Goal: Task Accomplishment & Management: Manage account settings

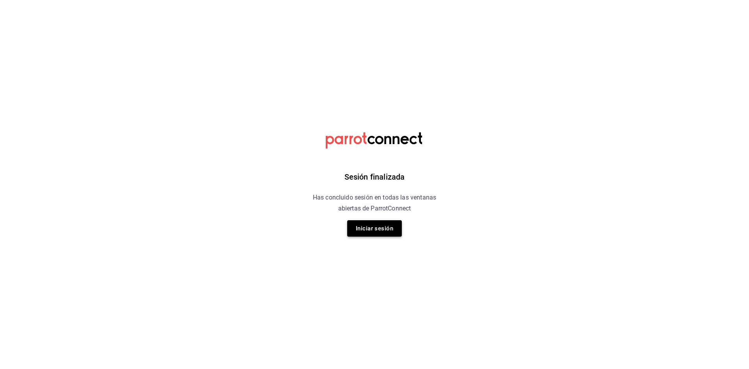
click at [378, 231] on button "Iniciar sesión" at bounding box center [374, 228] width 55 height 16
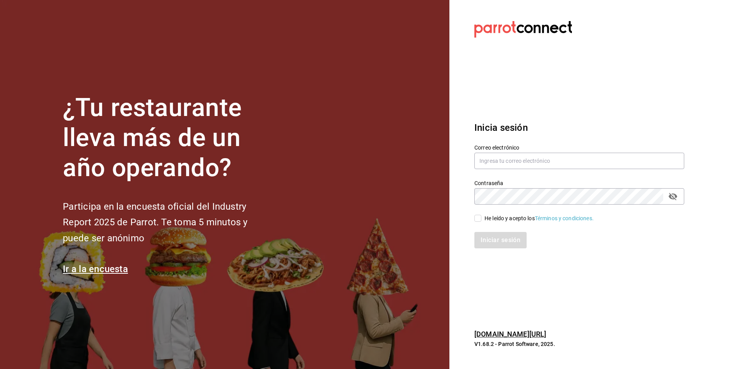
click at [526, 152] on div "Correo electrónico" at bounding box center [579, 157] width 210 height 26
click at [517, 162] on input "text" at bounding box center [579, 161] width 210 height 16
type input "delvallecorporativo2020@gmail.com"
click at [478, 219] on input "He leído y acepto los Términos y condiciones." at bounding box center [477, 218] width 7 height 7
checkbox input "true"
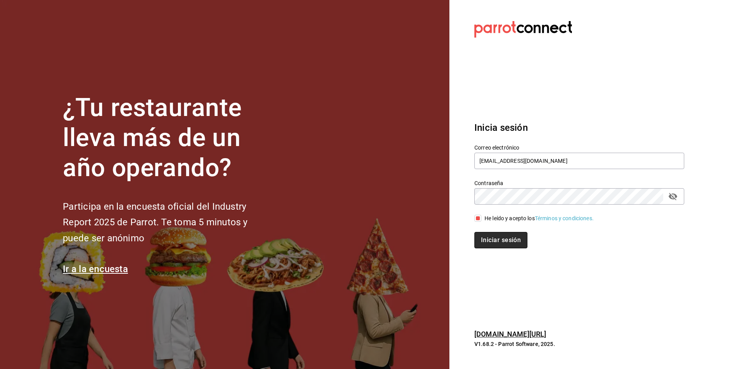
click at [488, 236] on button "Iniciar sesión" at bounding box center [500, 240] width 53 height 16
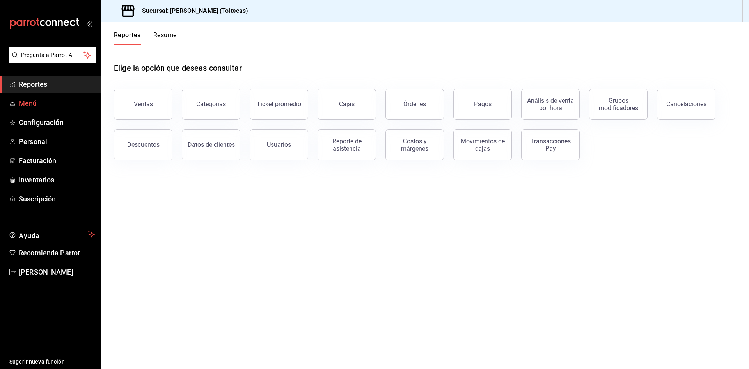
click at [42, 108] on span "Menú" at bounding box center [57, 103] width 76 height 11
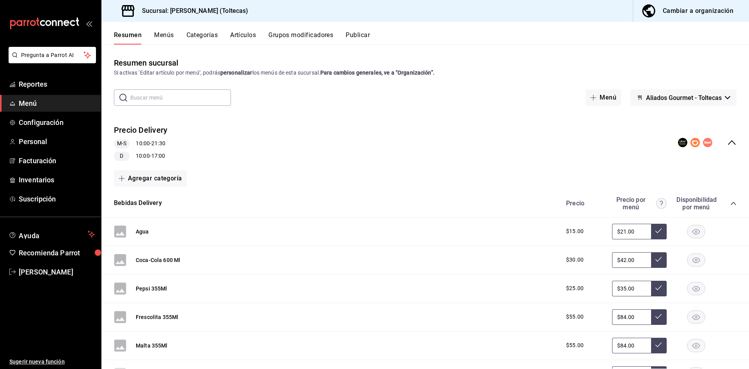
click at [204, 32] on button "Categorías" at bounding box center [202, 37] width 32 height 13
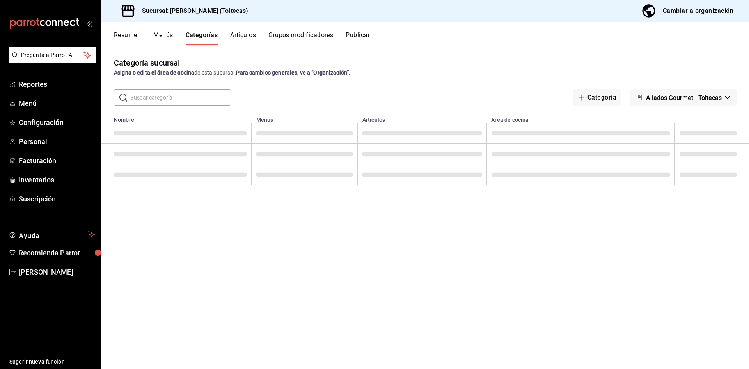
click at [249, 35] on button "Artículos" at bounding box center [243, 37] width 26 height 13
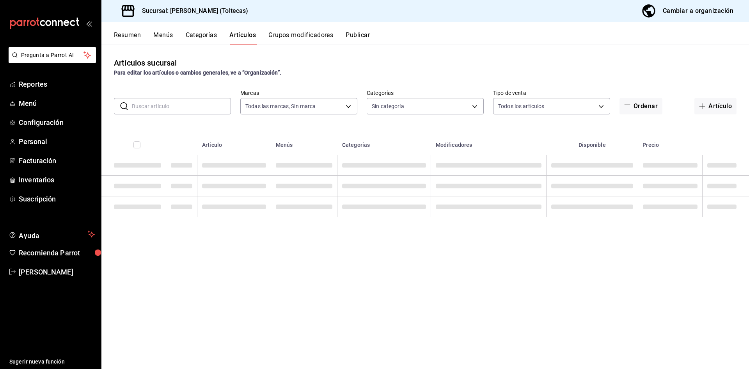
type input "0138ea5e-59c4-49f1-8472-1983a076d5a2"
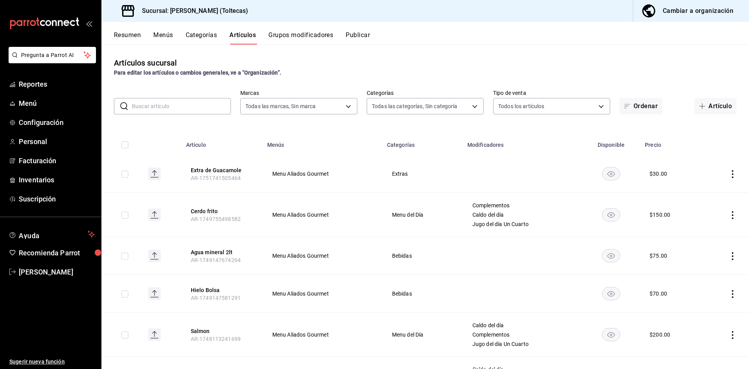
type input "dffe96e5-9814-48d3-b550-517859938173,6918b512-4c83-4e64-9ce7-2ea3071fbaf2,be039…"
click at [629, 105] on button "Ordenar" at bounding box center [641, 106] width 43 height 16
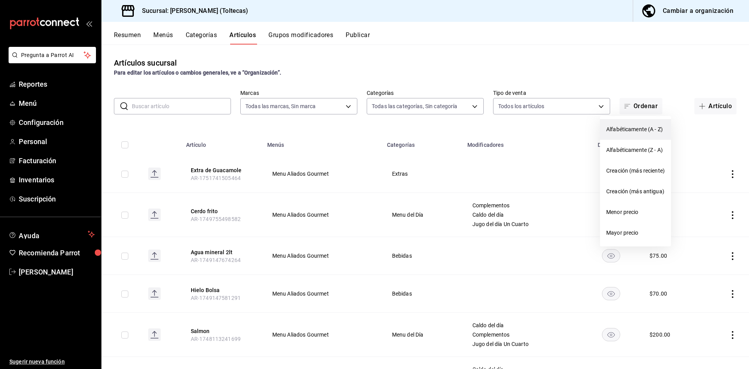
click at [619, 132] on span "Alfabéticamente (A - Z)" at bounding box center [635, 129] width 59 height 8
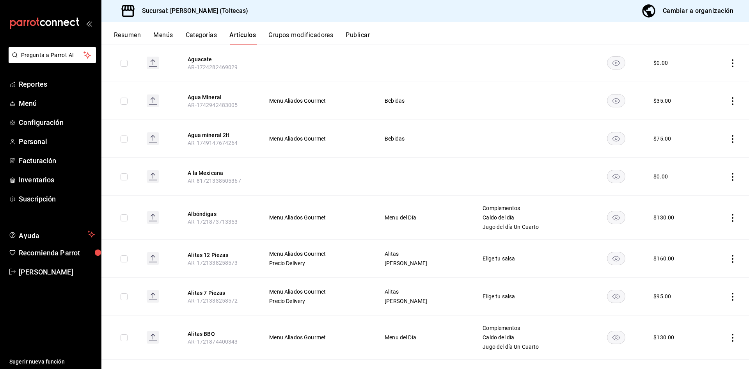
scroll to position [351, 0]
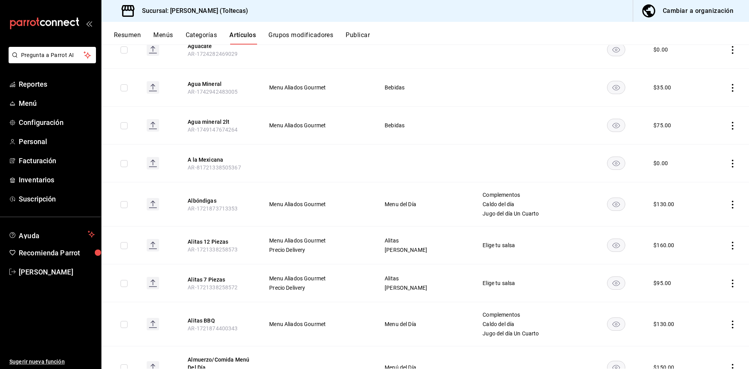
click at [729, 204] on icon "actions" at bounding box center [733, 205] width 8 height 8
drag, startPoint x: 701, startPoint y: 222, endPoint x: 419, endPoint y: 213, distance: 282.2
click at [701, 222] on span "Editar" at bounding box center [703, 222] width 20 height 8
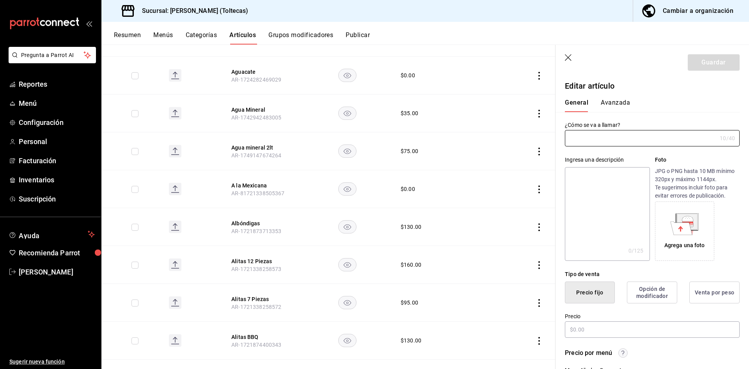
type input "Albóndigas"
type input "AR-1721873713353"
click at [595, 328] on input "$130.00" at bounding box center [652, 329] width 175 height 16
type input "$135.00"
click at [715, 65] on button "Guardar" at bounding box center [714, 62] width 52 height 16
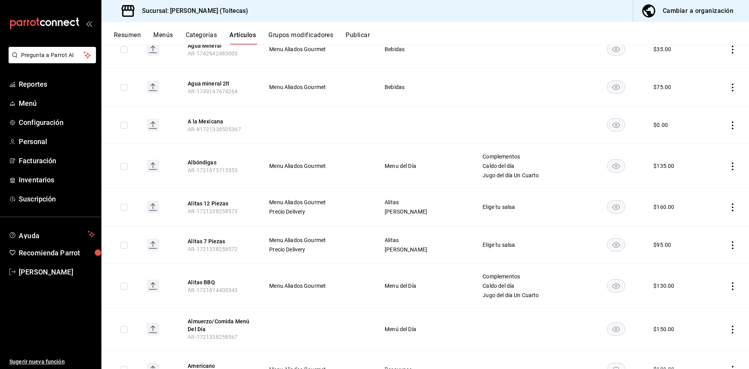
scroll to position [390, 0]
click at [729, 205] on icon "actions" at bounding box center [733, 206] width 8 height 8
click at [705, 224] on span "Editar" at bounding box center [703, 224] width 20 height 8
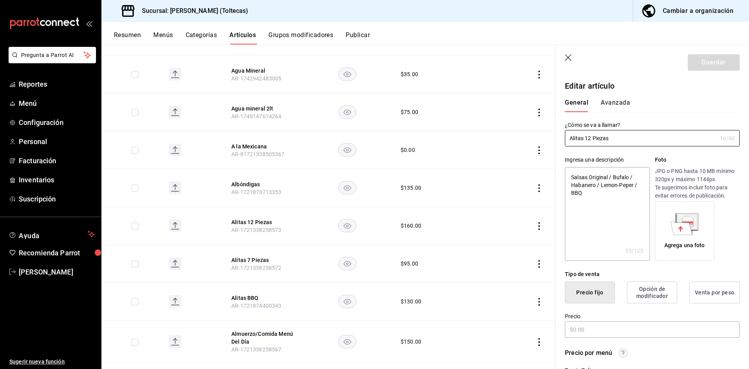
type textarea "x"
type input "$160.00"
click at [611, 325] on input "$160.00" at bounding box center [652, 329] width 175 height 16
drag, startPoint x: 611, startPoint y: 325, endPoint x: 516, endPoint y: 317, distance: 95.5
click at [516, 317] on main "Artículos sucursal Para editar los artículos o cambios generales, ve a “Organiz…" at bounding box center [425, 206] width 648 height 324
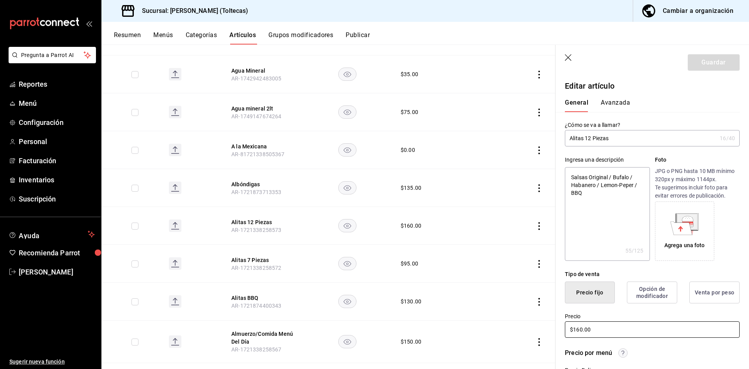
type textarea "x"
type input "$2.00"
type textarea "x"
type input "$210.00"
type textarea "x"
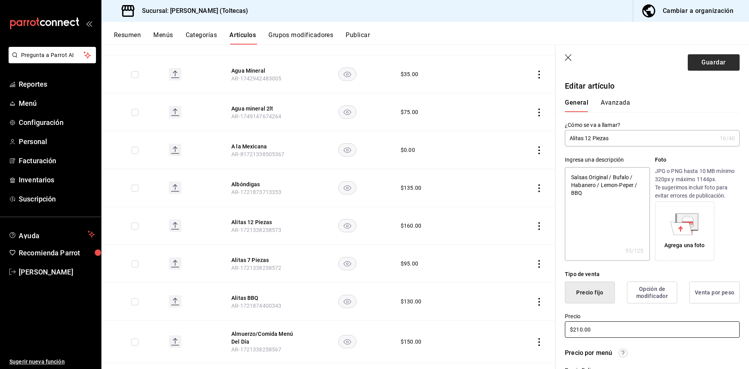
type input "$210.00"
click at [699, 66] on button "Guardar" at bounding box center [714, 62] width 52 height 16
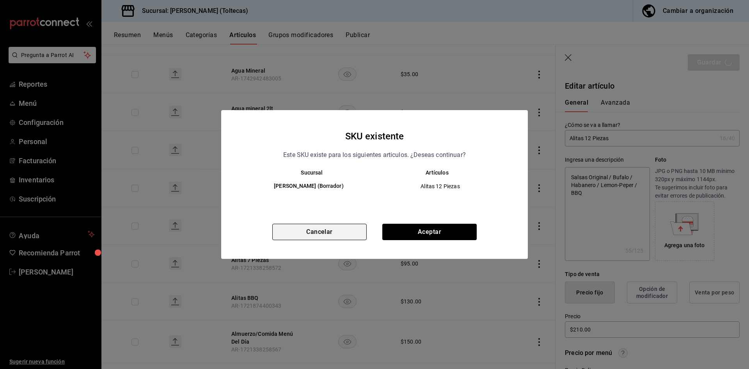
click at [342, 235] on button "Cancelar" at bounding box center [319, 232] width 94 height 16
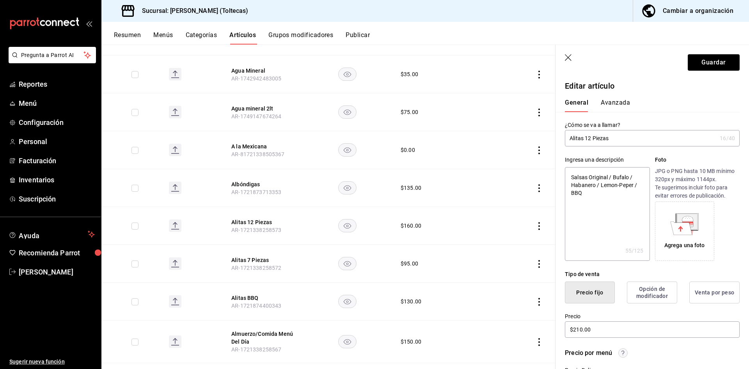
click at [572, 62] on header "Guardar" at bounding box center [653, 61] width 194 height 32
click at [571, 59] on icon "button" at bounding box center [569, 58] width 8 height 8
type textarea "x"
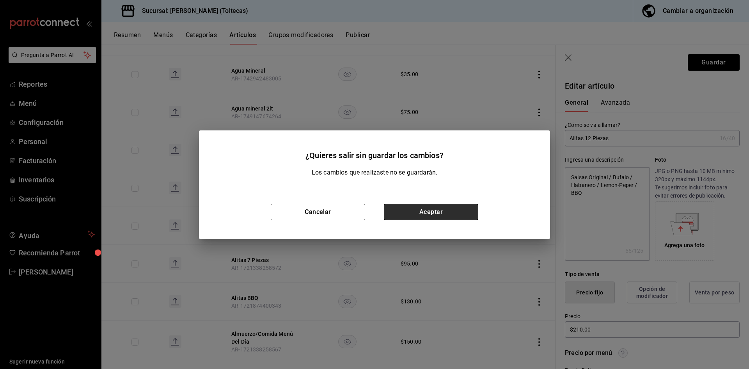
click at [429, 211] on button "Aceptar" at bounding box center [431, 212] width 94 height 16
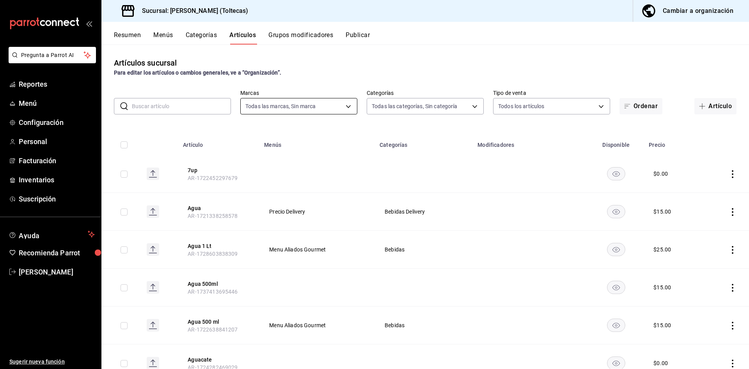
click at [304, 106] on body "Pregunta a Parrot AI Reportes Menú Configuración Personal Facturación Inventari…" at bounding box center [374, 184] width 749 height 369
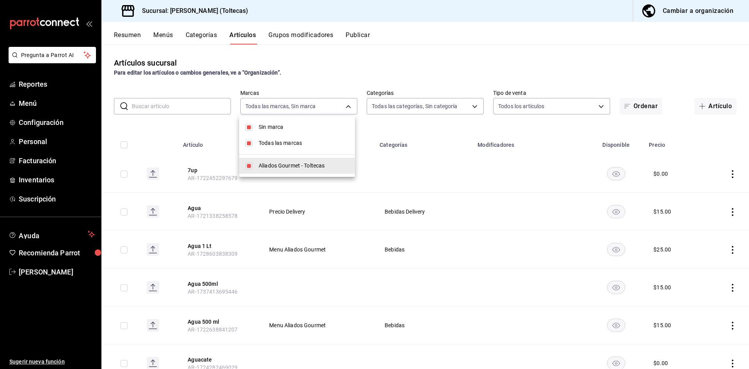
click at [409, 110] on div at bounding box center [374, 184] width 749 height 369
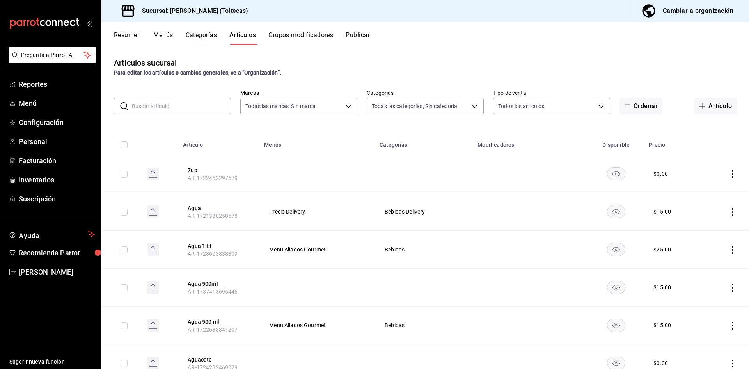
click at [409, 110] on body "Pregunta a Parrot AI Reportes Menú Configuración Personal Facturación Inventari…" at bounding box center [374, 184] width 749 height 369
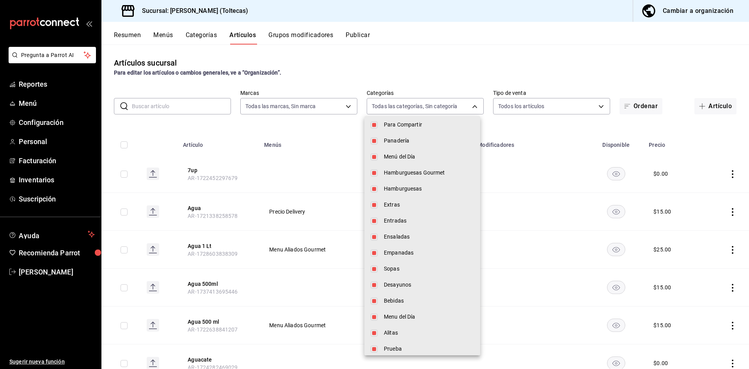
scroll to position [334, 0]
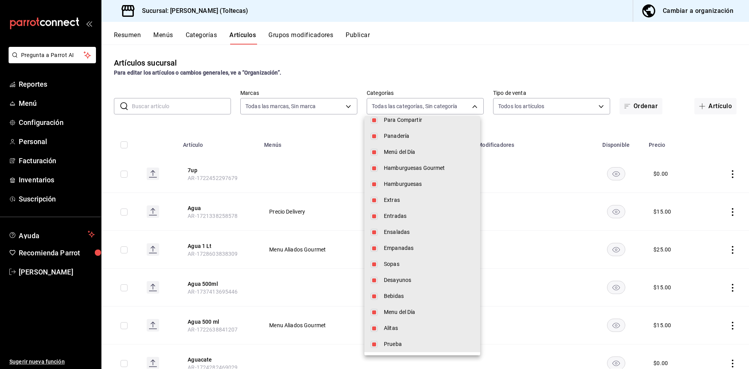
drag, startPoint x: 407, startPoint y: 323, endPoint x: 417, endPoint y: 321, distance: 10.5
click at [407, 323] on li "Alitas" at bounding box center [422, 328] width 116 height 16
type input "dffe96e5-9814-48d3-b550-517859938173,6918b512-4c83-4e64-9ce7-2ea3071fbaf2,be039…"
checkbox input "false"
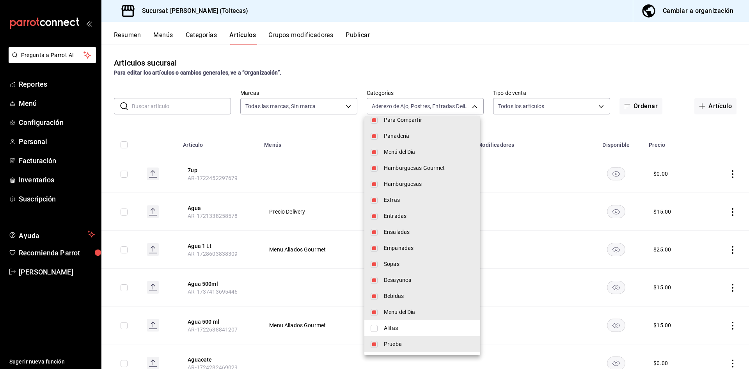
click at [404, 328] on span "Alitas" at bounding box center [429, 328] width 90 height 8
type input "dffe96e5-9814-48d3-b550-517859938173,6918b512-4c83-4e64-9ce7-2ea3071fbaf2,be039…"
checkbox input "true"
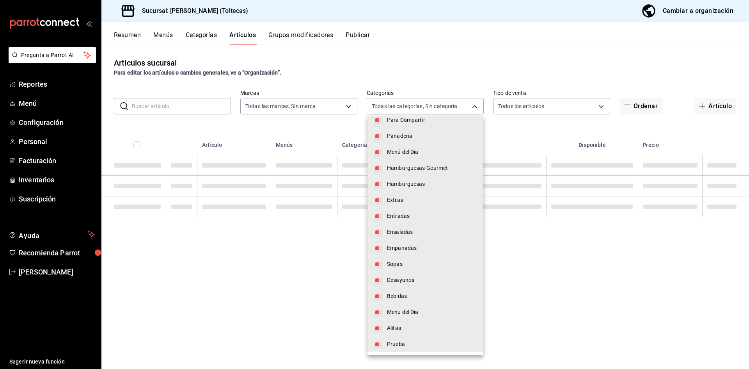
click at [404, 328] on span "Alitas" at bounding box center [432, 328] width 90 height 8
type input "dffe96e5-9814-48d3-b550-517859938173,6918b512-4c83-4e64-9ce7-2ea3071fbaf2,be039…"
checkbox input "true"
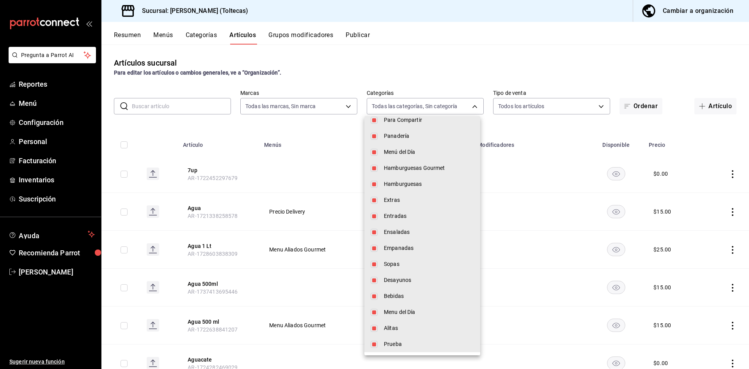
click at [392, 324] on span "Alitas" at bounding box center [429, 328] width 90 height 8
type input "dffe96e5-9814-48d3-b550-517859938173,6918b512-4c83-4e64-9ce7-2ea3071fbaf2,be039…"
checkbox input "false"
click at [501, 126] on div at bounding box center [374, 184] width 749 height 369
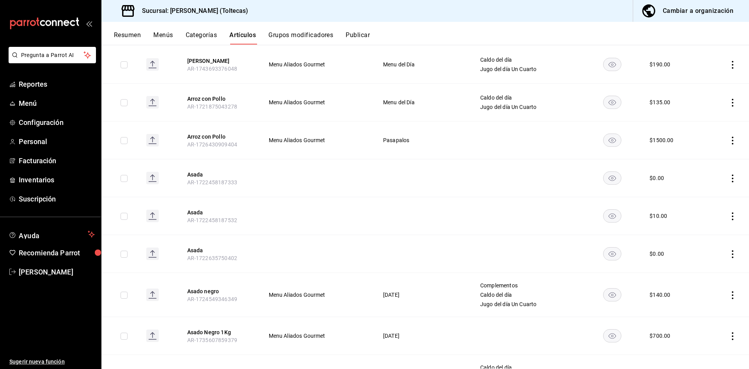
scroll to position [1410, 0]
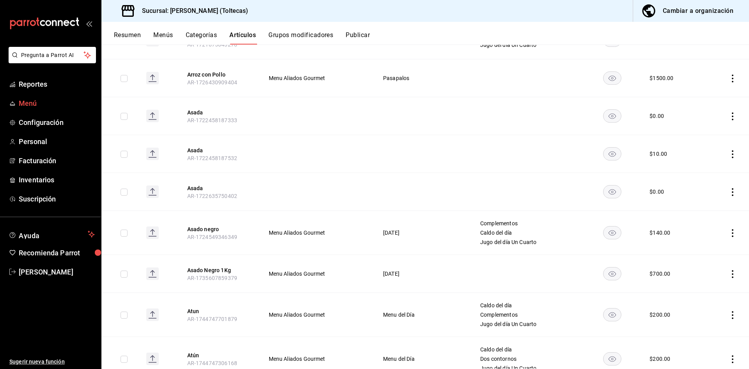
click at [22, 101] on span "Menú" at bounding box center [57, 103] width 76 height 11
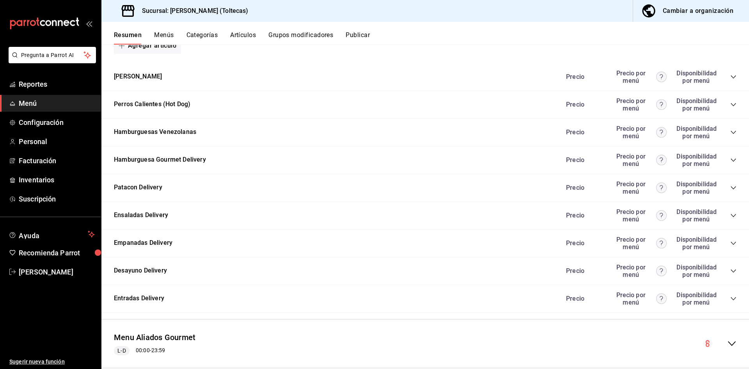
scroll to position [751, 0]
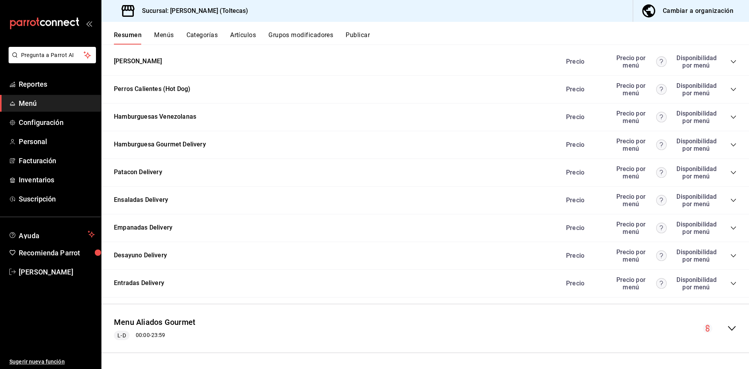
click at [539, 316] on div "Menu Aliados Gourmet L-D 00:00 - 23:59" at bounding box center [425, 328] width 648 height 36
click at [727, 328] on icon "collapse-menu-row" at bounding box center [731, 327] width 9 height 9
click at [728, 328] on icon "collapse-menu-row" at bounding box center [732, 328] width 8 height 5
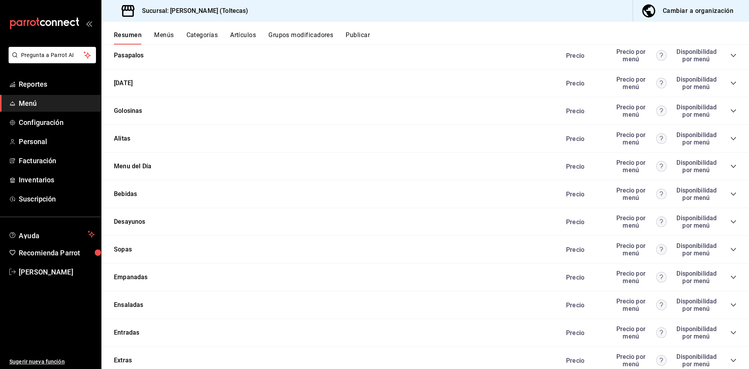
scroll to position [1337, 0]
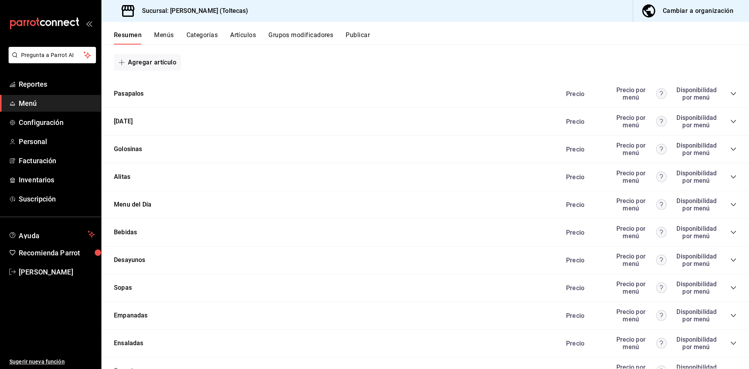
click at [730, 178] on icon "collapse-category-row" at bounding box center [733, 177] width 6 height 6
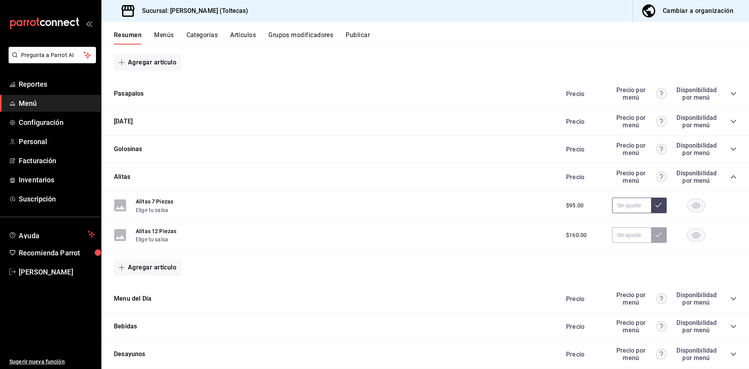
click at [623, 204] on input "text" at bounding box center [631, 205] width 39 height 16
type input "$120.00"
click at [626, 234] on input "text" at bounding box center [631, 235] width 39 height 16
click at [618, 203] on input "text" at bounding box center [631, 205] width 39 height 16
type input "$120.00"
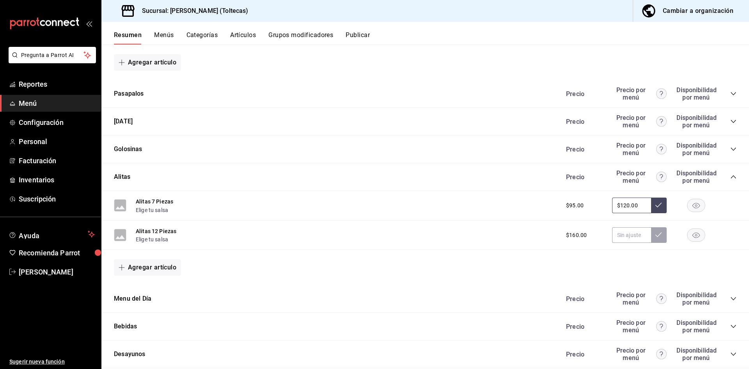
click at [655, 204] on icon at bounding box center [658, 205] width 6 height 6
click at [625, 229] on input "text" at bounding box center [631, 235] width 39 height 16
type input "$210.00"
click at [655, 235] on icon at bounding box center [658, 234] width 6 height 5
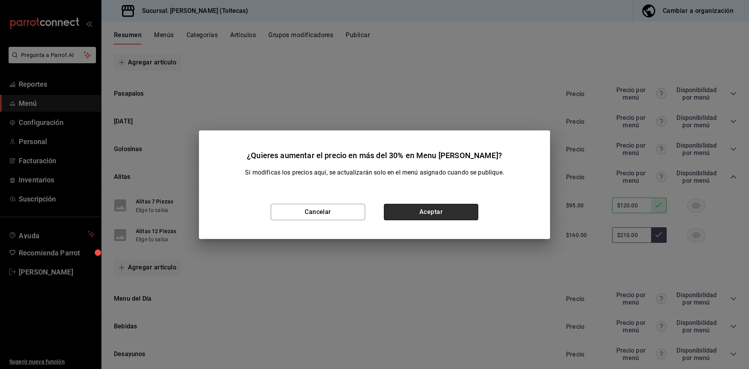
click at [442, 213] on button "Aceptar" at bounding box center [431, 212] width 94 height 16
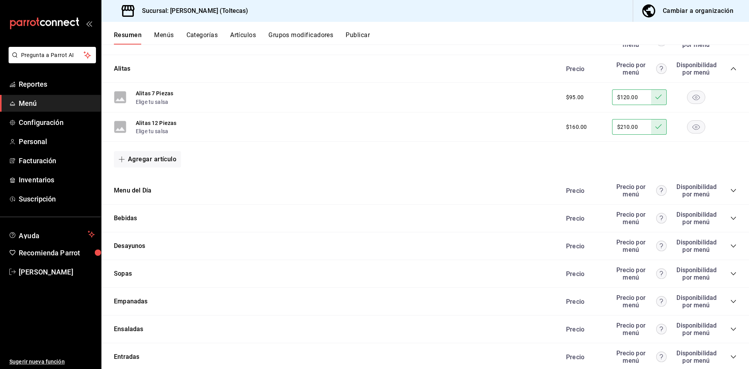
scroll to position [1454, 0]
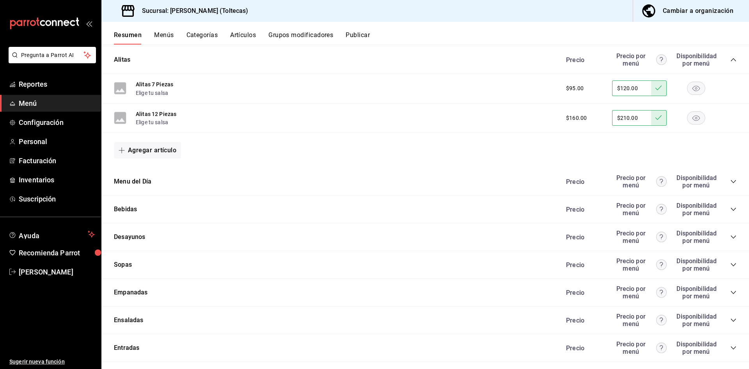
click at [730, 236] on icon "collapse-category-row" at bounding box center [733, 237] width 6 height 6
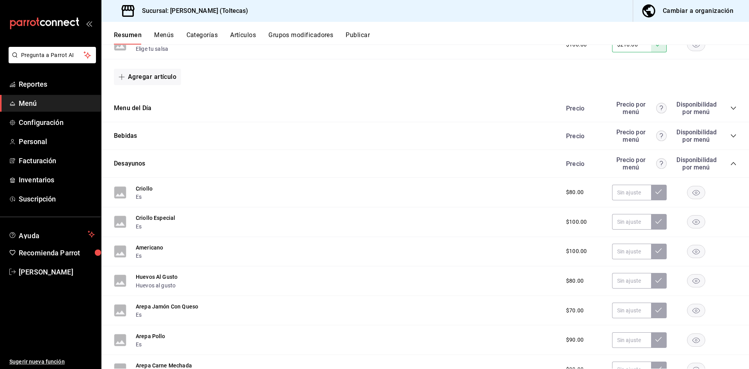
scroll to position [1532, 0]
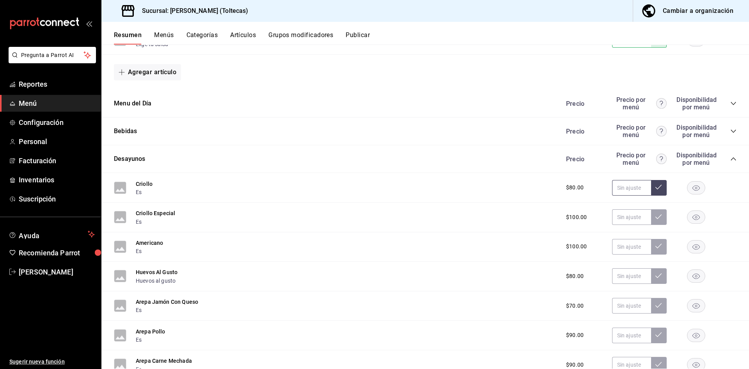
click at [631, 193] on input "text" at bounding box center [631, 188] width 39 height 16
type input "$110.00"
click at [659, 188] on button at bounding box center [659, 188] width 16 height 16
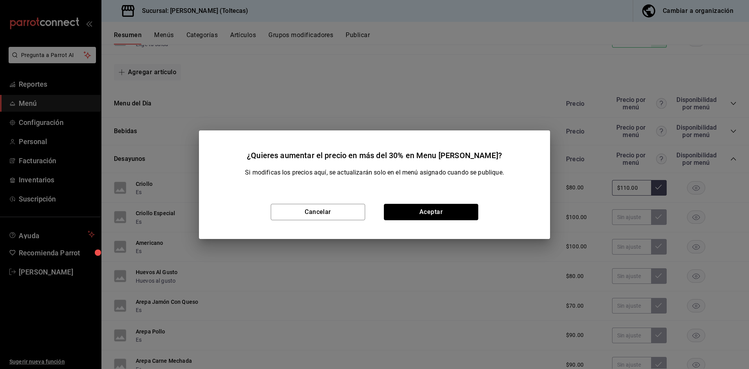
drag, startPoint x: 421, startPoint y: 212, endPoint x: 462, endPoint y: 212, distance: 41.0
click at [421, 212] on button "Aceptar" at bounding box center [431, 212] width 94 height 16
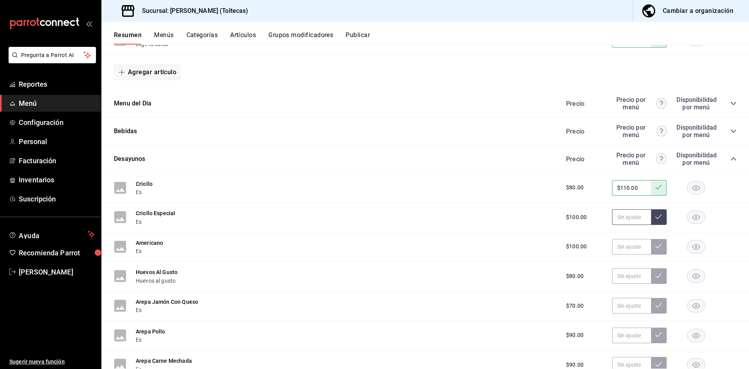
click at [621, 220] on input "text" at bounding box center [631, 217] width 39 height 16
type input "$140.00"
click at [655, 217] on icon at bounding box center [658, 216] width 6 height 6
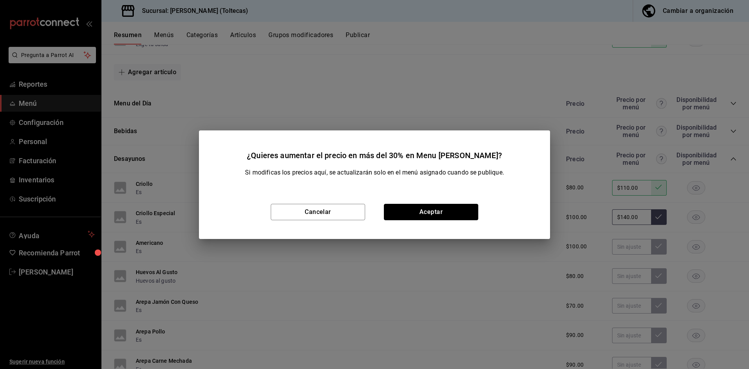
drag, startPoint x: 447, startPoint y: 214, endPoint x: 522, endPoint y: 210, distance: 75.0
click at [447, 214] on button "Aceptar" at bounding box center [431, 212] width 94 height 16
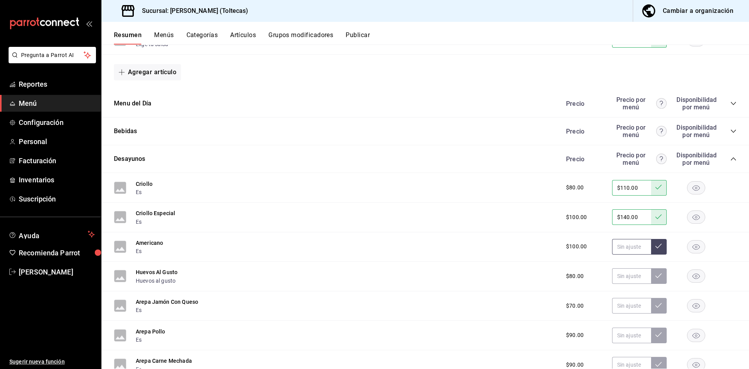
click at [621, 245] on input "text" at bounding box center [631, 247] width 39 height 16
type input "$140.00"
click at [655, 246] on icon at bounding box center [658, 246] width 6 height 6
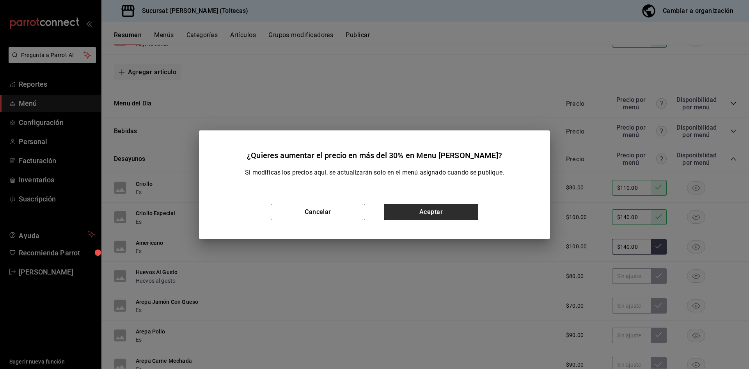
click at [445, 211] on button "Aceptar" at bounding box center [431, 212] width 94 height 16
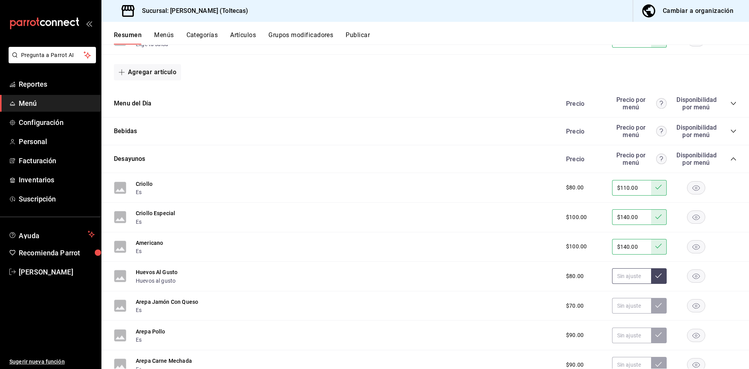
click at [616, 277] on input "text" at bounding box center [631, 276] width 39 height 16
type input "$110.00"
click at [655, 275] on icon at bounding box center [658, 275] width 6 height 6
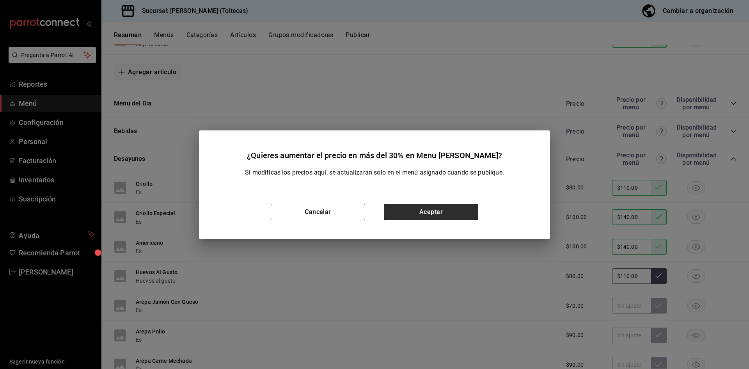
click at [444, 213] on button "Aceptar" at bounding box center [431, 212] width 94 height 16
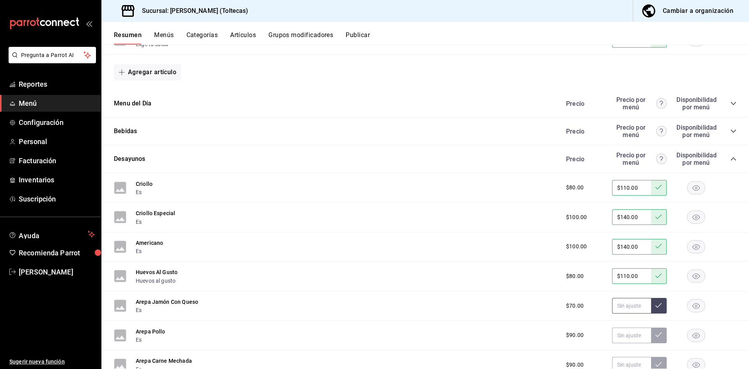
click at [617, 305] on input "text" at bounding box center [631, 306] width 39 height 16
type input "$90.00"
click at [655, 303] on icon at bounding box center [658, 305] width 6 height 6
click at [628, 335] on input "text" at bounding box center [631, 335] width 39 height 16
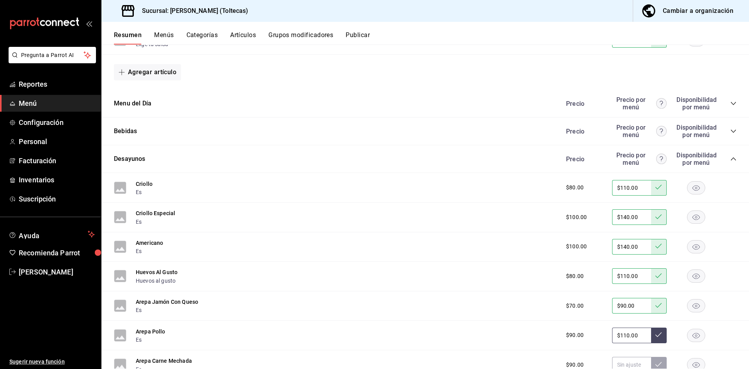
type input "$110.00"
click at [655, 336] on icon at bounding box center [658, 334] width 6 height 6
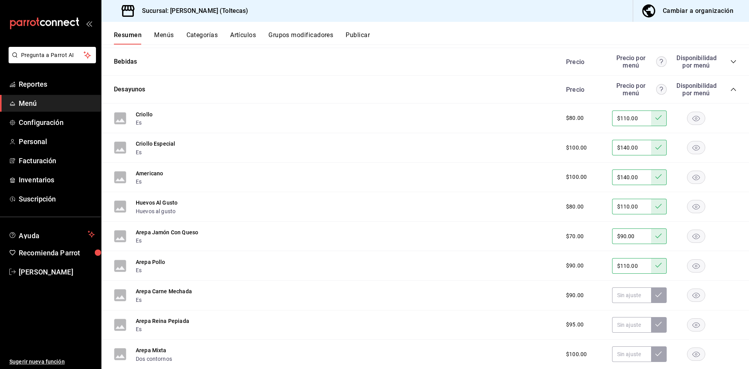
scroll to position [1610, 0]
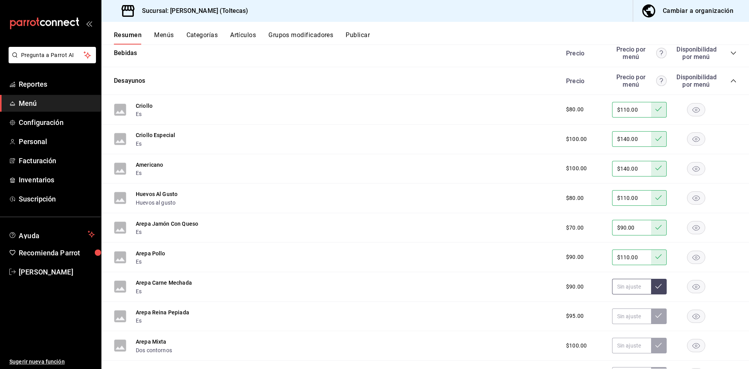
click at [618, 286] on input "text" at bounding box center [631, 287] width 39 height 16
type input "$110.00"
click at [655, 284] on icon at bounding box center [658, 286] width 6 height 6
click at [622, 316] on input "text" at bounding box center [631, 316] width 39 height 16
type input "$120.00"
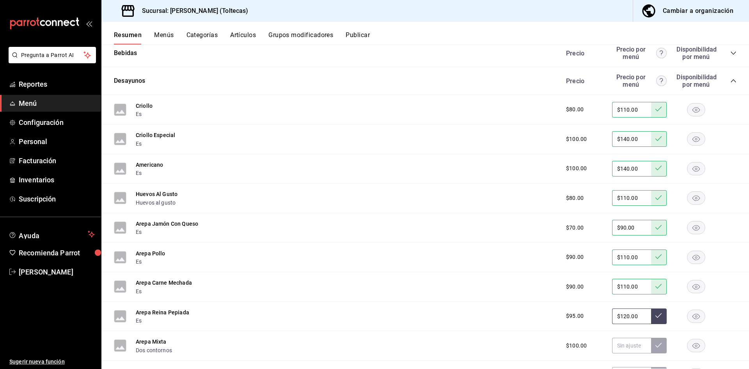
click at [655, 317] on icon at bounding box center [658, 315] width 6 height 5
click at [614, 348] on input "text" at bounding box center [631, 345] width 39 height 16
type input "$130.00"
click at [655, 347] on icon at bounding box center [658, 345] width 6 height 6
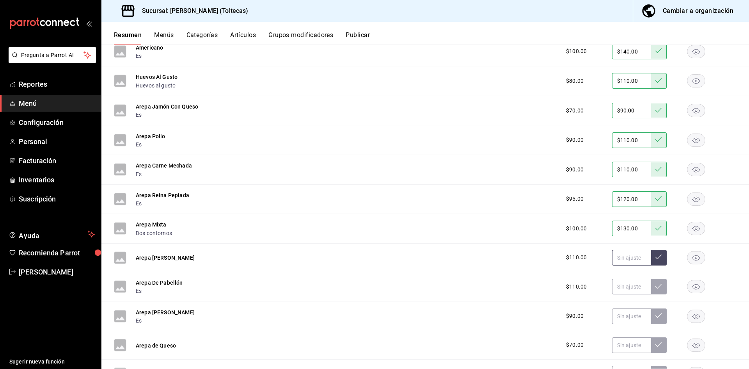
click at [619, 258] on input "text" at bounding box center [631, 258] width 39 height 16
type input "$140.00"
click at [661, 259] on button at bounding box center [659, 258] width 16 height 16
click at [616, 289] on input "text" at bounding box center [631, 287] width 39 height 16
type input "$140.00"
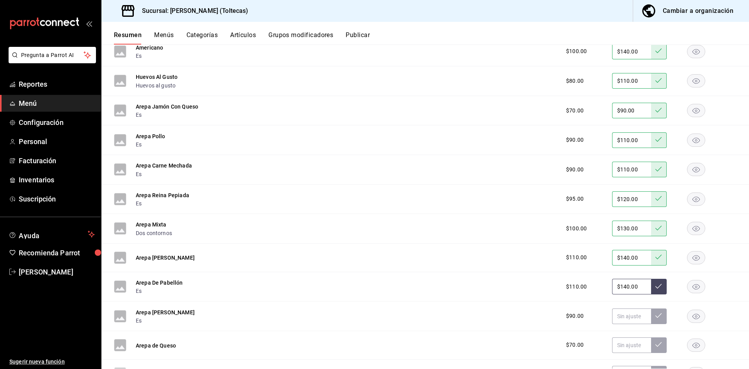
click at [655, 284] on icon at bounding box center [658, 286] width 6 height 6
click at [628, 319] on input "text" at bounding box center [631, 316] width 39 height 16
click at [635, 314] on input "$100.00" at bounding box center [631, 316] width 39 height 16
type input "$100.00"
click at [655, 315] on icon at bounding box center [658, 315] width 6 height 6
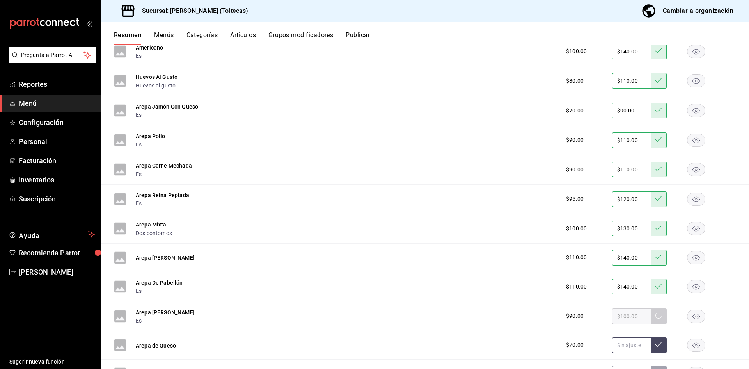
click at [629, 344] on input "text" at bounding box center [631, 345] width 39 height 16
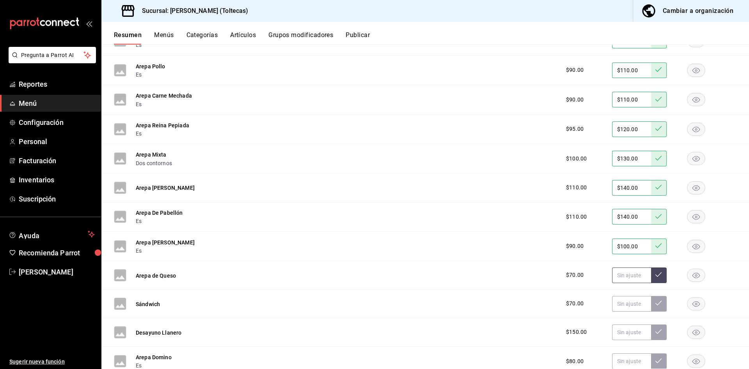
scroll to position [1805, 0]
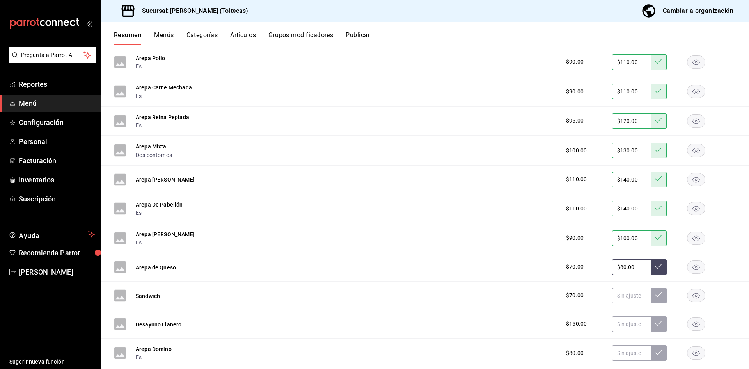
type input "$80.00"
click at [655, 265] on icon at bounding box center [658, 266] width 6 height 6
click at [614, 288] on input "text" at bounding box center [631, 296] width 39 height 16
type input "$90.00"
click at [655, 295] on icon at bounding box center [658, 294] width 6 height 6
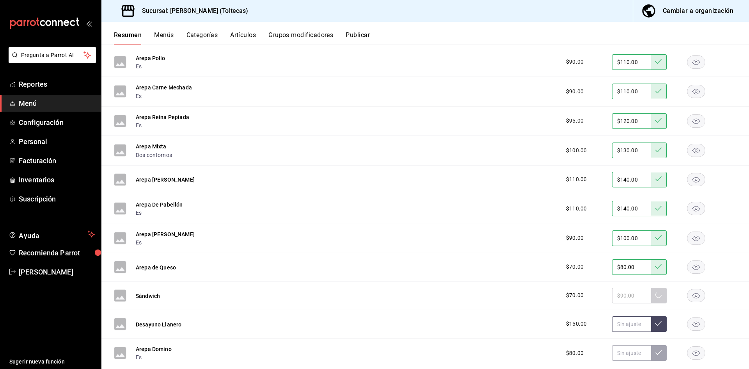
click at [621, 323] on input "text" at bounding box center [631, 324] width 39 height 16
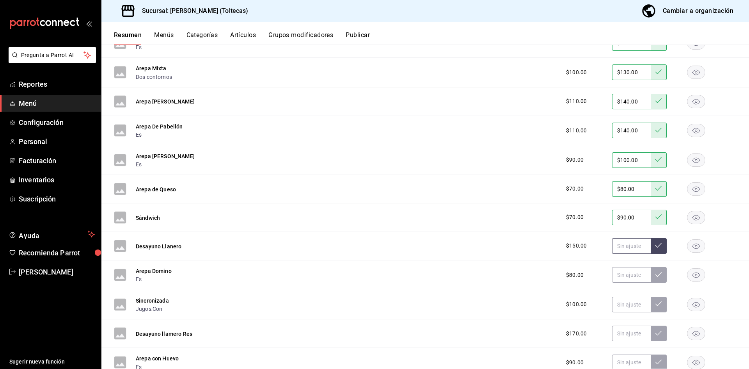
scroll to position [1922, 0]
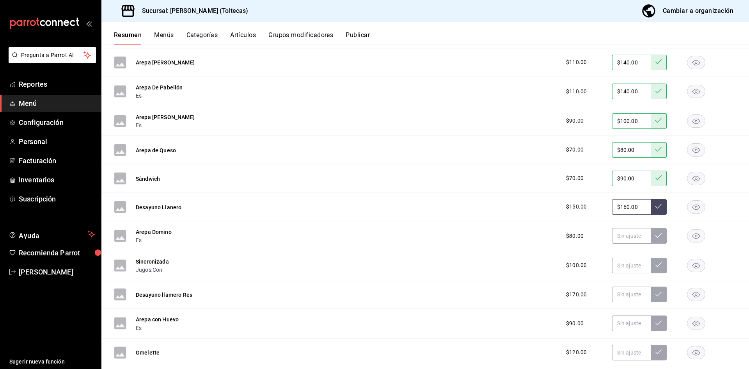
type input "$160.00"
click at [653, 202] on button at bounding box center [659, 207] width 16 height 16
click at [634, 238] on input "text" at bounding box center [631, 236] width 39 height 16
click at [634, 238] on input "$110.00" at bounding box center [631, 236] width 39 height 16
type input "$110.00"
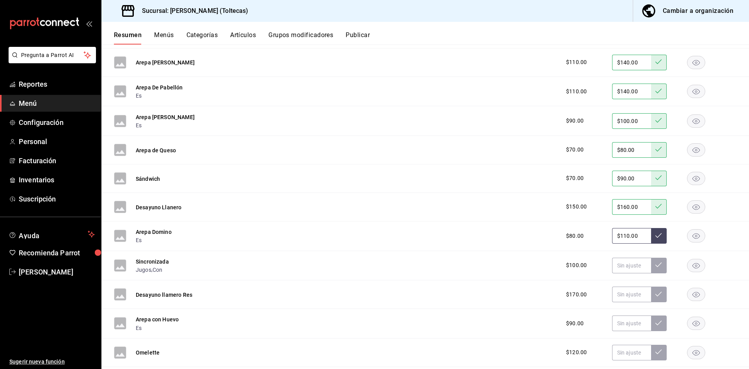
click at [651, 233] on button at bounding box center [659, 236] width 16 height 16
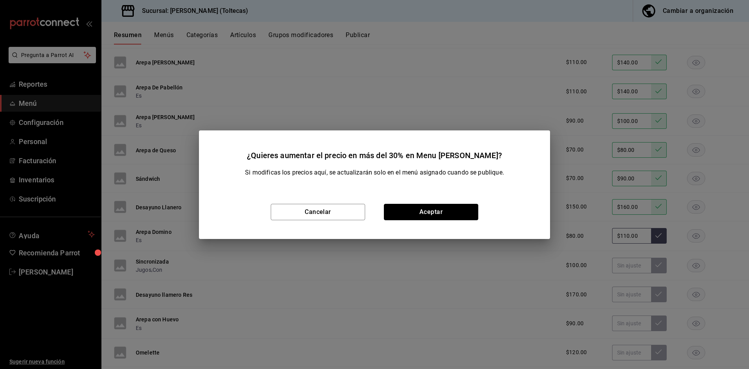
click at [443, 209] on button "Aceptar" at bounding box center [431, 212] width 94 height 16
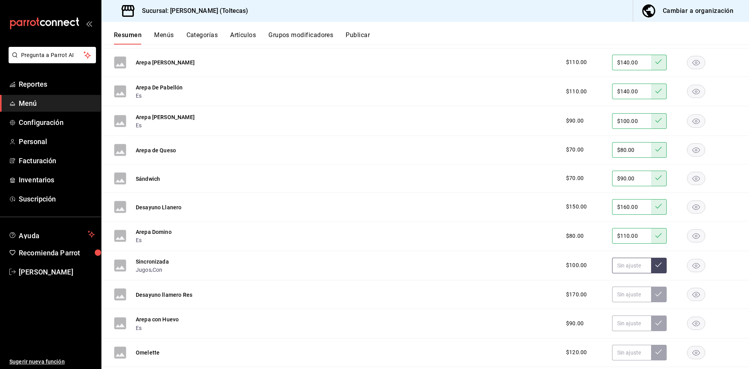
click at [630, 260] on input "text" at bounding box center [631, 265] width 39 height 16
type input "$120.00"
click at [655, 265] on icon at bounding box center [658, 264] width 6 height 6
click at [622, 293] on input "text" at bounding box center [631, 294] width 39 height 16
click at [621, 327] on input "text" at bounding box center [631, 323] width 39 height 16
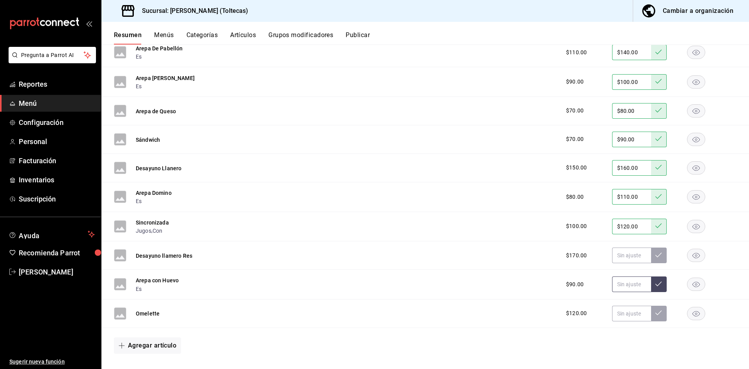
scroll to position [2039, 0]
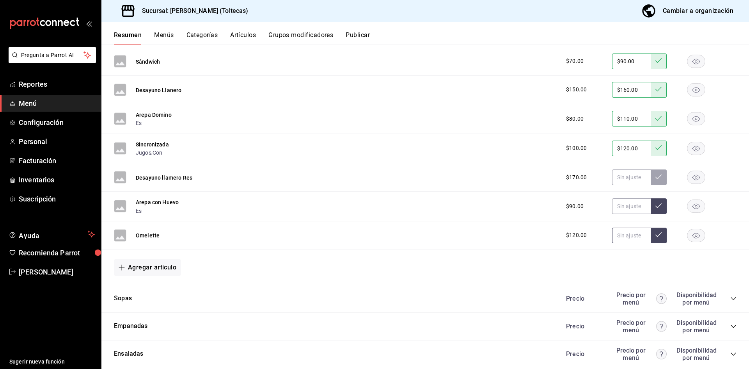
click at [618, 235] on input "text" at bounding box center [631, 235] width 39 height 16
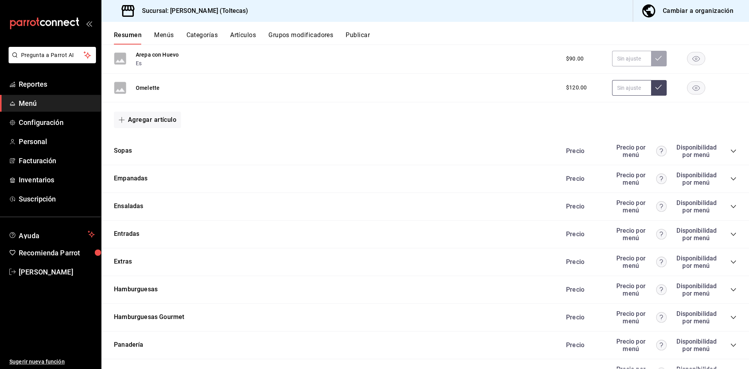
scroll to position [2195, 0]
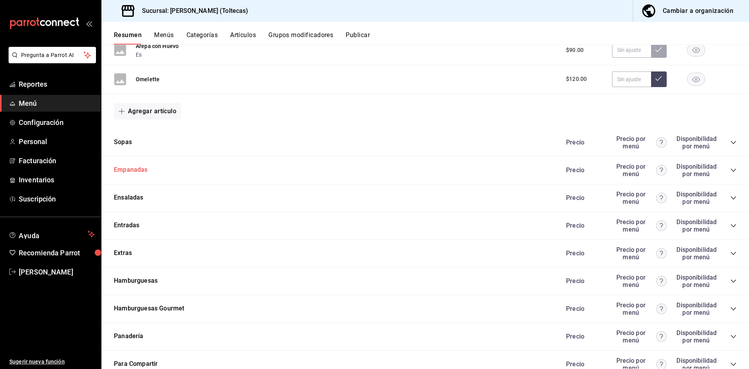
click at [122, 171] on button "Empanadas" at bounding box center [131, 169] width 34 height 9
click at [732, 172] on main "Resumen sucursal Si activas ‘Editar artículo por menú’, podrás personalizar los…" at bounding box center [425, 206] width 648 height 324
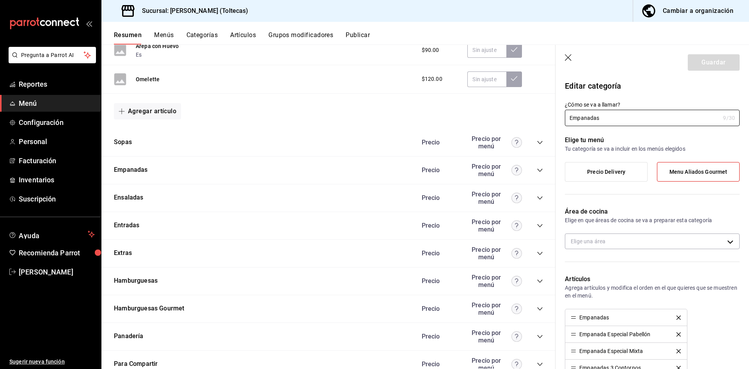
click at [568, 61] on icon "button" at bounding box center [569, 58] width 8 height 8
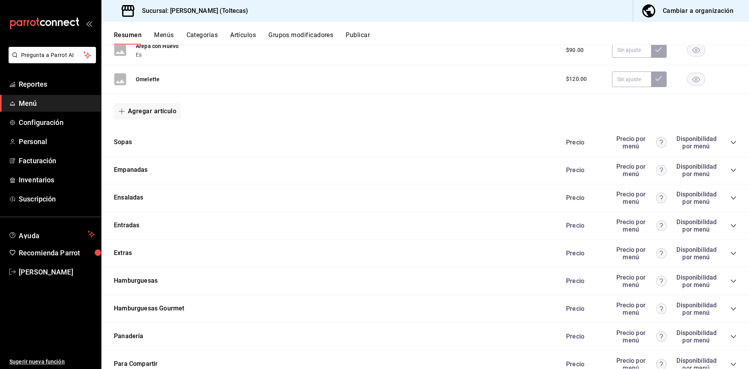
click at [731, 170] on icon "collapse-category-row" at bounding box center [733, 170] width 5 height 3
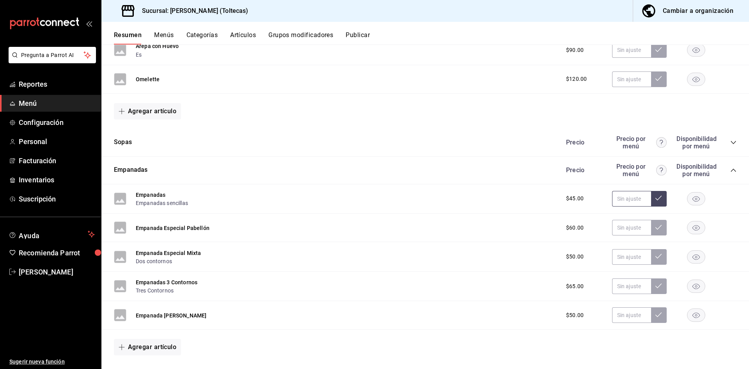
click at [615, 201] on input "text" at bounding box center [631, 199] width 39 height 16
type input "$60.00"
click at [655, 197] on icon at bounding box center [658, 198] width 6 height 6
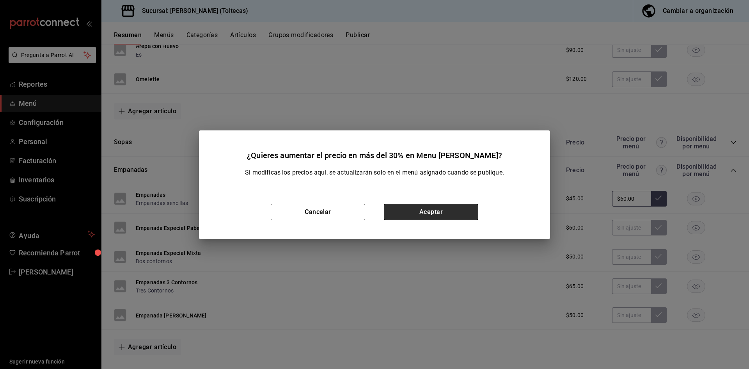
click at [431, 210] on button "Aceptar" at bounding box center [431, 212] width 94 height 16
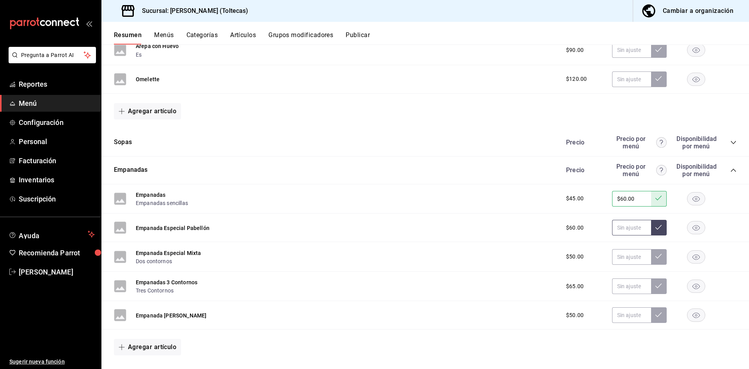
click at [620, 226] on input "text" at bounding box center [631, 228] width 39 height 16
type input "$80.00"
click at [657, 227] on button at bounding box center [659, 228] width 16 height 16
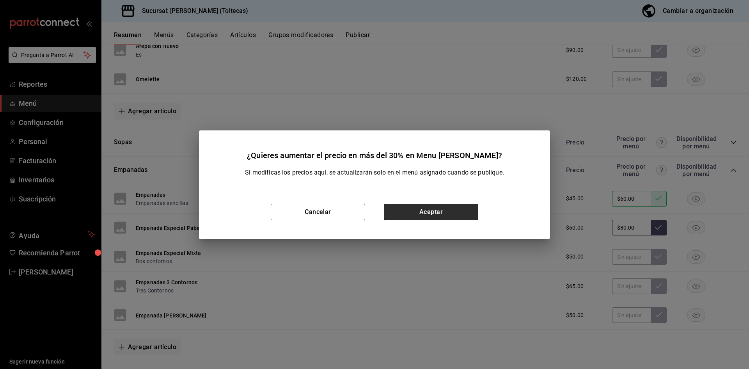
click at [434, 213] on button "Aceptar" at bounding box center [431, 212] width 94 height 16
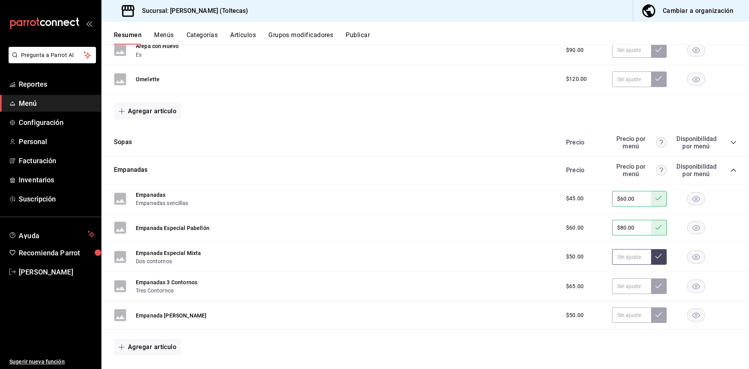
click at [616, 256] on input "text" at bounding box center [631, 257] width 39 height 16
type input "$65.00"
click at [657, 255] on button at bounding box center [659, 257] width 16 height 16
click at [626, 284] on input "text" at bounding box center [631, 286] width 39 height 16
type input "$140.00"
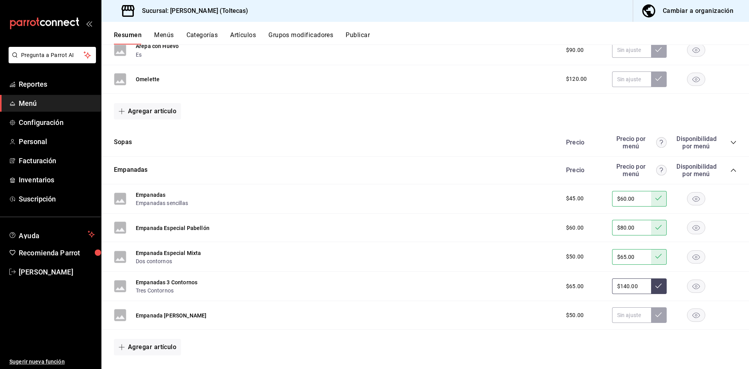
click at [655, 283] on icon at bounding box center [658, 285] width 6 height 6
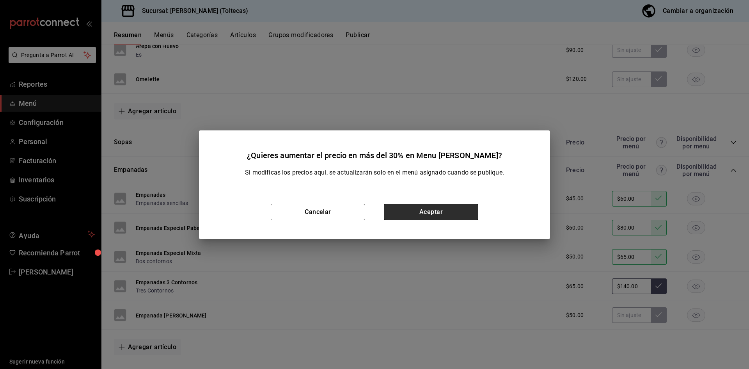
click at [428, 206] on button "Aceptar" at bounding box center [431, 212] width 94 height 16
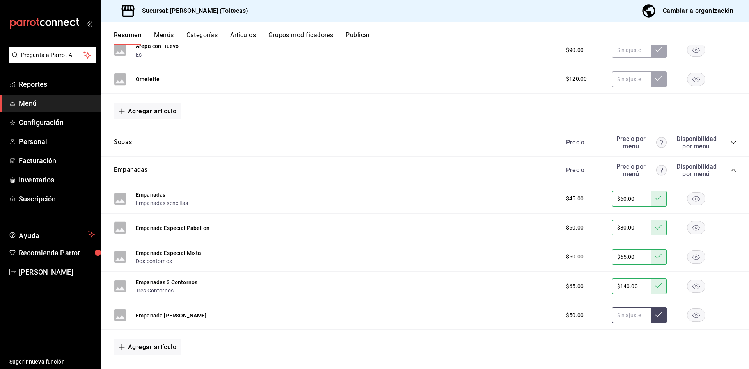
click at [620, 317] on input "text" at bounding box center [631, 315] width 39 height 16
type input "$70.00"
click at [655, 316] on icon at bounding box center [658, 314] width 6 height 5
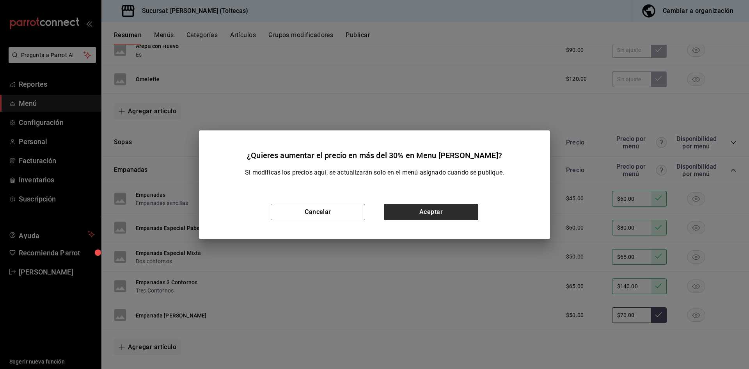
click at [442, 211] on button "Aceptar" at bounding box center [431, 212] width 94 height 16
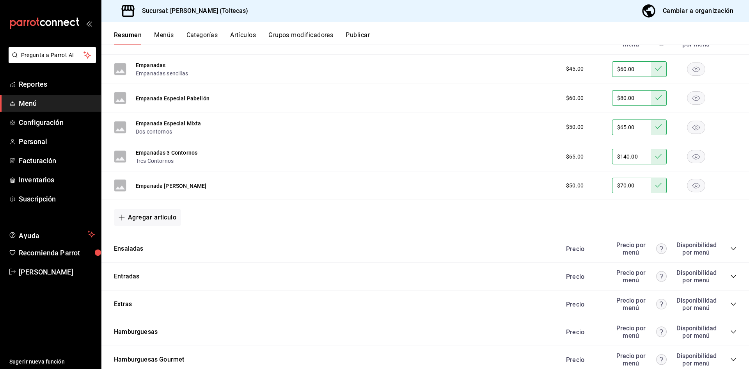
scroll to position [2351, 0]
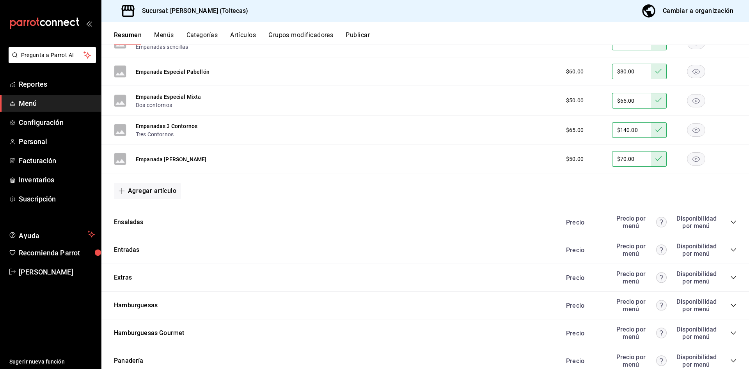
click at [730, 221] on icon "collapse-category-row" at bounding box center [733, 222] width 6 height 6
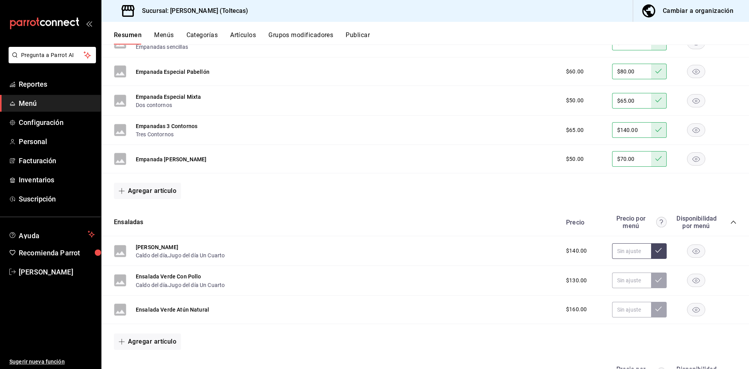
click at [624, 253] on input "text" at bounding box center [631, 251] width 39 height 16
type input "$170.00"
click at [651, 250] on button at bounding box center [659, 251] width 16 height 16
click at [621, 278] on input "text" at bounding box center [631, 280] width 39 height 16
type input "$160.00"
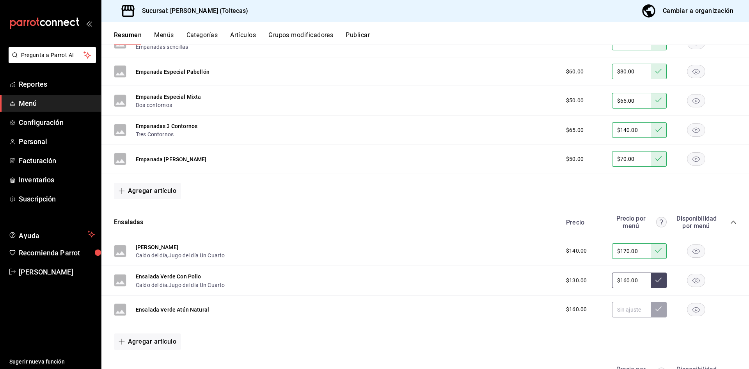
click at [655, 278] on icon at bounding box center [658, 280] width 6 height 6
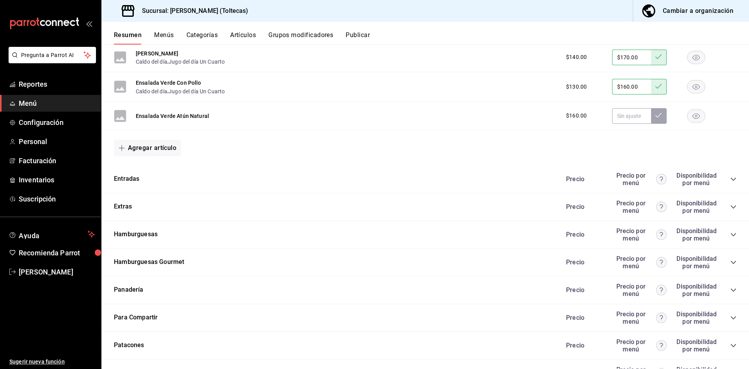
scroll to position [2546, 0]
click at [733, 177] on div "Entradas Precio Precio por menú Disponibilidad por menú" at bounding box center [425, 178] width 648 height 28
click at [730, 176] on icon "collapse-category-row" at bounding box center [733, 177] width 6 height 6
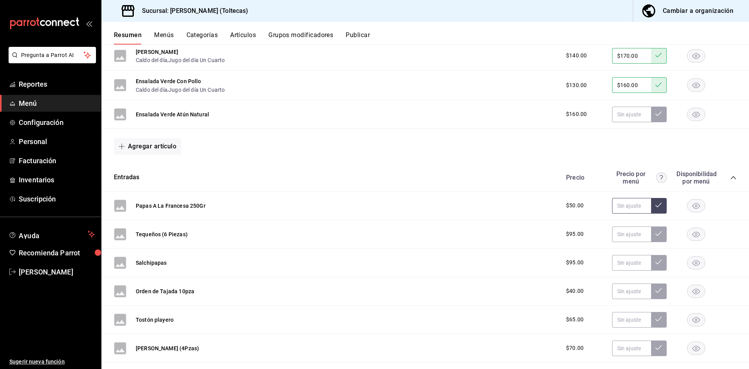
click at [629, 205] on input "text" at bounding box center [631, 206] width 39 height 16
type input "$80.00"
click at [657, 204] on button at bounding box center [659, 206] width 16 height 16
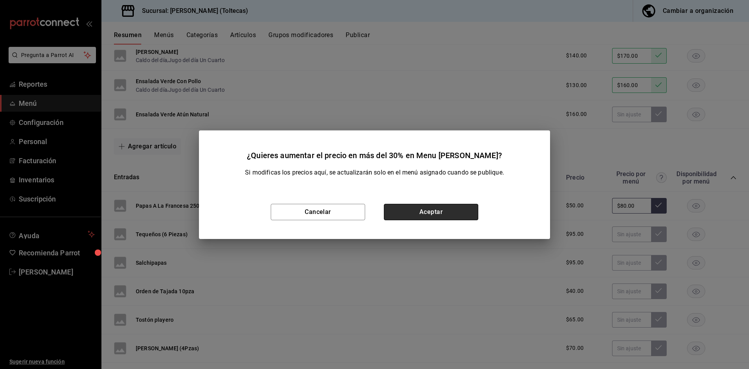
click at [437, 216] on button "Aceptar" at bounding box center [431, 212] width 94 height 16
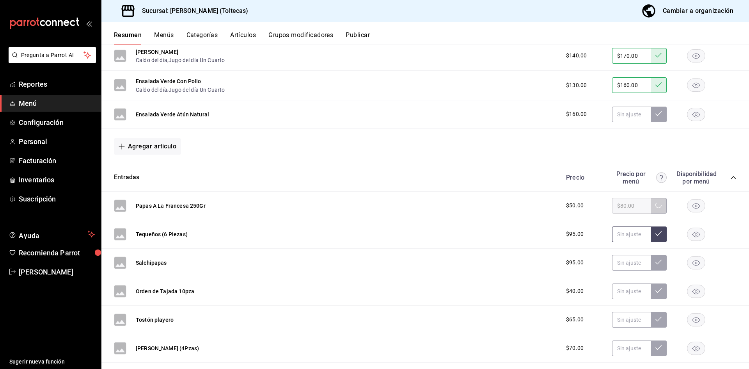
click at [630, 237] on input "text" at bounding box center [631, 234] width 39 height 16
type input "$135.00"
click at [655, 232] on icon at bounding box center [658, 233] width 6 height 6
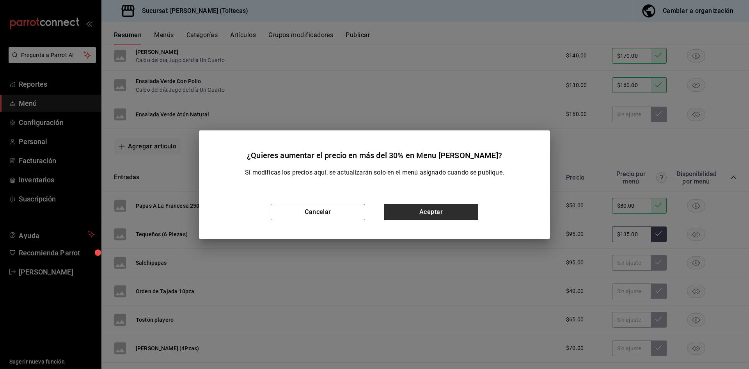
click at [431, 211] on button "Aceptar" at bounding box center [431, 212] width 94 height 16
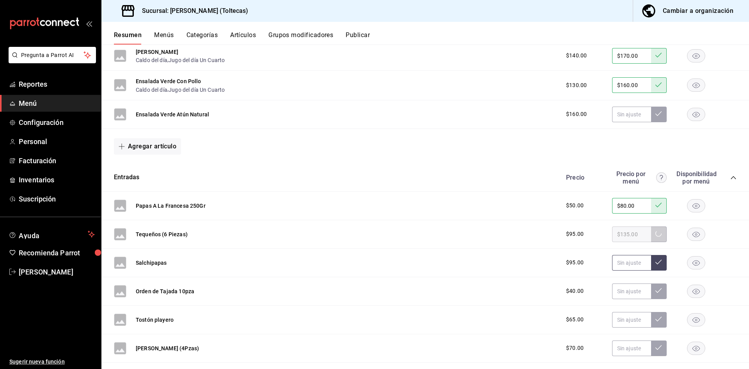
click at [619, 260] on input "text" at bounding box center [631, 263] width 39 height 16
type input "$150.00"
click at [651, 262] on button at bounding box center [659, 263] width 16 height 16
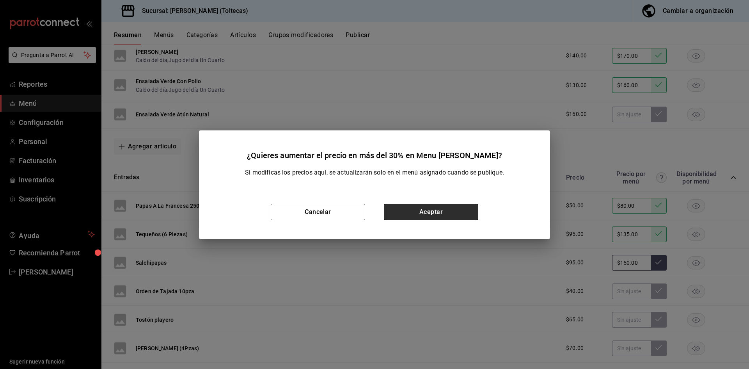
click at [421, 213] on button "Aceptar" at bounding box center [431, 212] width 94 height 16
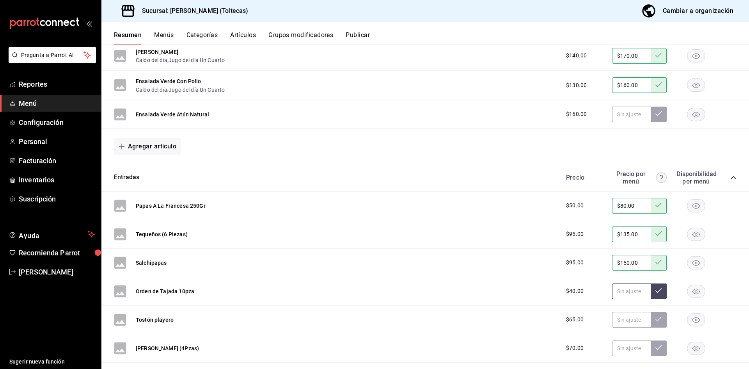
click at [627, 289] on input "text" at bounding box center [631, 291] width 39 height 16
type input "$70.00"
click at [655, 288] on icon at bounding box center [658, 290] width 6 height 6
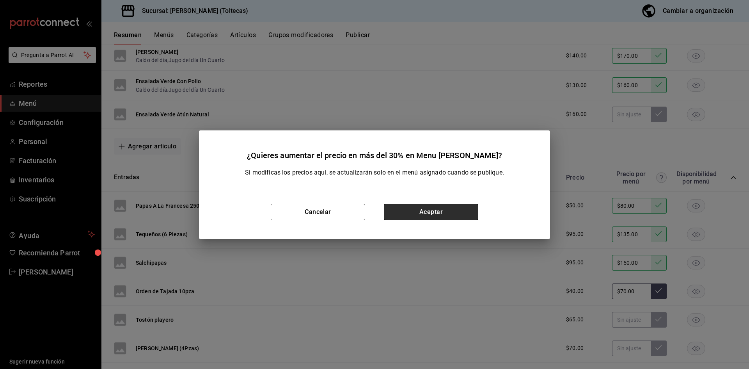
click at [435, 210] on button "Aceptar" at bounding box center [431, 212] width 94 height 16
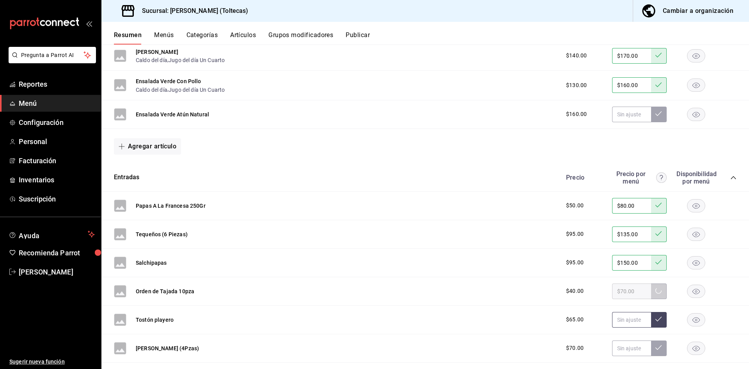
click at [622, 316] on input "text" at bounding box center [631, 320] width 39 height 16
type input "$110.00"
click at [655, 316] on icon at bounding box center [658, 319] width 6 height 6
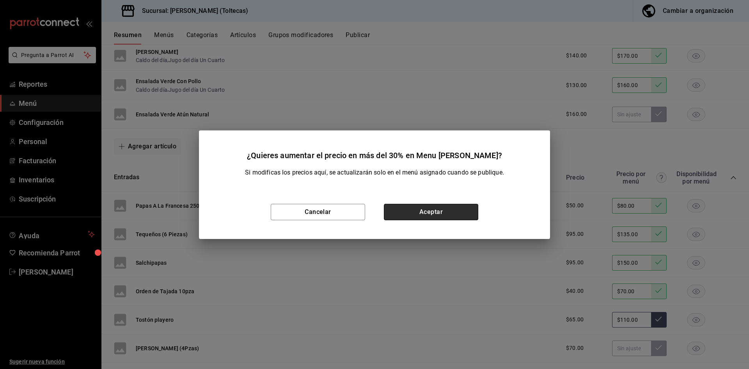
click at [437, 216] on button "Aceptar" at bounding box center [431, 212] width 94 height 16
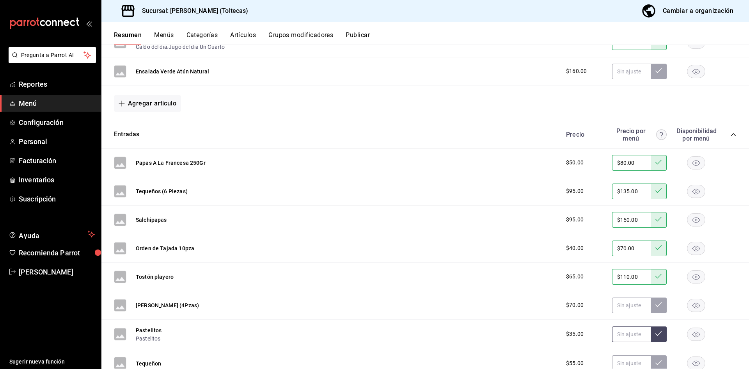
scroll to position [2624, 0]
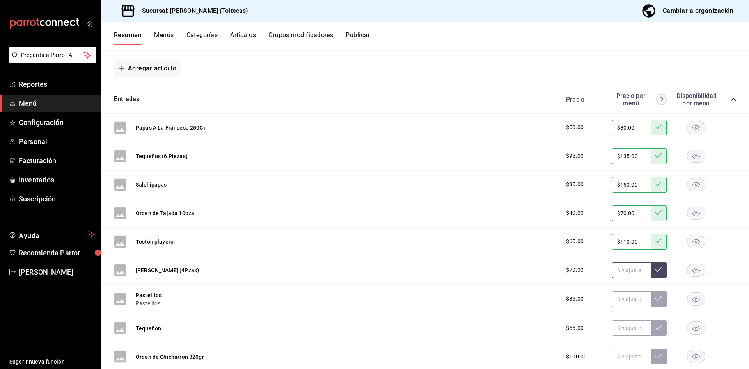
click at [616, 270] on input "text" at bounding box center [631, 270] width 39 height 16
click at [645, 266] on input "$90.00" at bounding box center [631, 270] width 39 height 16
type input "$90.00"
click at [655, 270] on icon at bounding box center [658, 269] width 6 height 6
click at [617, 300] on input "text" at bounding box center [631, 299] width 39 height 16
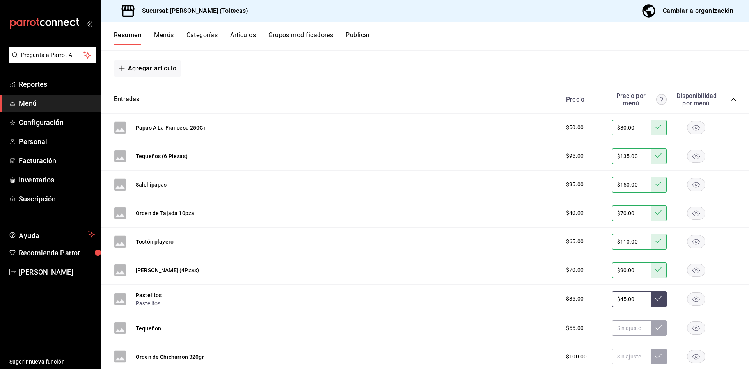
type input "$45.00"
click at [655, 298] on icon at bounding box center [658, 298] width 6 height 6
click at [623, 330] on input "text" at bounding box center [631, 328] width 39 height 16
type input "$75.00"
click at [659, 331] on button at bounding box center [659, 328] width 16 height 16
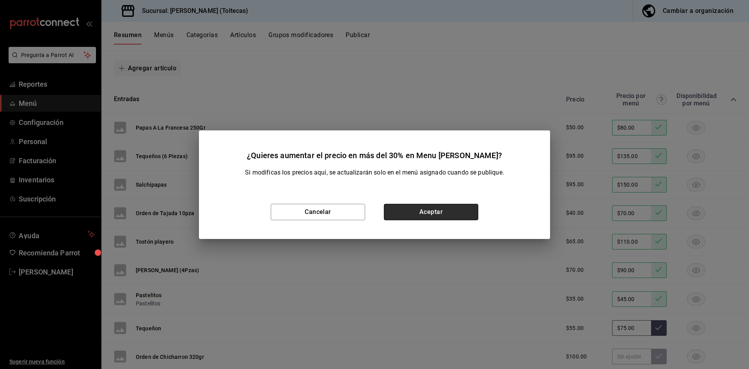
click at [434, 210] on button "Aceptar" at bounding box center [431, 212] width 94 height 16
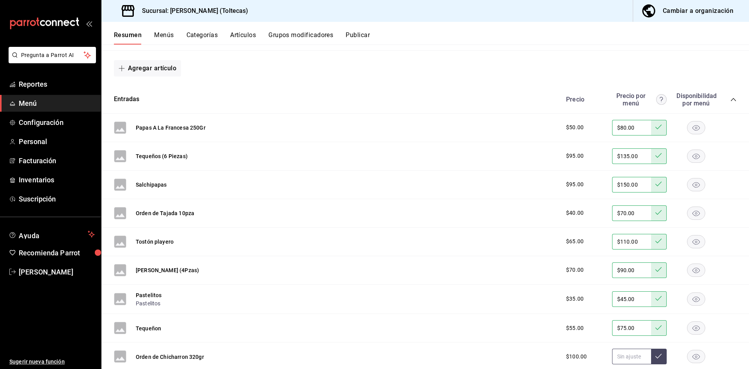
click at [620, 356] on input "text" at bounding box center [631, 356] width 39 height 16
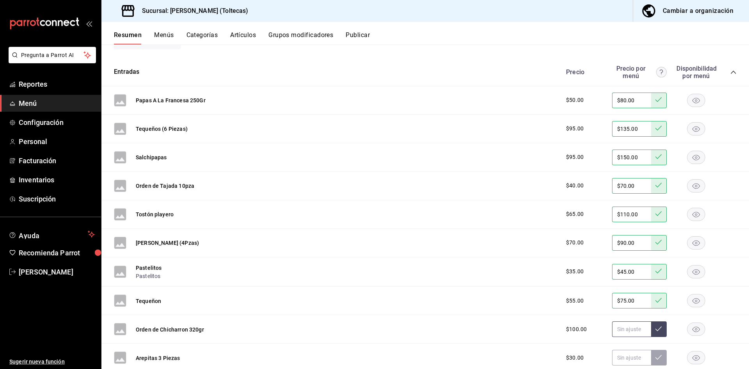
scroll to position [2702, 0]
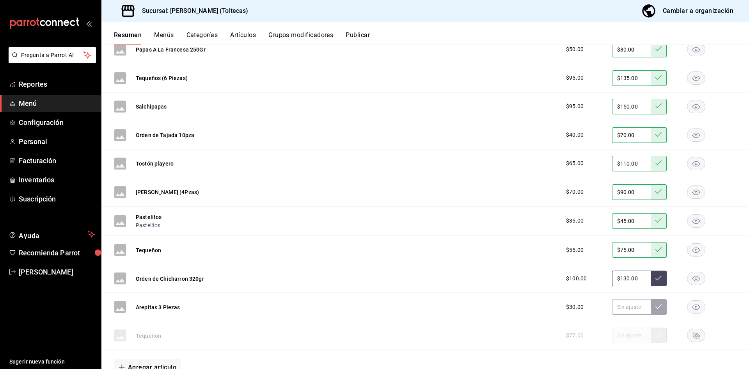
type input "$130.00"
click at [655, 277] on icon at bounding box center [658, 278] width 6 height 6
click at [619, 306] on input "text" at bounding box center [631, 307] width 39 height 16
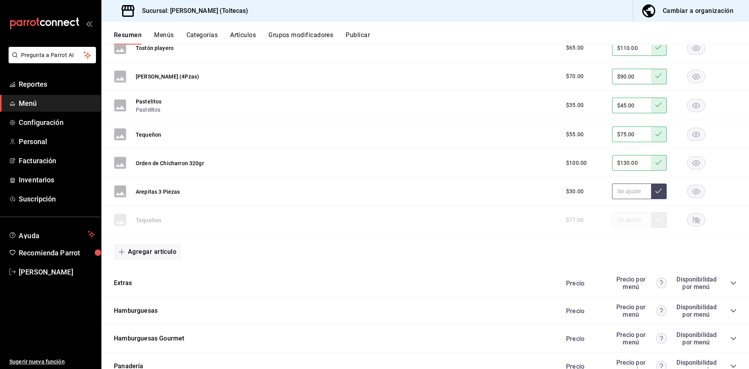
scroll to position [2819, 0]
click at [337, 261] on div "Agregar artículo" at bounding box center [425, 250] width 648 height 35
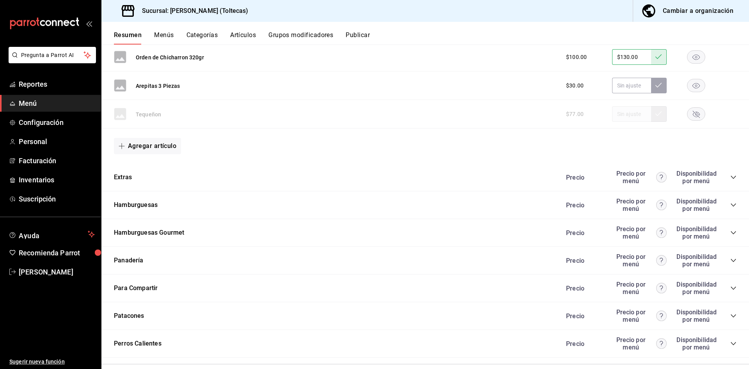
scroll to position [2935, 0]
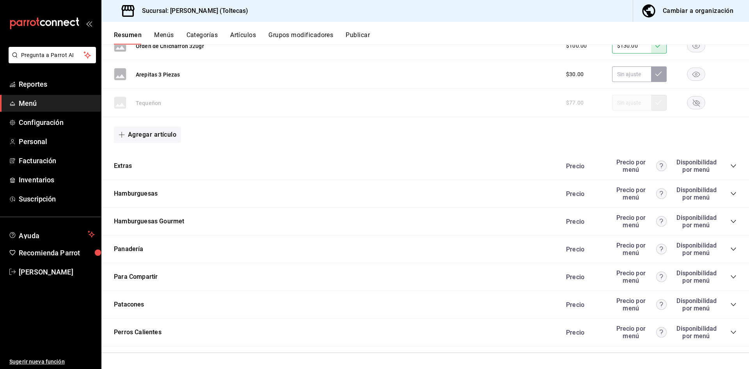
click at [730, 195] on icon "collapse-category-row" at bounding box center [733, 193] width 6 height 6
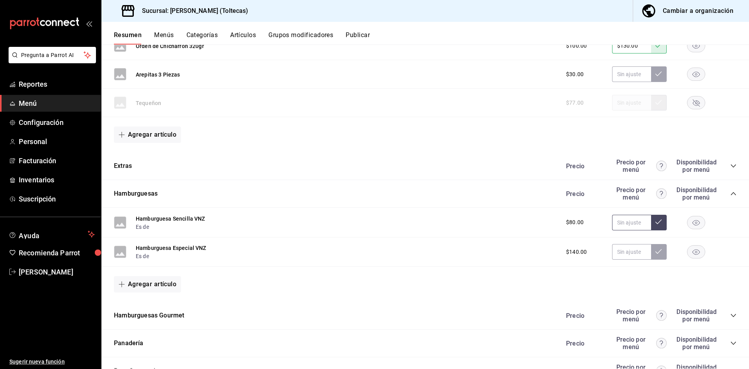
click at [628, 222] on input "text" at bounding box center [631, 223] width 39 height 16
type input "$120.00"
click at [655, 220] on icon at bounding box center [658, 221] width 6 height 6
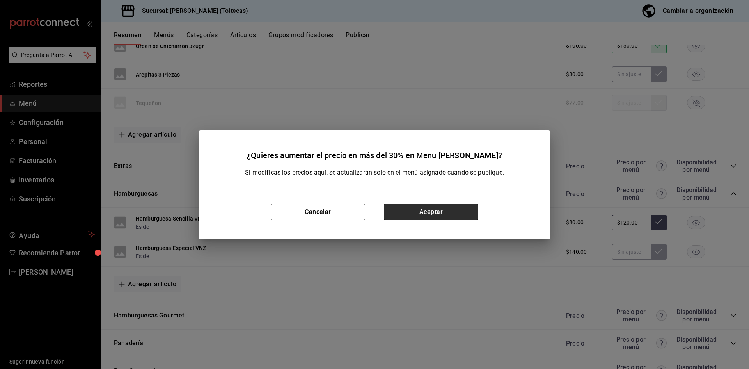
click at [431, 209] on button "Aceptar" at bounding box center [431, 212] width 94 height 16
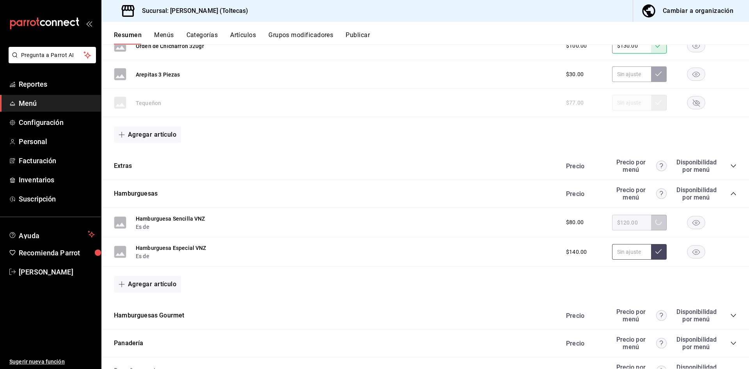
click at [620, 252] on input "text" at bounding box center [631, 252] width 39 height 16
type input "$180.00"
click at [655, 249] on icon at bounding box center [658, 251] width 6 height 6
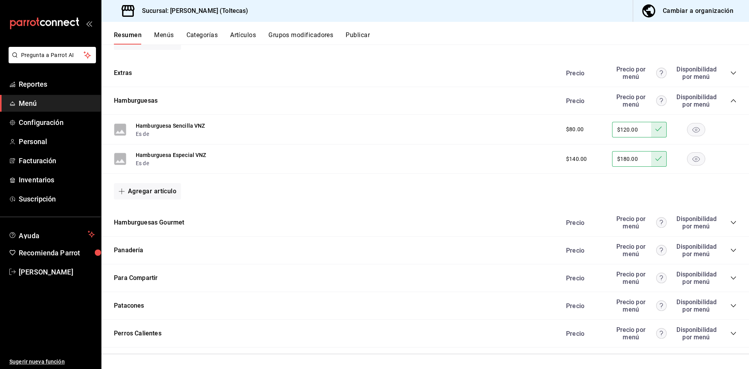
scroll to position [3029, 0]
click at [733, 219] on div "Hamburguesas Gourmet Precio Precio por menú Disponibilidad por menú" at bounding box center [425, 222] width 648 height 28
click at [731, 221] on icon "collapse-category-row" at bounding box center [733, 221] width 5 height 3
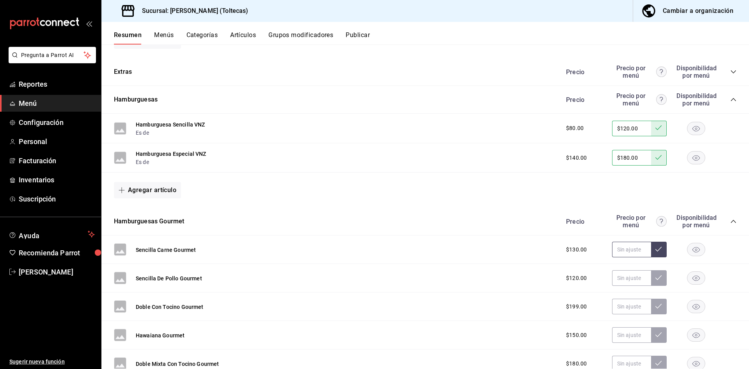
click at [616, 246] on input "text" at bounding box center [631, 249] width 39 height 16
type input "$160.00"
click at [655, 249] on button at bounding box center [659, 249] width 16 height 16
click at [633, 280] on input "text" at bounding box center [631, 278] width 39 height 16
type input "$150.00"
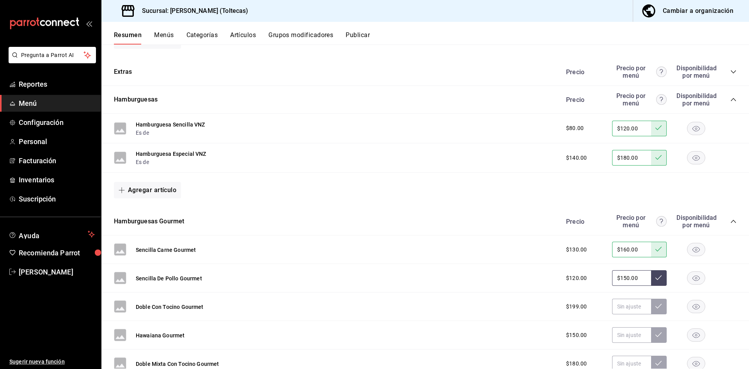
click at [655, 278] on icon at bounding box center [658, 277] width 6 height 5
click at [620, 313] on input "text" at bounding box center [631, 306] width 39 height 16
click at [620, 310] on input "text" at bounding box center [631, 306] width 39 height 16
type input "$250.00"
click at [655, 308] on icon at bounding box center [658, 306] width 6 height 6
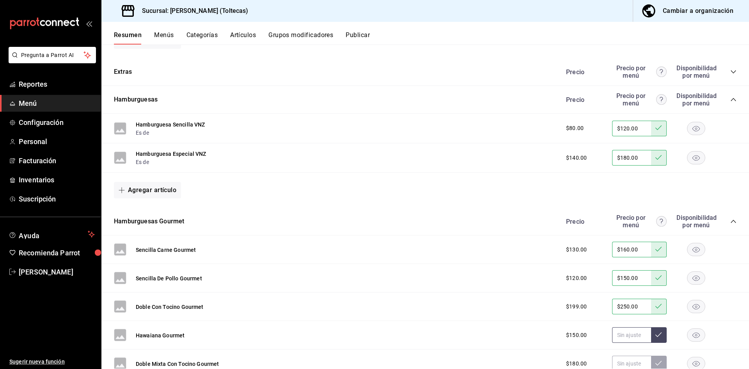
click at [622, 336] on input "text" at bounding box center [631, 335] width 39 height 16
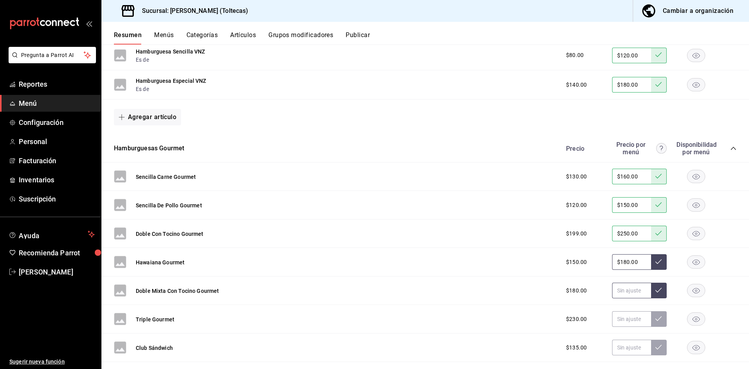
scroll to position [3146, 0]
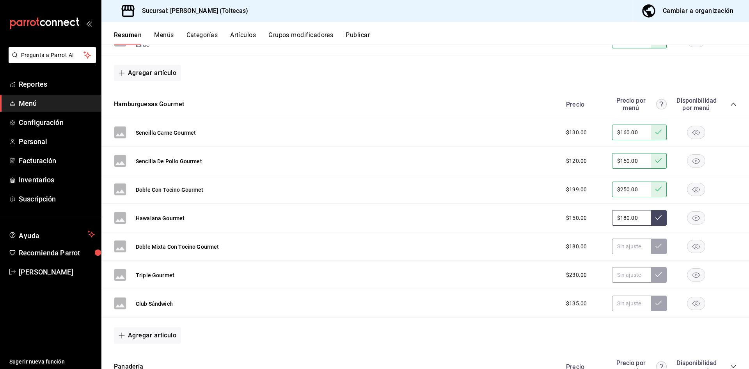
type input "$180.00"
click at [655, 214] on icon at bounding box center [658, 217] width 6 height 6
click at [620, 245] on input "text" at bounding box center [631, 246] width 39 height 16
type input "$230.00"
click at [655, 244] on icon at bounding box center [658, 246] width 6 height 6
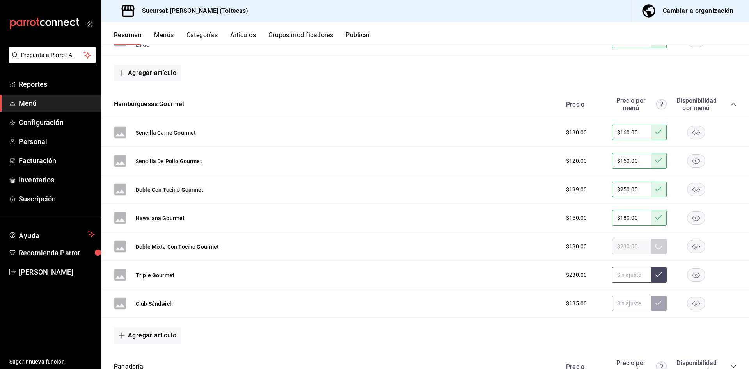
click at [614, 272] on input "text" at bounding box center [631, 275] width 39 height 16
type input "$299.00"
click at [655, 273] on icon at bounding box center [658, 274] width 6 height 6
click at [617, 305] on input "text" at bounding box center [631, 303] width 39 height 16
type input "$180.00"
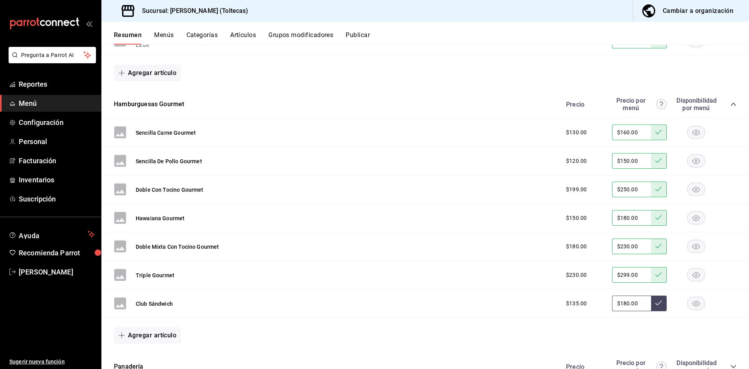
click at [655, 302] on icon at bounding box center [658, 303] width 6 height 6
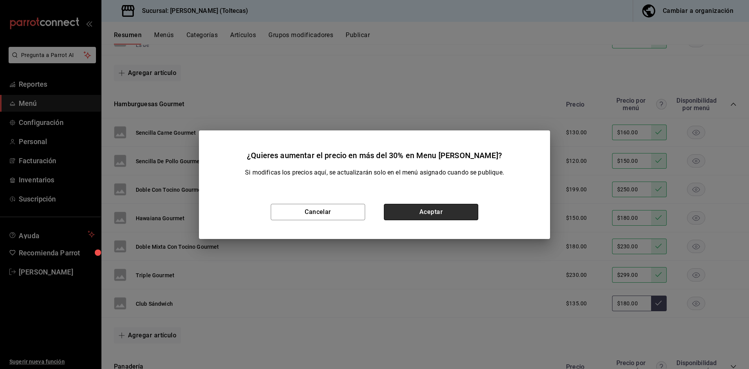
click at [432, 214] on button "Aceptar" at bounding box center [431, 212] width 94 height 16
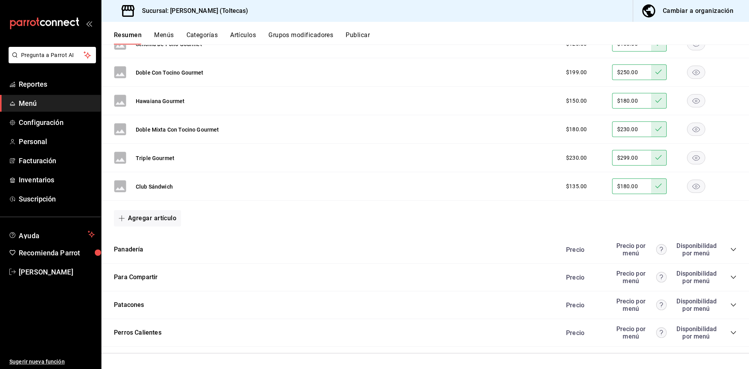
scroll to position [3263, 0]
click at [730, 251] on icon "collapse-category-row" at bounding box center [733, 249] width 6 height 6
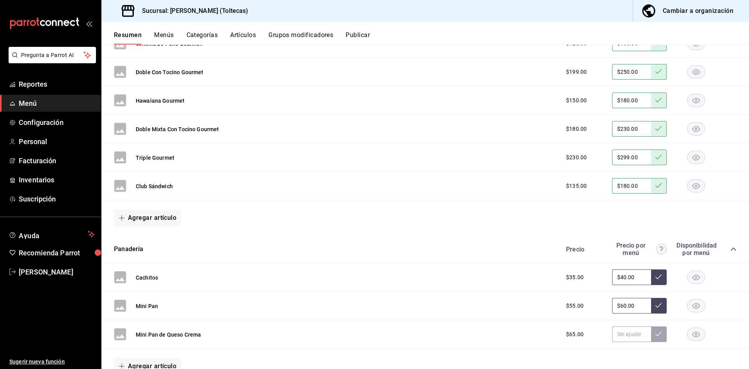
drag, startPoint x: 634, startPoint y: 279, endPoint x: 604, endPoint y: 279, distance: 30.0
click at [604, 279] on div "$35.00 $40.00" at bounding box center [647, 277] width 178 height 16
type input "$45.00"
click at [655, 276] on icon at bounding box center [658, 276] width 6 height 6
drag, startPoint x: 600, startPoint y: 305, endPoint x: 588, endPoint y: 304, distance: 11.8
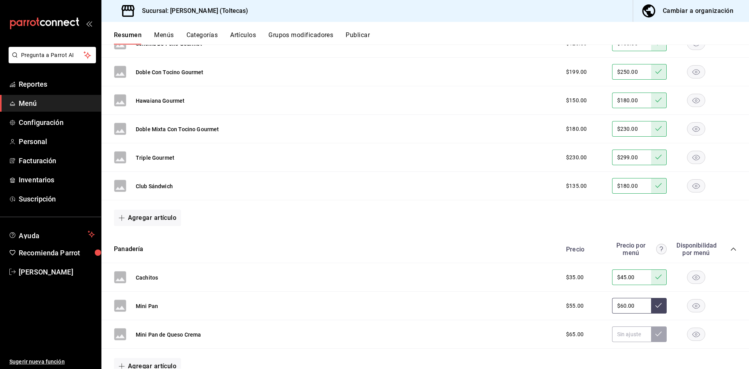
click at [588, 304] on div "$55.00 $60.00" at bounding box center [647, 306] width 178 height 16
type input "$70.00"
click at [655, 307] on icon at bounding box center [658, 305] width 6 height 5
click at [625, 335] on input "text" at bounding box center [631, 334] width 39 height 16
type input "$80.00"
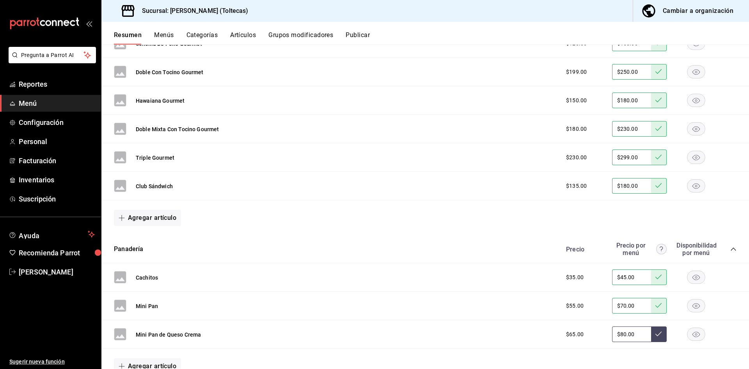
click at [655, 336] on button at bounding box center [659, 334] width 16 height 16
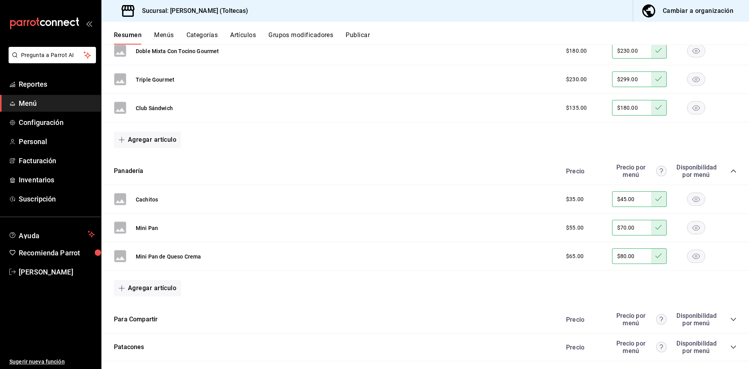
scroll to position [3384, 0]
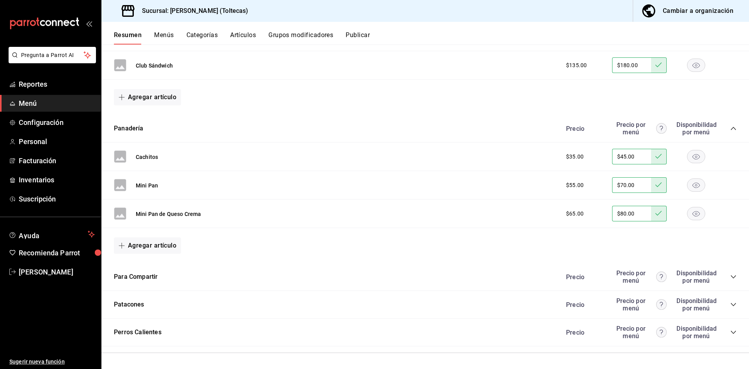
click at [730, 277] on icon "collapse-category-row" at bounding box center [733, 276] width 6 height 6
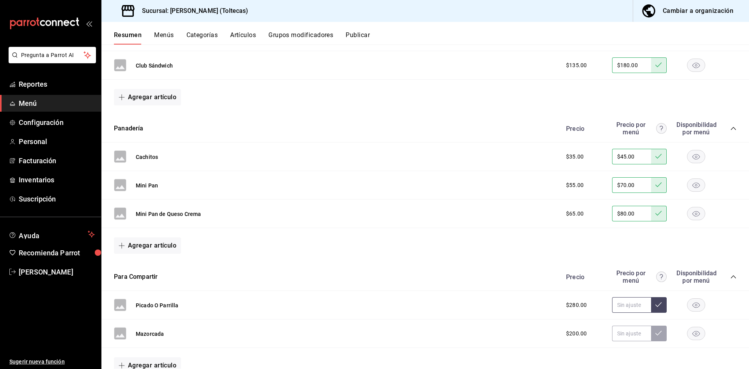
click at [624, 305] on input "text" at bounding box center [631, 305] width 39 height 16
type input "$390.00"
click at [656, 305] on button at bounding box center [659, 305] width 16 height 16
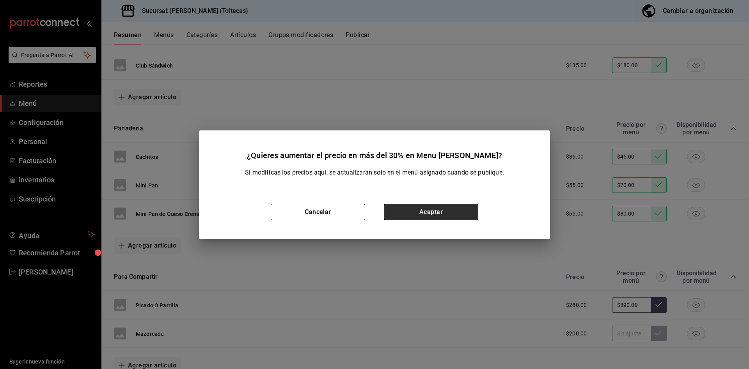
click at [438, 209] on button "Aceptar" at bounding box center [431, 212] width 94 height 16
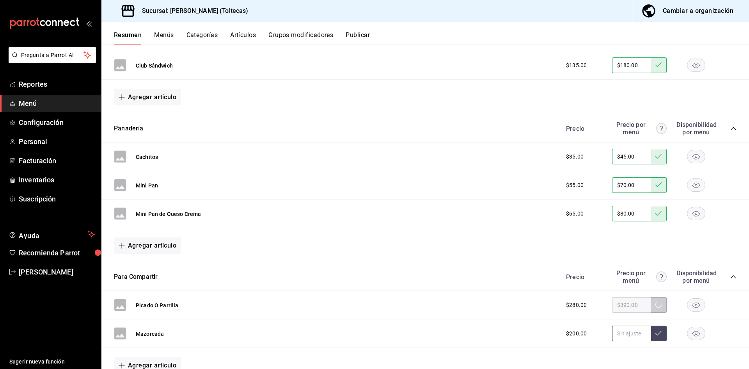
click at [623, 331] on input "text" at bounding box center [631, 333] width 39 height 16
type input "$280.00"
click at [651, 328] on button at bounding box center [659, 333] width 16 height 16
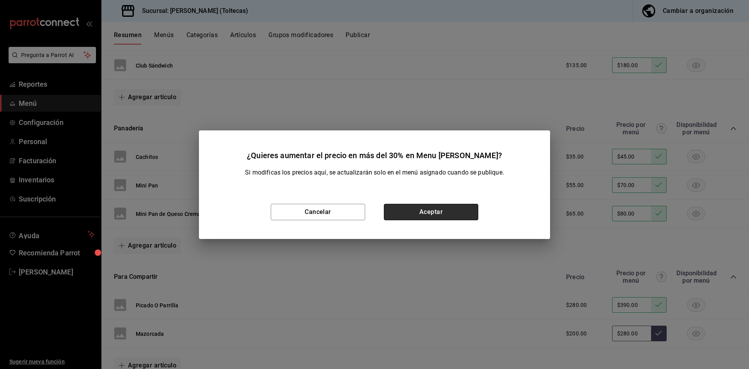
click at [444, 213] on button "Aceptar" at bounding box center [431, 212] width 94 height 16
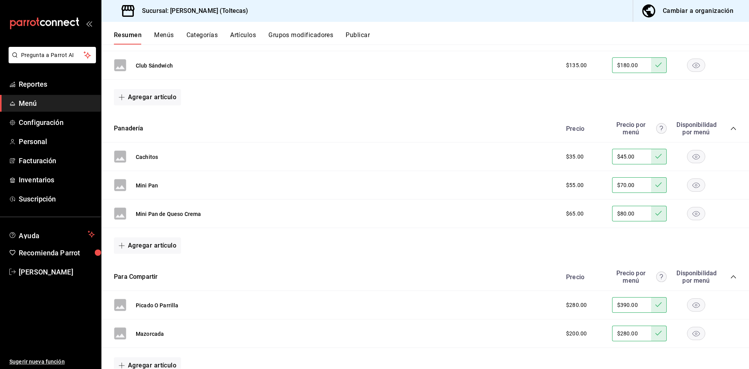
scroll to position [3476, 0]
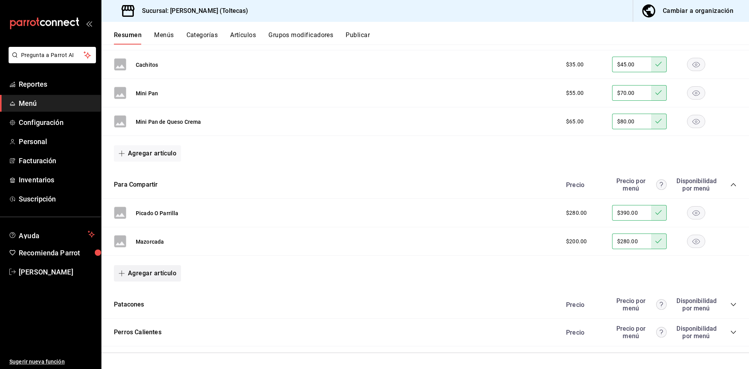
click at [141, 271] on button "Agregar artículo" at bounding box center [147, 273] width 67 height 16
click at [140, 314] on li "Artículo nuevo" at bounding box center [144, 313] width 61 height 19
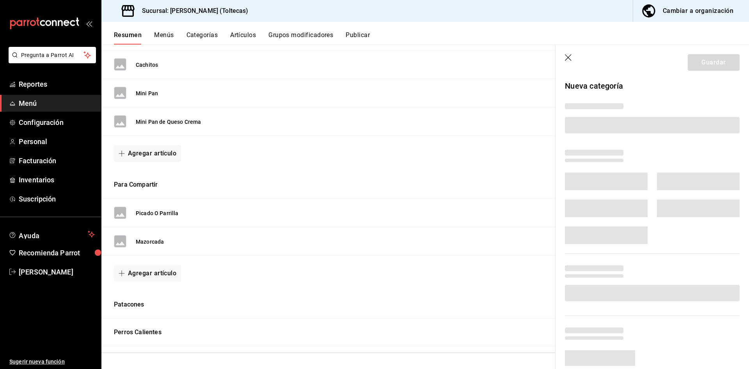
click at [143, 305] on li "Artículo nuevo" at bounding box center [137, 299] width 46 height 11
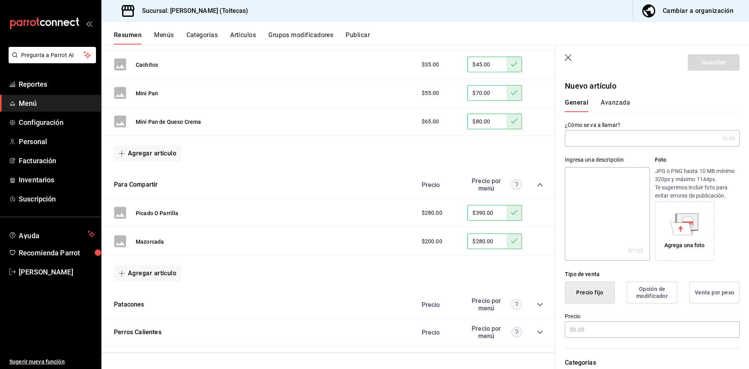
type input "AR-1755611956823"
type input "Mazorcada Especial"
click at [587, 330] on input "text" at bounding box center [652, 329] width 175 height 16
type input "$300.00"
click at [715, 63] on button "Guardar" at bounding box center [714, 62] width 52 height 16
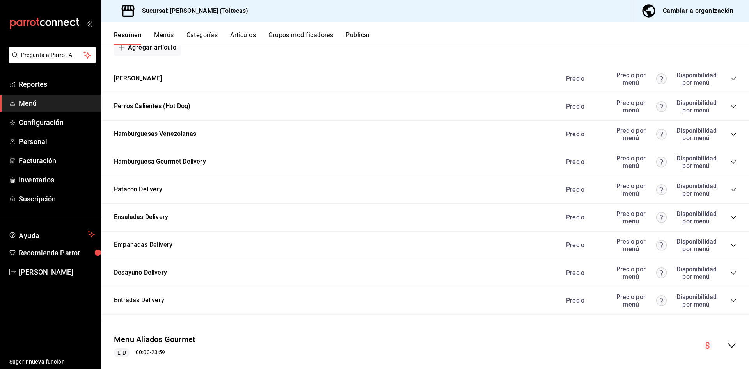
scroll to position [751, 0]
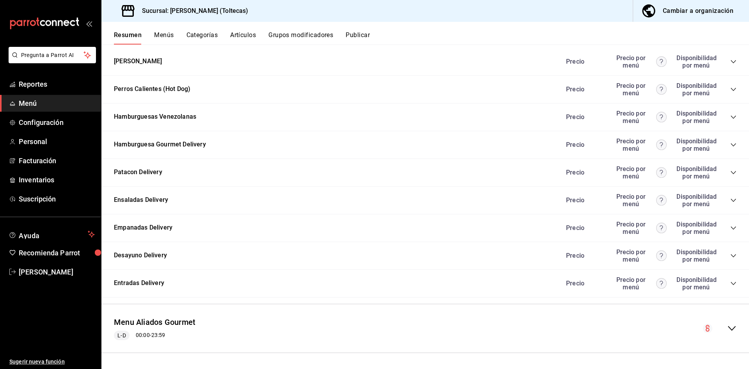
click at [730, 327] on icon "collapse-menu-row" at bounding box center [732, 328] width 8 height 5
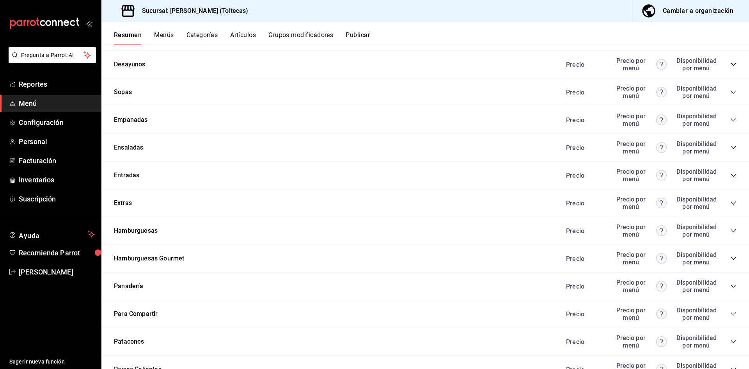
scroll to position [1569, 0]
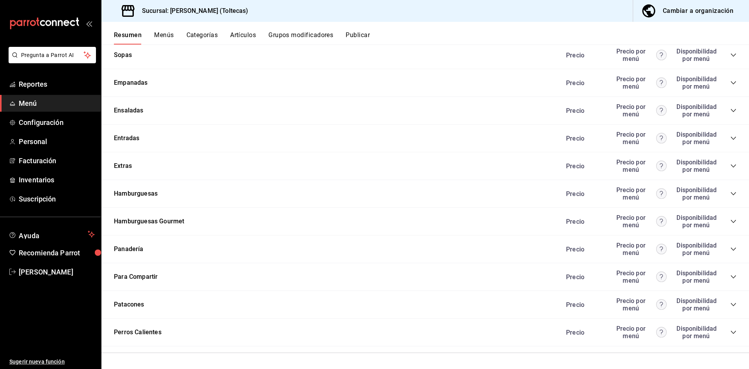
click at [730, 277] on icon "collapse-category-row" at bounding box center [733, 276] width 6 height 6
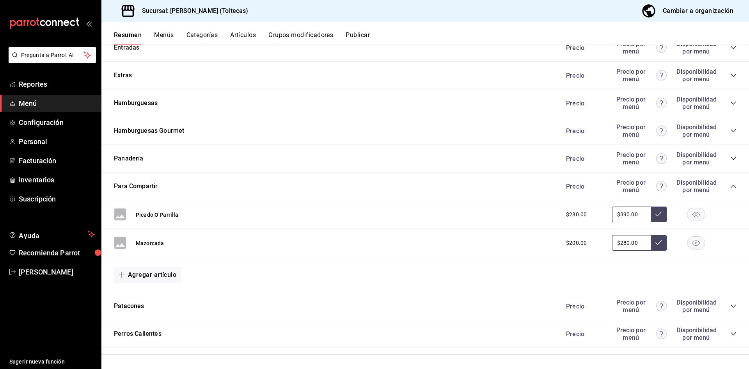
scroll to position [1661, 0]
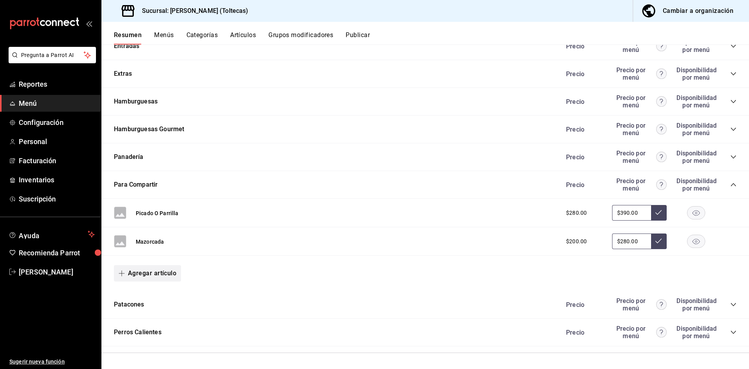
click at [154, 270] on button "Agregar artículo" at bounding box center [147, 273] width 67 height 16
click at [145, 313] on li "Artículo nuevo" at bounding box center [144, 313] width 61 height 19
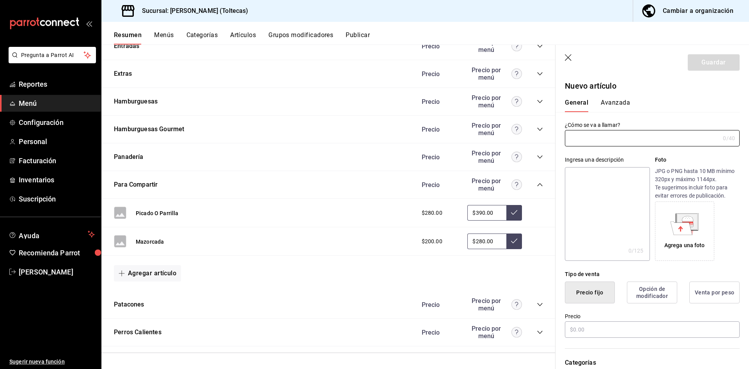
type input "AR-1755612017835"
click at [585, 142] on input "text" at bounding box center [642, 138] width 155 height 16
type input "Mazorcada especial"
click at [575, 337] on input "text" at bounding box center [652, 329] width 175 height 16
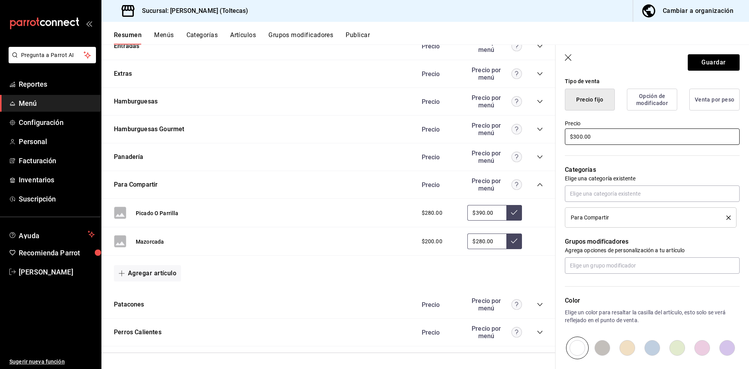
scroll to position [86, 0]
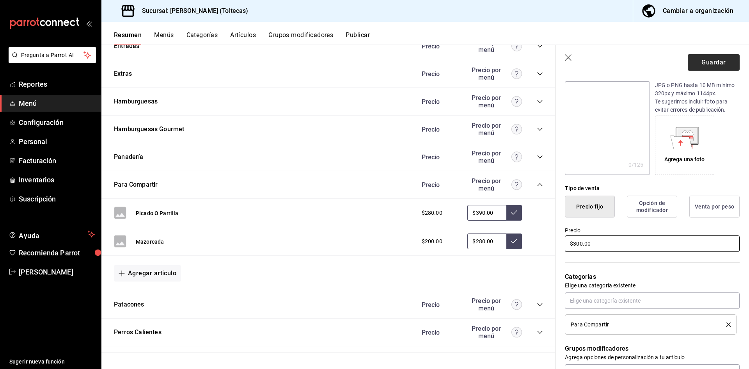
type input "$300.00"
click at [694, 65] on button "Guardar" at bounding box center [714, 62] width 52 height 16
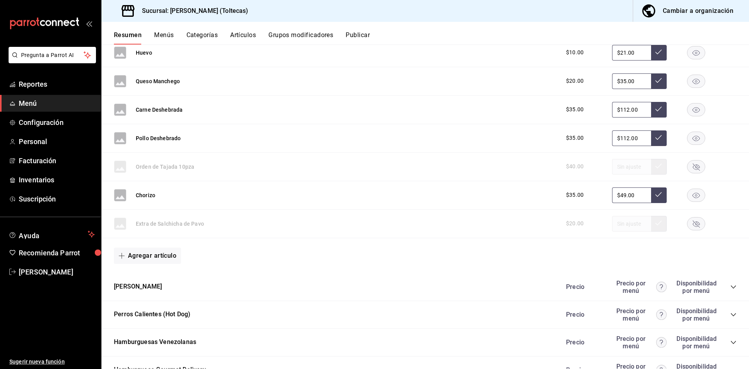
scroll to position [751, 0]
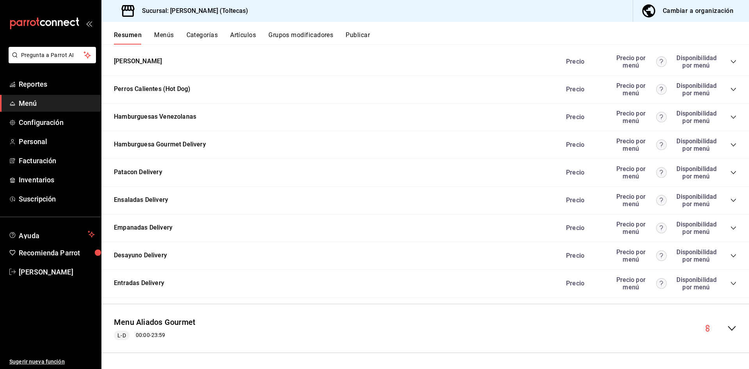
click at [728, 326] on icon "collapse-menu-row" at bounding box center [731, 327] width 9 height 9
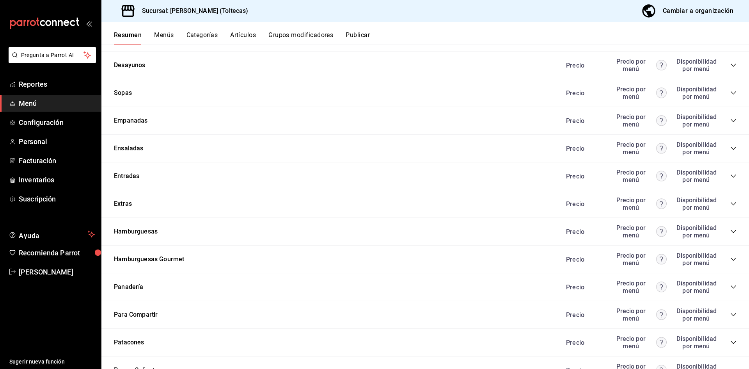
scroll to position [1569, 0]
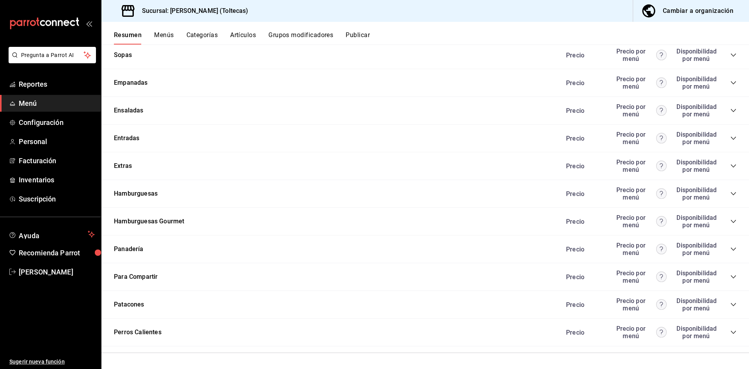
click at [730, 277] on icon "collapse-category-row" at bounding box center [733, 276] width 6 height 6
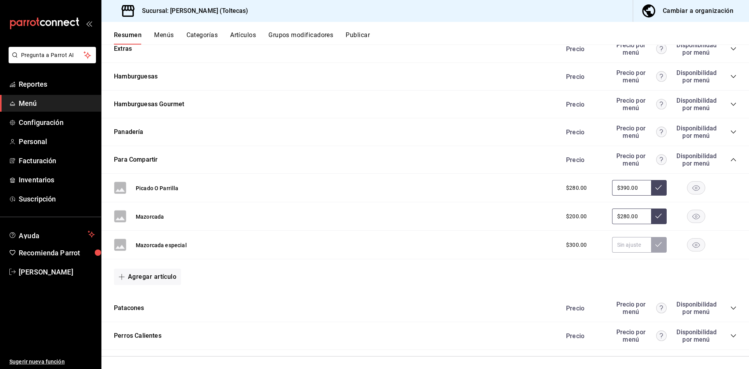
scroll to position [1690, 0]
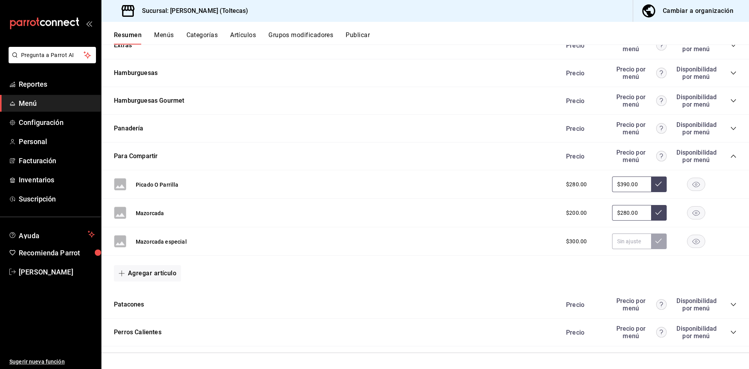
click at [730, 305] on icon "collapse-category-row" at bounding box center [733, 304] width 6 height 6
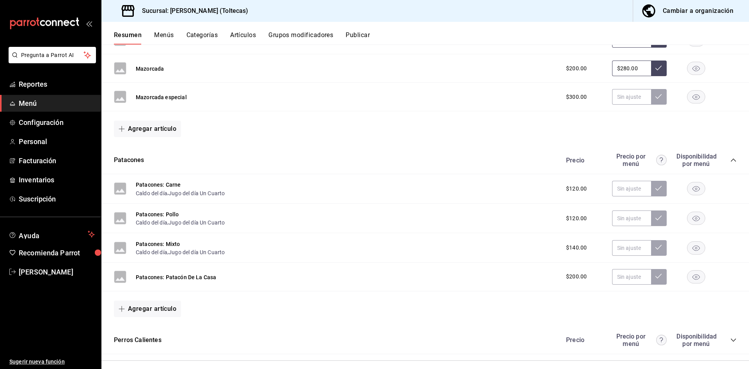
scroll to position [1842, 0]
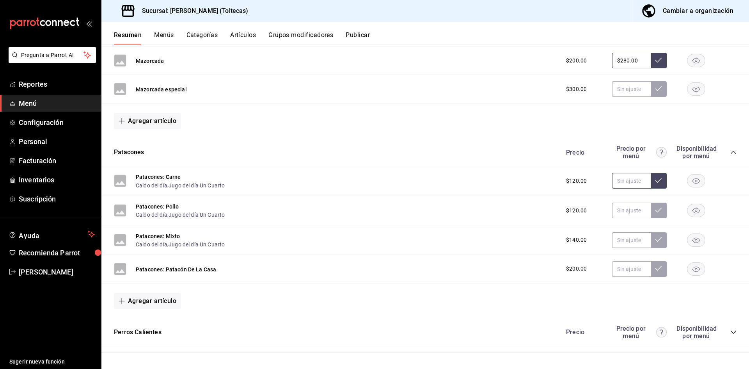
click at [620, 180] on input "text" at bounding box center [631, 181] width 39 height 16
type input "$150.00"
click at [655, 177] on icon at bounding box center [658, 180] width 6 height 6
click at [613, 211] on input "text" at bounding box center [631, 210] width 39 height 16
type input "$150.00"
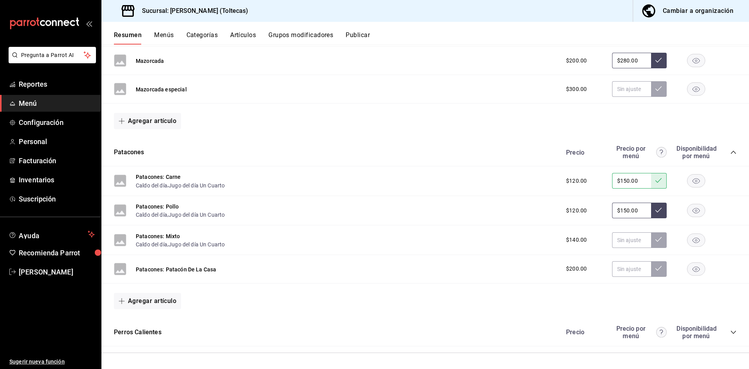
click at [655, 211] on icon at bounding box center [658, 210] width 6 height 6
click at [614, 240] on input "text" at bounding box center [631, 240] width 39 height 16
type input "$170.00"
click at [629, 268] on input "text" at bounding box center [631, 269] width 39 height 16
type input "$300.00"
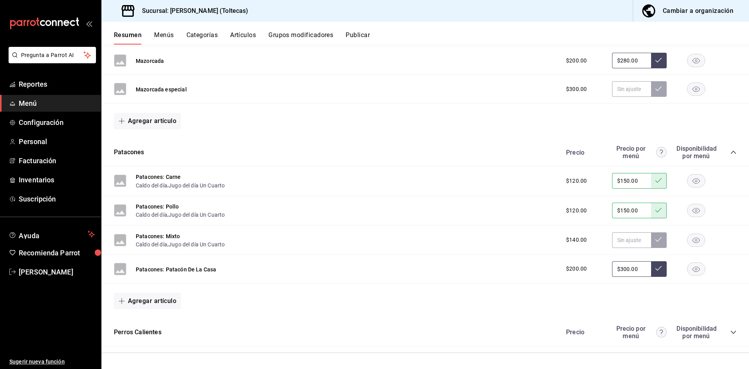
click at [655, 269] on icon at bounding box center [658, 268] width 6 height 6
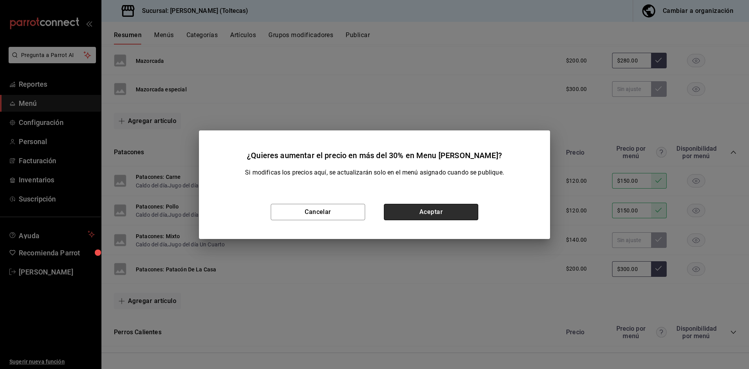
click at [453, 212] on button "Aceptar" at bounding box center [431, 212] width 94 height 16
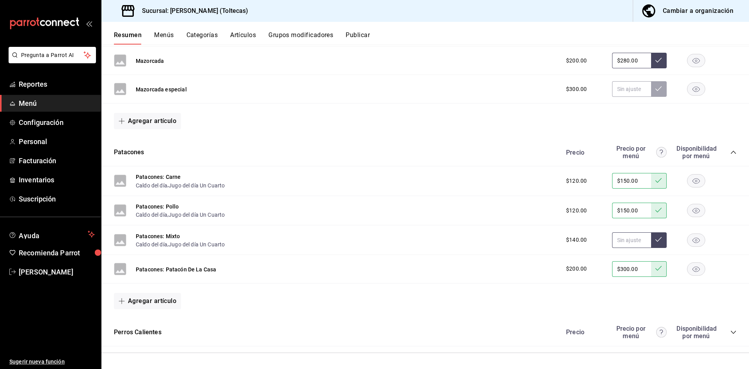
click at [628, 241] on input "text" at bounding box center [631, 240] width 39 height 16
type input "$170.00"
click at [655, 238] on icon at bounding box center [658, 239] width 6 height 6
click at [730, 333] on icon "collapse-category-row" at bounding box center [733, 332] width 6 height 6
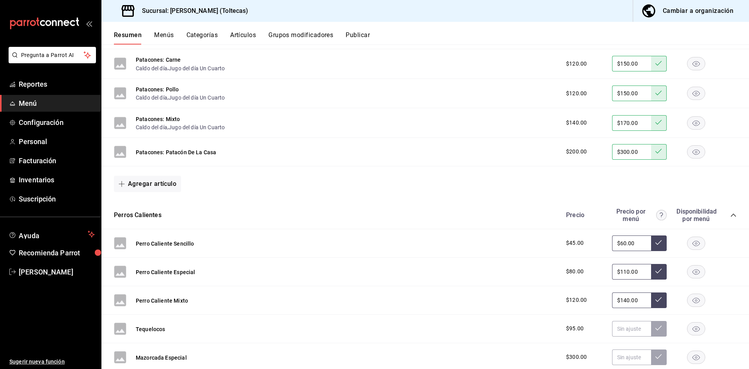
scroll to position [2019, 0]
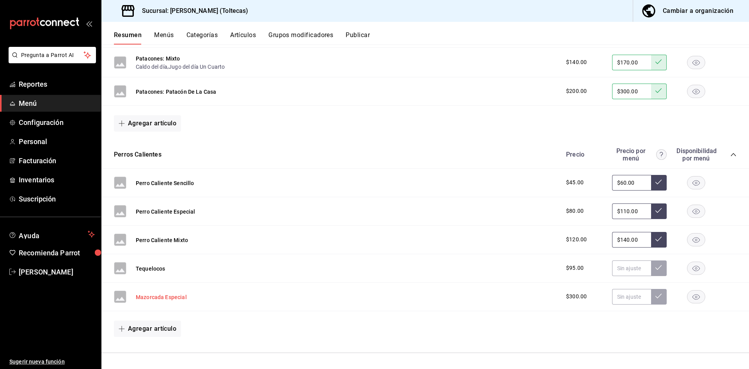
click at [173, 299] on button "Mazorcada Especial" at bounding box center [161, 297] width 51 height 8
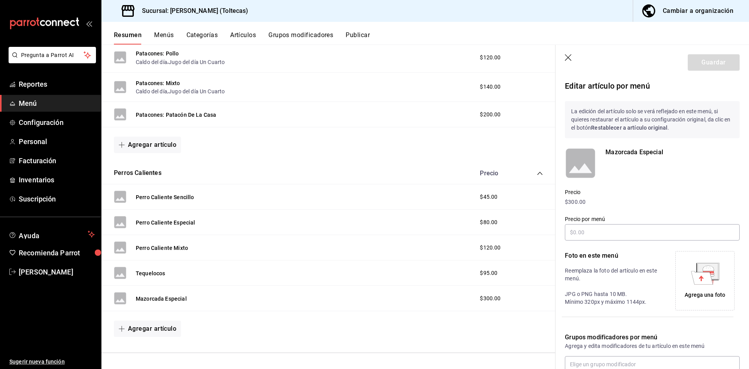
click at [569, 55] on icon "button" at bounding box center [569, 58] width 8 height 8
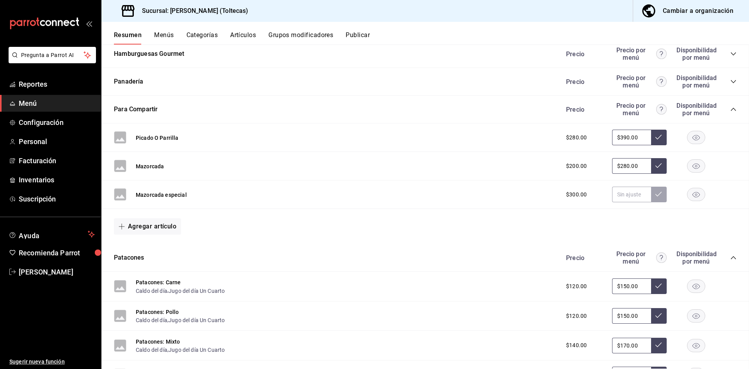
scroll to position [1995, 0]
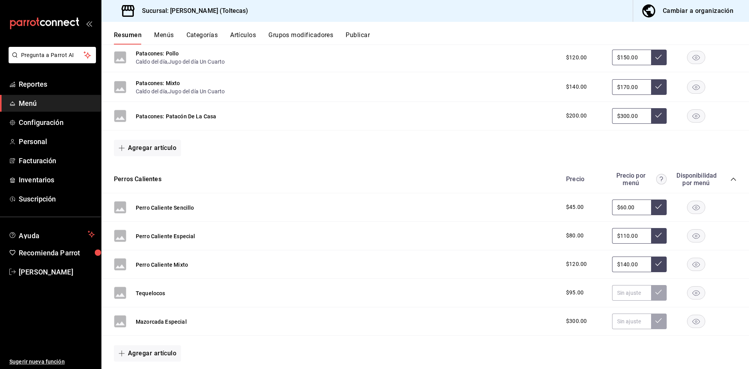
click at [692, 321] on rect "button" at bounding box center [696, 320] width 18 height 13
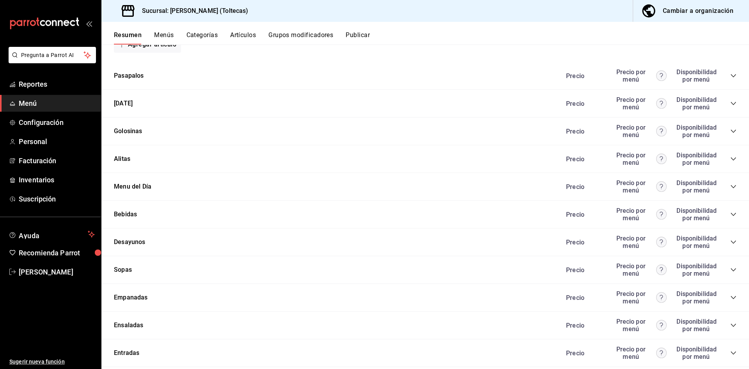
scroll to position [1356, 0]
click at [730, 215] on icon "collapse-category-row" at bounding box center [733, 213] width 6 height 6
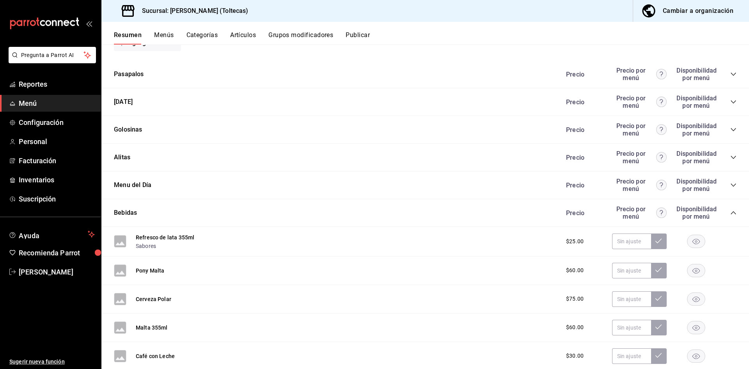
click at [605, 245] on div "$25.00" at bounding box center [647, 241] width 178 height 16
click at [617, 239] on input "text" at bounding box center [631, 241] width 39 height 16
type input "$35.00"
click at [655, 241] on icon at bounding box center [658, 241] width 6 height 6
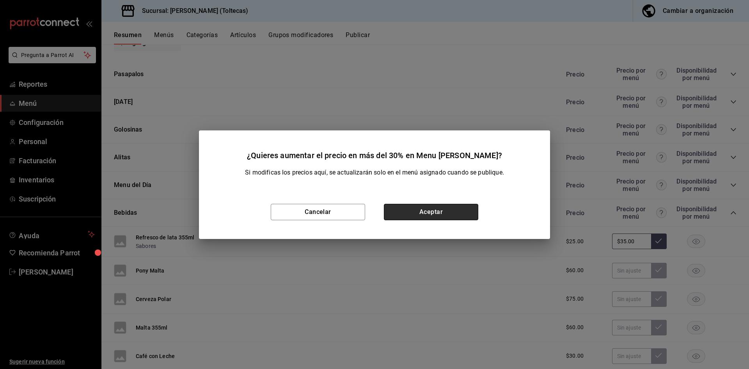
click at [432, 204] on button "Aceptar" at bounding box center [431, 212] width 94 height 16
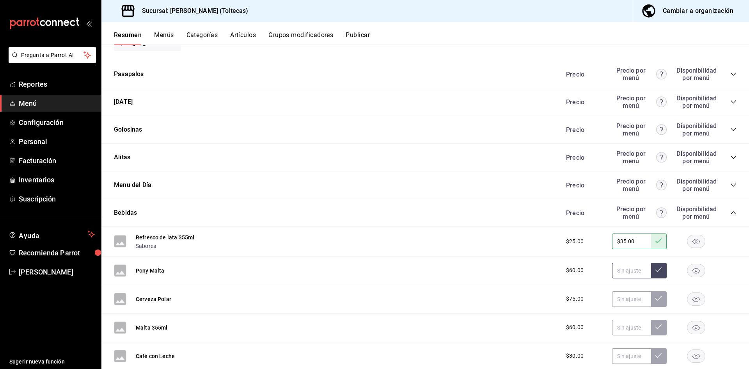
click at [621, 271] on input "text" at bounding box center [631, 271] width 39 height 16
type input "$70.00"
click at [655, 270] on icon at bounding box center [658, 269] width 6 height 5
click at [623, 298] on input "text" at bounding box center [631, 299] width 39 height 16
type input "$75.00"
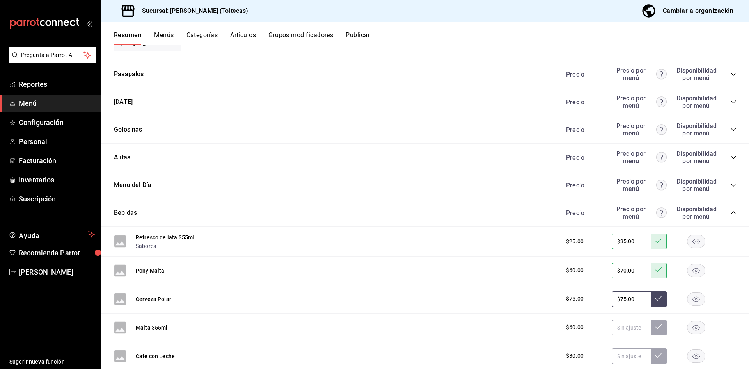
click at [655, 295] on icon at bounding box center [658, 298] width 6 height 6
click at [621, 328] on input "text" at bounding box center [631, 328] width 39 height 16
type input "$70.00"
click at [655, 326] on icon at bounding box center [658, 326] width 6 height 5
click at [626, 352] on input "text" at bounding box center [631, 356] width 39 height 16
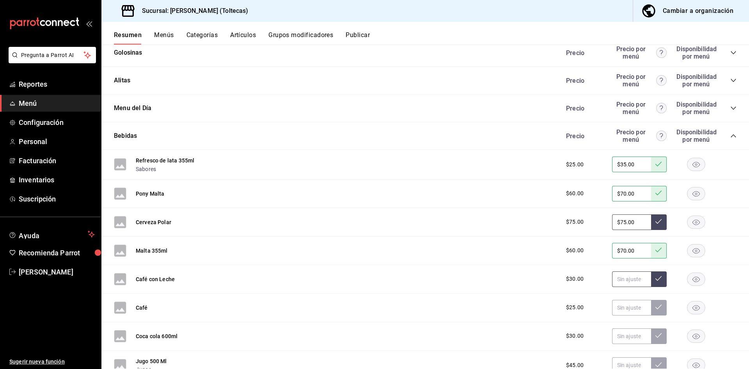
scroll to position [1434, 0]
click at [655, 276] on icon at bounding box center [658, 277] width 6 height 6
click at [636, 276] on input "$35.00" at bounding box center [631, 278] width 39 height 16
drag, startPoint x: 636, startPoint y: 276, endPoint x: 593, endPoint y: 277, distance: 43.3
click at [593, 277] on div "$30.00 $35.00" at bounding box center [647, 278] width 178 height 16
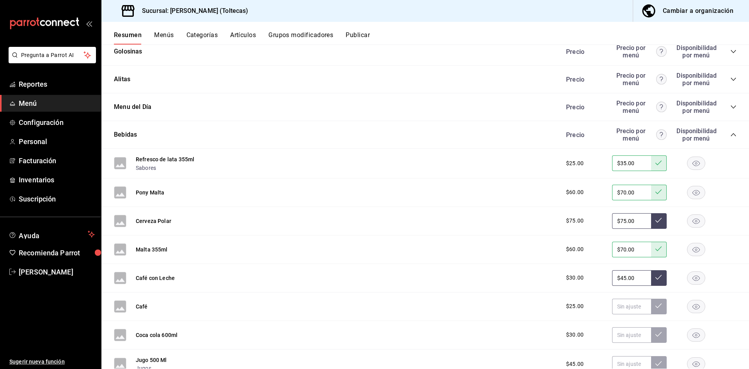
type input "$45.00"
click at [655, 277] on icon at bounding box center [658, 277] width 6 height 6
click at [619, 306] on input "text" at bounding box center [631, 306] width 39 height 16
type input "$35.00"
click at [651, 304] on button at bounding box center [659, 306] width 16 height 16
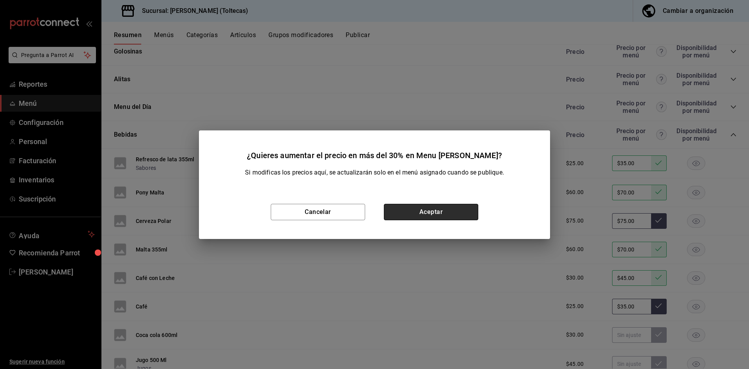
click at [446, 214] on button "Aceptar" at bounding box center [431, 212] width 94 height 16
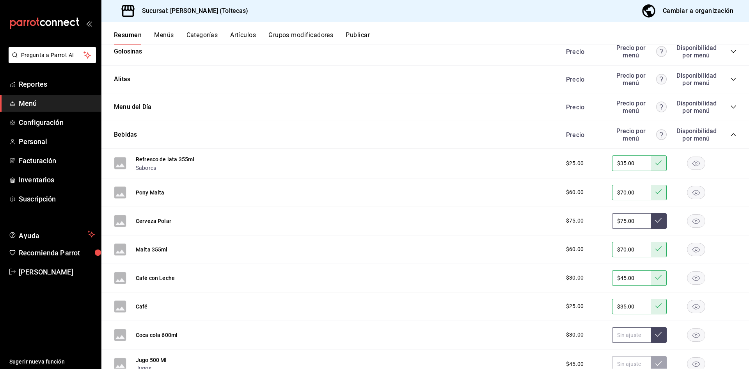
click at [625, 337] on input "text" at bounding box center [631, 335] width 39 height 16
type input "$35.00"
click at [655, 335] on icon at bounding box center [658, 334] width 6 height 6
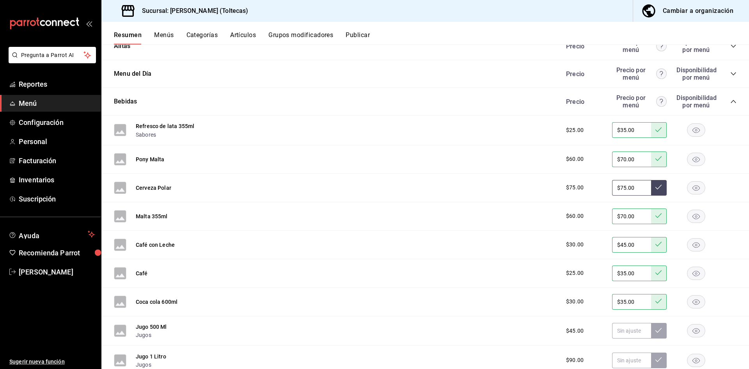
scroll to position [1512, 0]
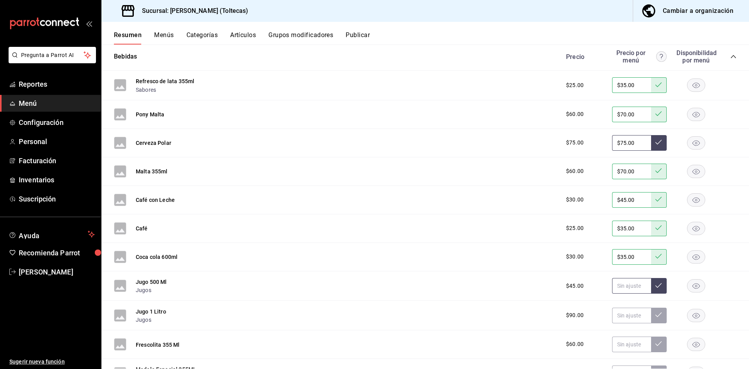
click at [615, 289] on input "text" at bounding box center [631, 286] width 39 height 16
type input "$60.00"
click at [655, 283] on icon at bounding box center [658, 285] width 6 height 6
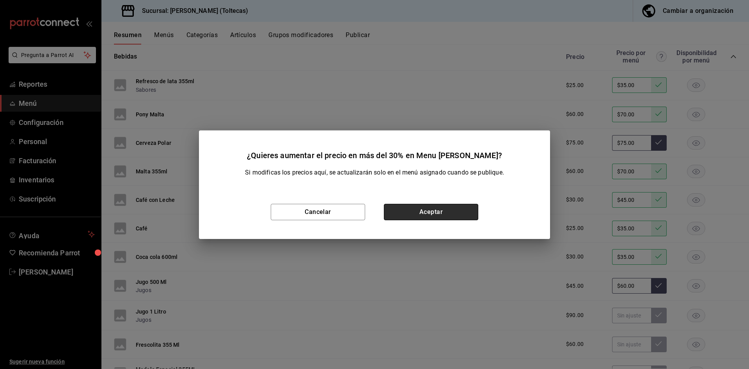
click at [427, 214] on button "Aceptar" at bounding box center [431, 212] width 94 height 16
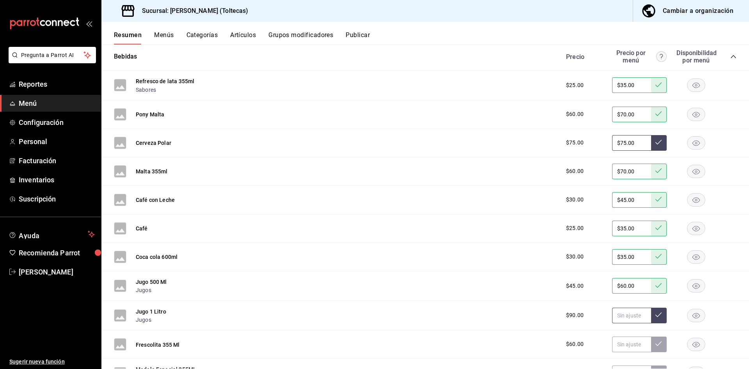
click at [621, 318] on input "text" at bounding box center [631, 315] width 39 height 16
type input "$120.00"
click at [651, 313] on button at bounding box center [659, 315] width 16 height 16
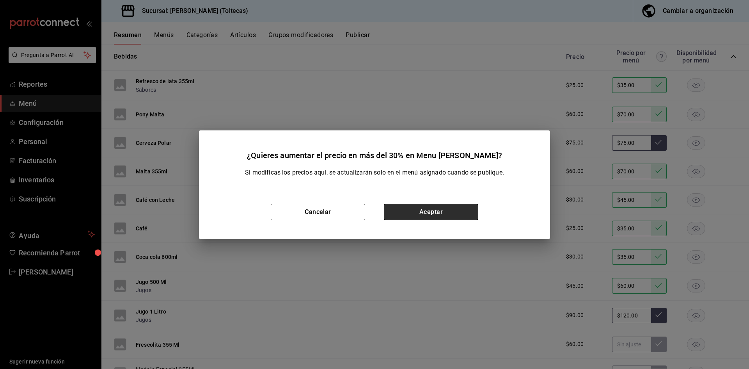
click at [407, 211] on button "Aceptar" at bounding box center [431, 212] width 94 height 16
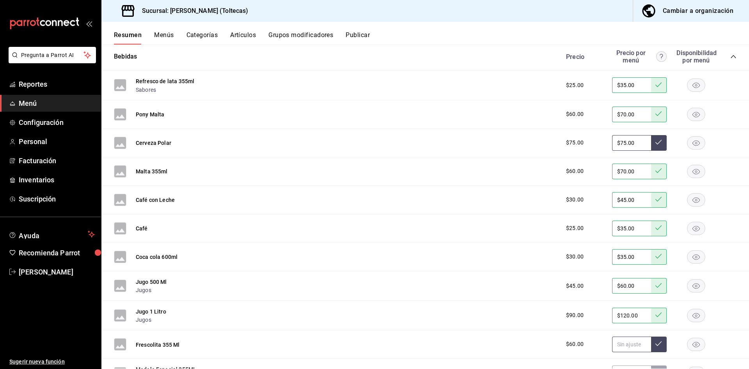
click at [622, 346] on input "text" at bounding box center [631, 344] width 39 height 16
type input "$70.00"
click at [651, 344] on button at bounding box center [659, 344] width 16 height 16
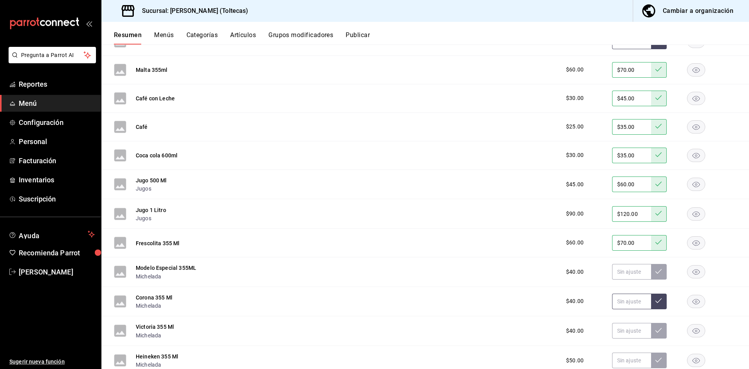
scroll to position [1629, 0]
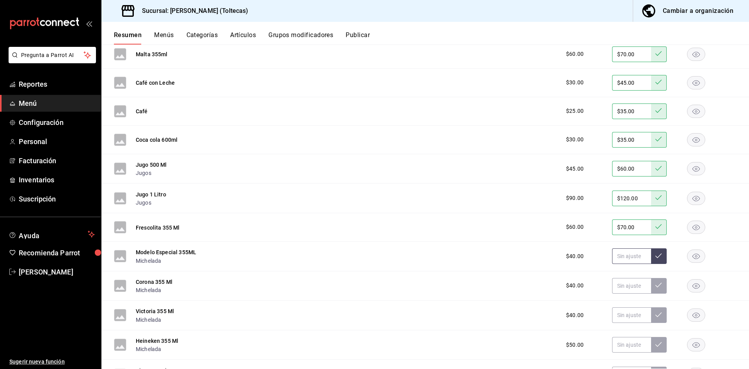
click at [619, 255] on input "text" at bounding box center [631, 256] width 39 height 16
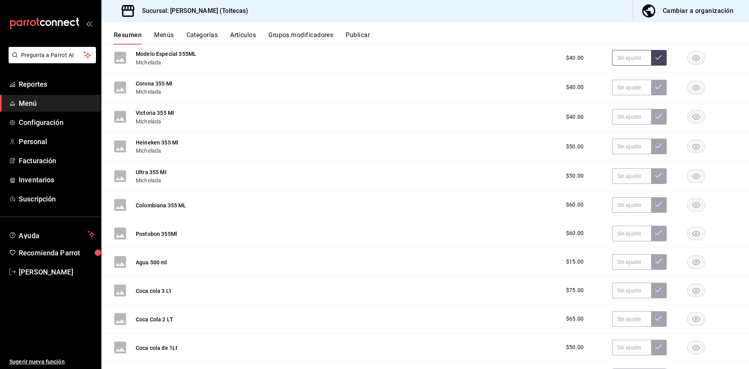
scroll to position [1863, 0]
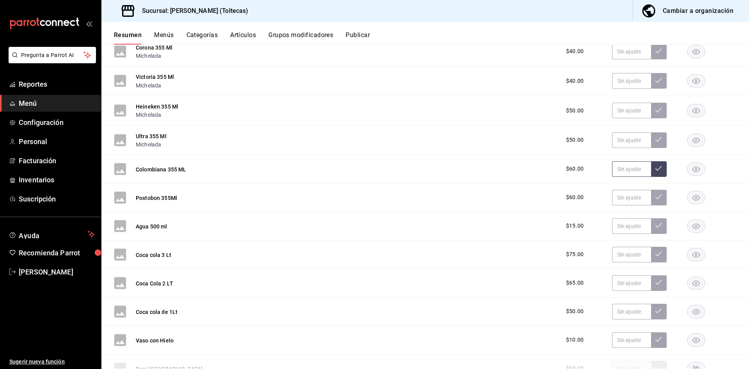
click at [632, 169] on input "text" at bounding box center [631, 169] width 39 height 16
type input "$70.00"
click at [655, 170] on icon at bounding box center [658, 168] width 6 height 6
click at [625, 201] on input "text" at bounding box center [631, 198] width 39 height 16
type input "$70.00"
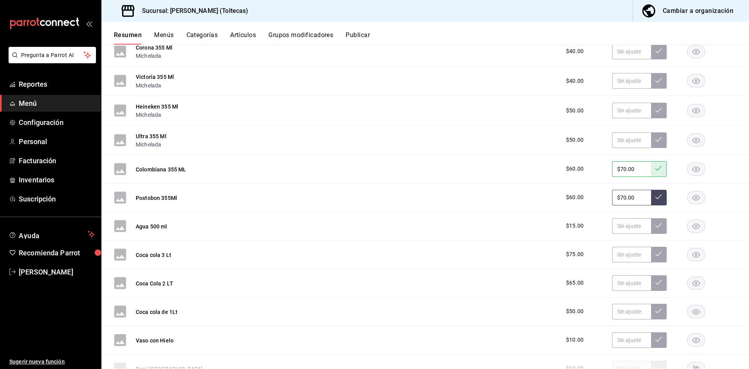
click at [655, 196] on icon at bounding box center [658, 197] width 6 height 6
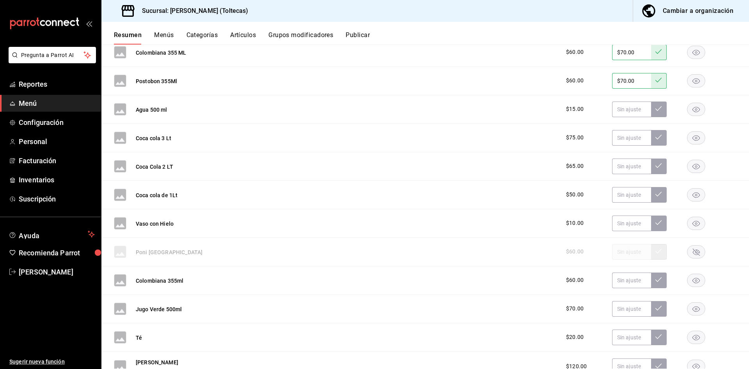
scroll to position [2019, 0]
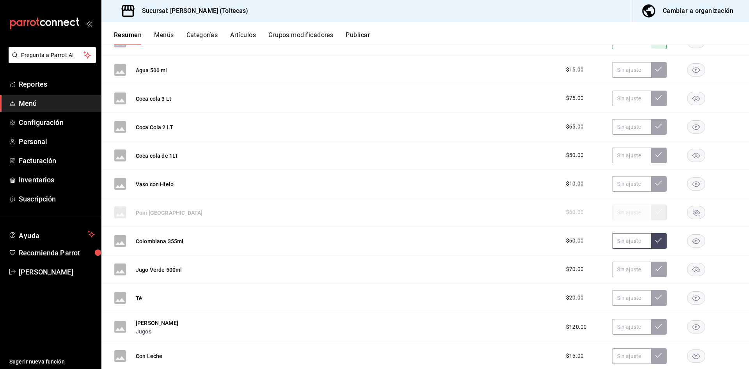
click at [613, 241] on input "text" at bounding box center [631, 241] width 39 height 16
type input "$70.00"
click at [655, 239] on icon at bounding box center [658, 240] width 6 height 6
click at [626, 265] on input "text" at bounding box center [631, 269] width 39 height 16
click at [627, 301] on input "text" at bounding box center [631, 298] width 39 height 16
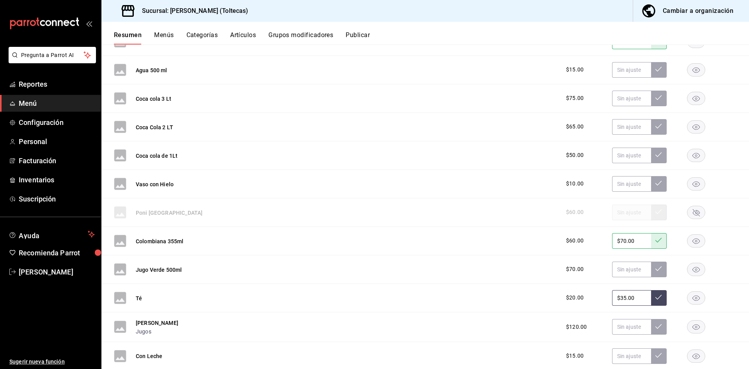
type input "$35.00"
click at [651, 294] on button at bounding box center [659, 298] width 16 height 16
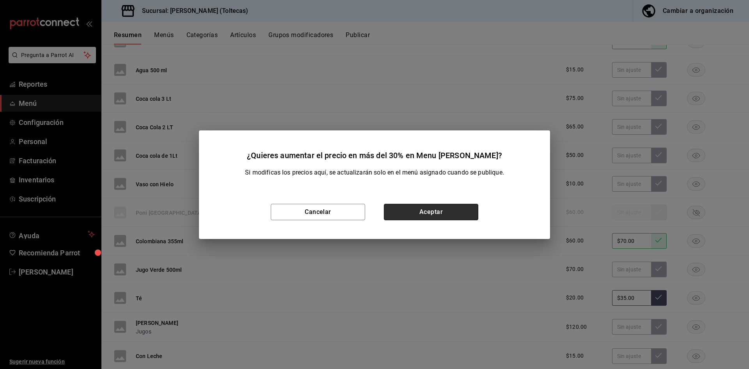
click at [443, 211] on button "Aceptar" at bounding box center [431, 212] width 94 height 16
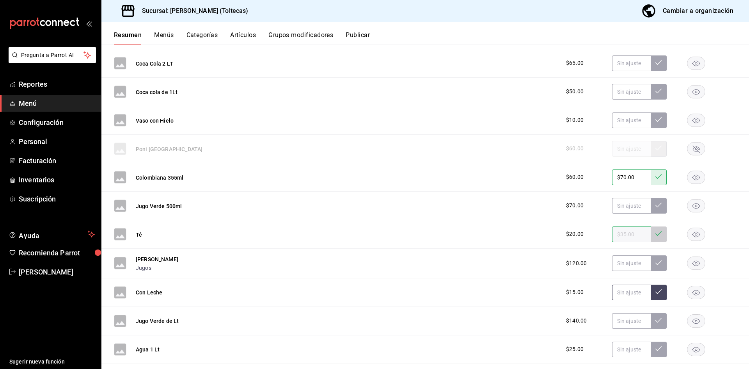
scroll to position [2097, 0]
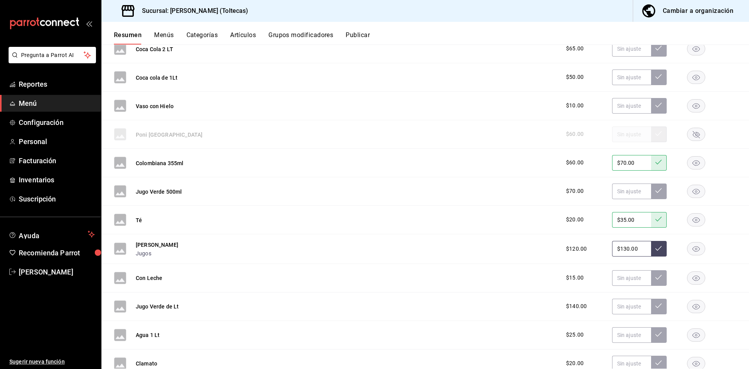
click at [620, 251] on input "$130.00" at bounding box center [631, 249] width 39 height 16
type input "$130.00"
click at [655, 247] on icon at bounding box center [658, 248] width 6 height 6
click at [617, 274] on input "text" at bounding box center [631, 278] width 39 height 16
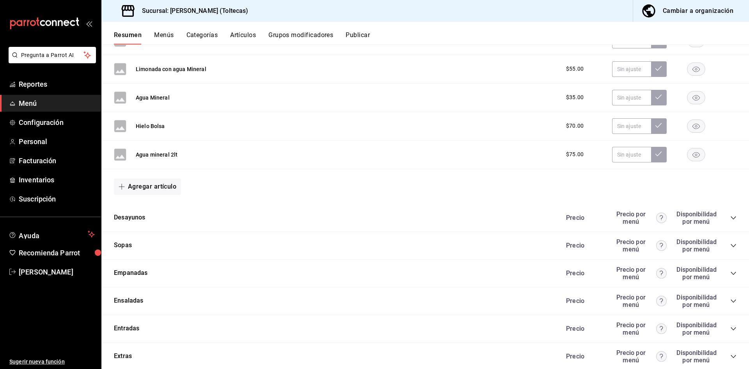
scroll to position [2488, 0]
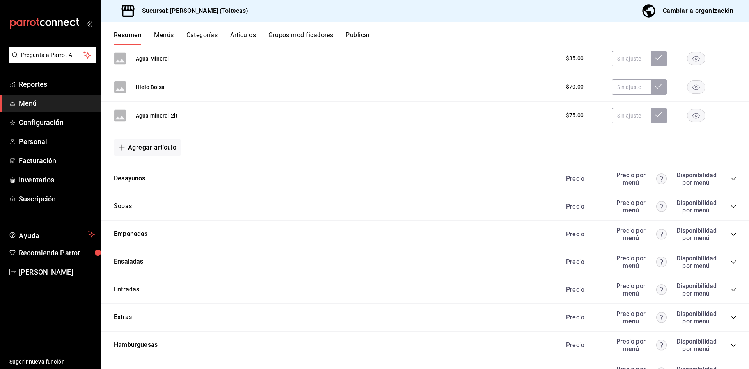
click at [730, 180] on div "Desayunos Precio Precio por menú Disponibilidad por menú" at bounding box center [425, 179] width 648 height 28
click at [730, 178] on icon "collapse-category-row" at bounding box center [733, 179] width 6 height 6
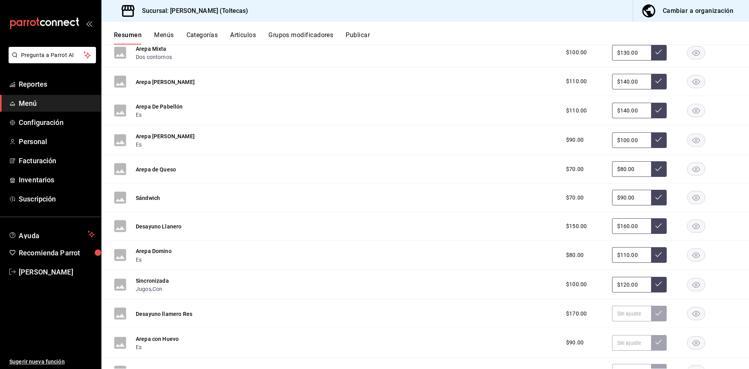
scroll to position [2811, 0]
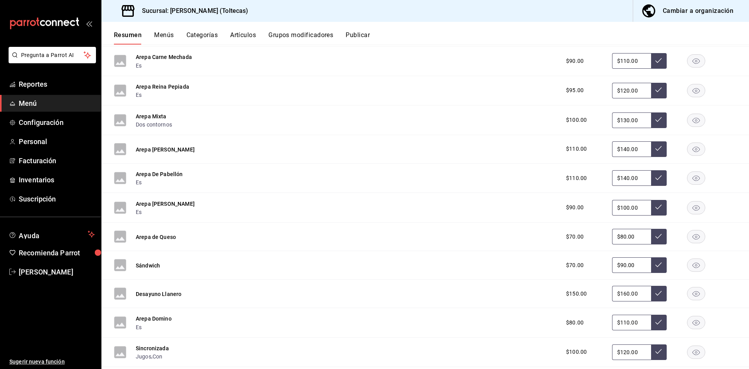
click at [166, 35] on button "Menús" at bounding box center [164, 37] width 20 height 13
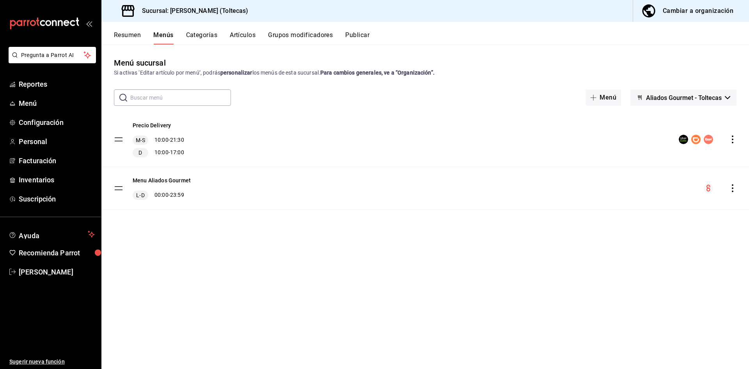
click at [734, 188] on icon "actions" at bounding box center [733, 188] width 8 height 8
click at [130, 36] on div at bounding box center [374, 184] width 749 height 369
click at [125, 37] on button "Resumen" at bounding box center [127, 37] width 27 height 13
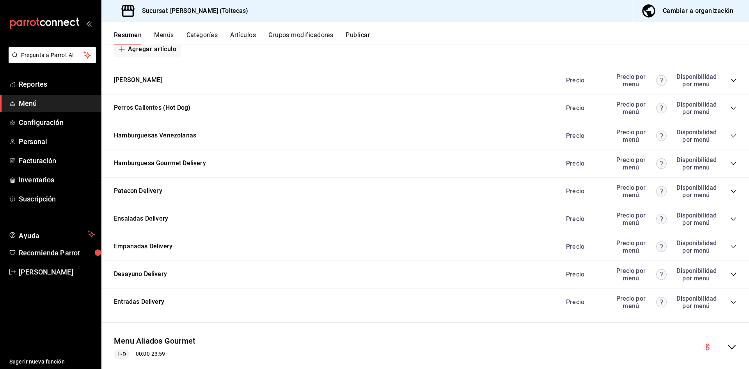
scroll to position [751, 0]
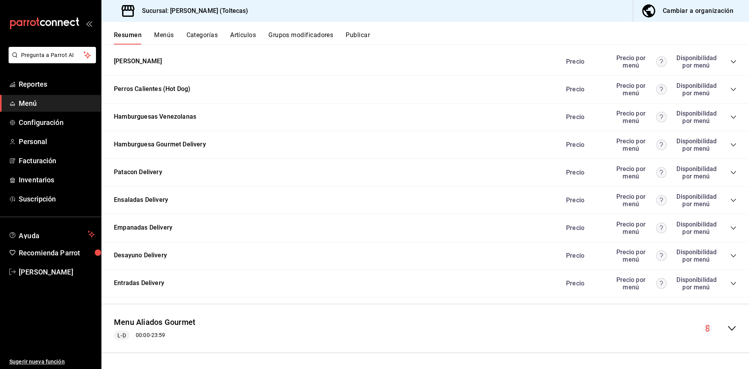
click at [729, 327] on icon "collapse-menu-row" at bounding box center [731, 327] width 9 height 9
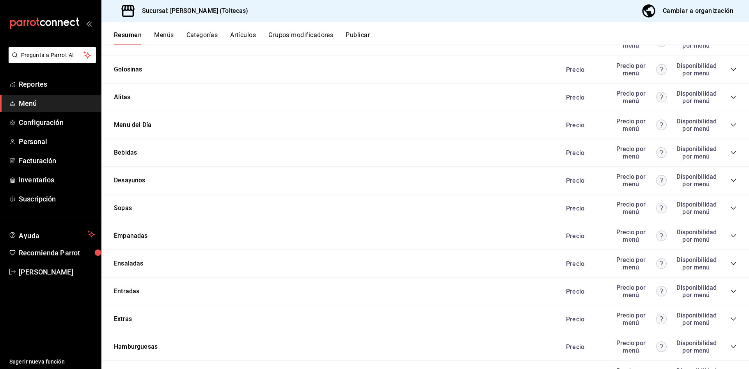
scroll to position [1413, 0]
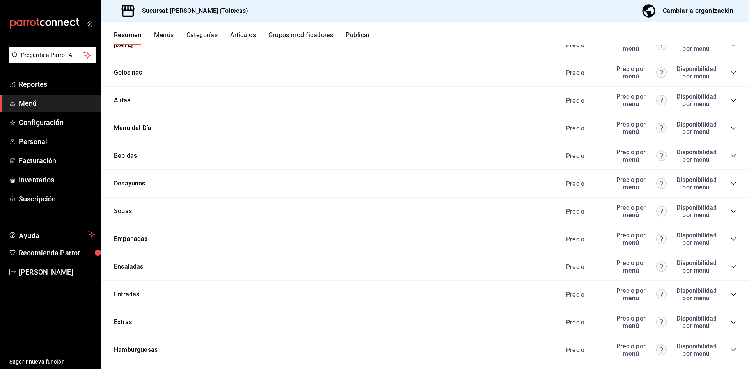
click at [724, 126] on div "Precio Precio por menú Disponibilidad por menú" at bounding box center [647, 128] width 178 height 15
click at [730, 127] on icon "collapse-category-row" at bounding box center [733, 128] width 6 height 6
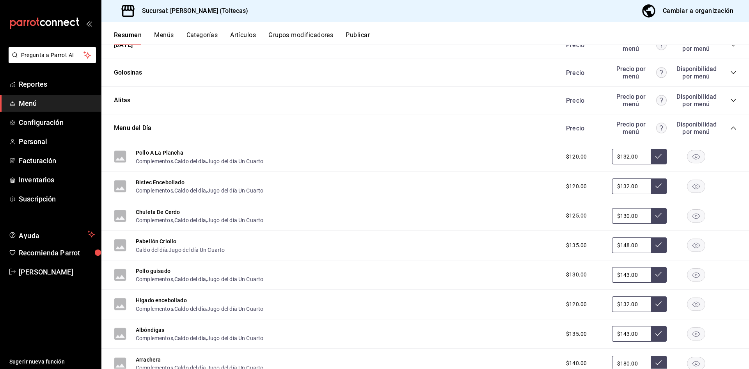
drag, startPoint x: 632, startPoint y: 157, endPoint x: 588, endPoint y: 157, distance: 43.3
click at [588, 157] on div "$120.00 $132.00" at bounding box center [647, 157] width 178 height 16
type input "$135.00"
click at [655, 155] on icon at bounding box center [658, 156] width 6 height 6
drag, startPoint x: 632, startPoint y: 187, endPoint x: 561, endPoint y: 176, distance: 72.6
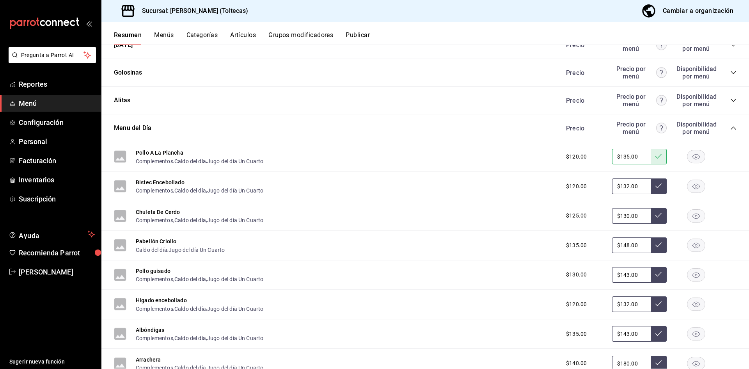
click at [561, 176] on div "Bistec Encebollado Complementos , Caldo del día , Jugo del día Un Cuarto $120.0…" at bounding box center [425, 187] width 648 height 30
type input "$135.00"
click at [655, 184] on icon at bounding box center [658, 186] width 6 height 6
drag, startPoint x: 636, startPoint y: 216, endPoint x: 618, endPoint y: 213, distance: 18.2
click at [620, 213] on input "$130.00" at bounding box center [631, 216] width 39 height 16
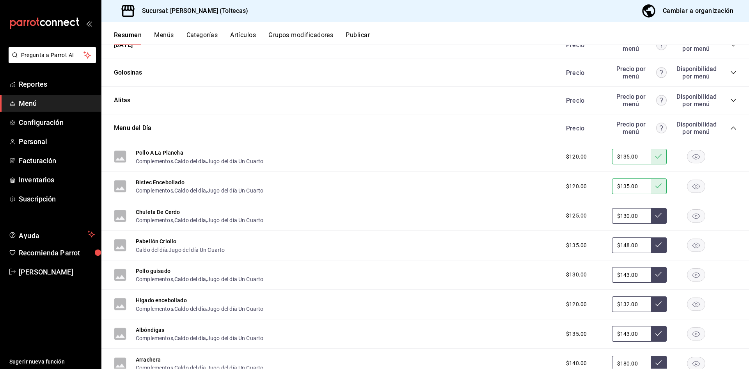
drag, startPoint x: 618, startPoint y: 213, endPoint x: 611, endPoint y: 213, distance: 7.0
click at [612, 213] on input "$130.00" at bounding box center [631, 216] width 39 height 16
drag, startPoint x: 635, startPoint y: 215, endPoint x: 607, endPoint y: 216, distance: 27.7
click at [612, 216] on input "$130.00" at bounding box center [631, 216] width 39 height 16
type input "$140.00"
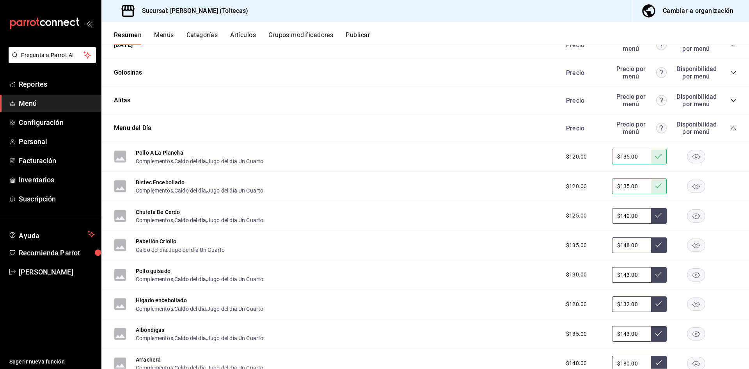
click at [655, 217] on icon at bounding box center [658, 215] width 6 height 6
drag, startPoint x: 637, startPoint y: 247, endPoint x: 588, endPoint y: 240, distance: 50.0
click at [588, 240] on div "$135.00 $148.00" at bounding box center [647, 245] width 178 height 16
type input "$160.00"
click at [651, 248] on button at bounding box center [659, 245] width 16 height 16
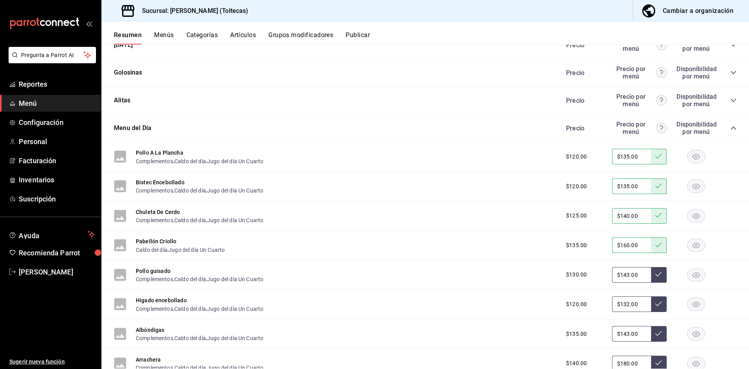
drag, startPoint x: 633, startPoint y: 304, endPoint x: 599, endPoint y: 300, distance: 33.8
click at [600, 300] on div "$120.00 $132.00" at bounding box center [647, 304] width 178 height 16
type input "$135.00"
click at [655, 303] on icon at bounding box center [658, 303] width 6 height 6
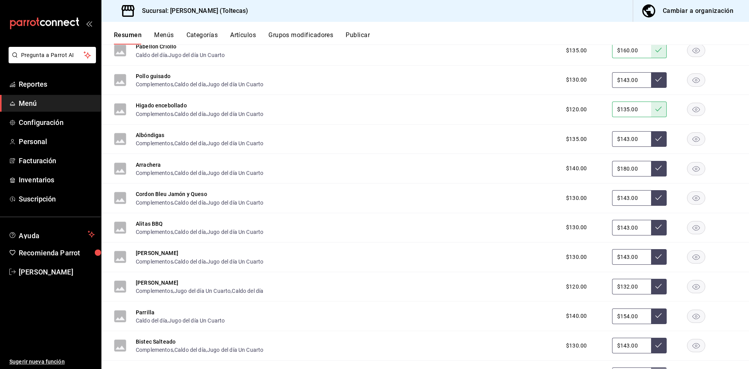
scroll to position [1608, 0]
drag, startPoint x: 635, startPoint y: 200, endPoint x: 599, endPoint y: 194, distance: 36.7
click at [599, 194] on div "$130.00 $143.00" at bounding box center [647, 198] width 178 height 16
type input "$145.00"
click at [655, 194] on icon at bounding box center [658, 197] width 6 height 6
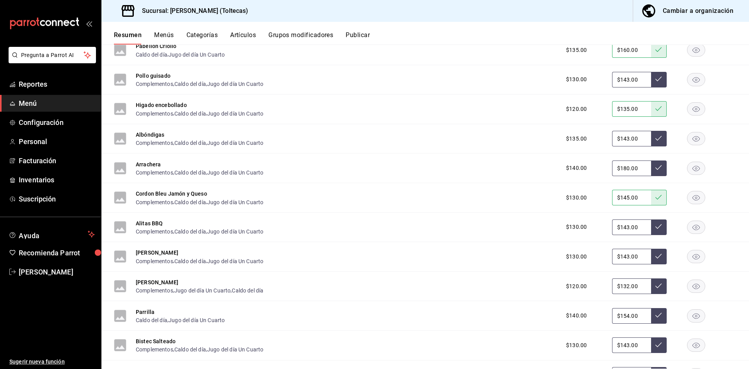
drag, startPoint x: 634, startPoint y: 226, endPoint x: 600, endPoint y: 225, distance: 34.0
click at [600, 225] on div "$130.00 $143.00" at bounding box center [647, 227] width 178 height 16
type input "$145.00"
click at [652, 230] on button at bounding box center [659, 227] width 16 height 16
drag, startPoint x: 632, startPoint y: 256, endPoint x: 594, endPoint y: 253, distance: 38.4
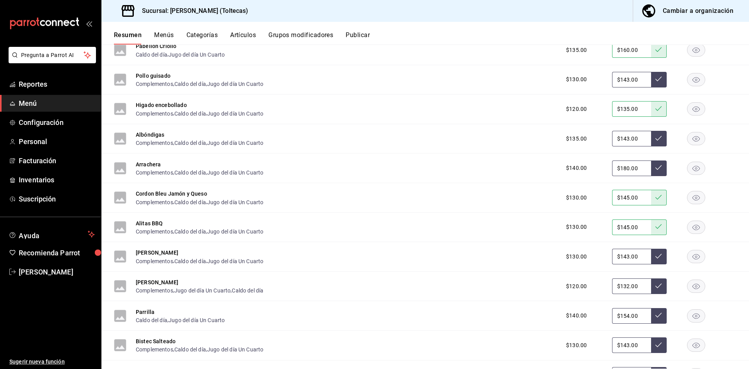
click at [594, 253] on div "$130.00 $143.00" at bounding box center [647, 257] width 178 height 16
type input "$145.00"
click at [655, 256] on icon at bounding box center [658, 256] width 6 height 5
drag, startPoint x: 637, startPoint y: 286, endPoint x: 611, endPoint y: 286, distance: 26.5
click at [612, 286] on input "$132.00" at bounding box center [631, 286] width 39 height 16
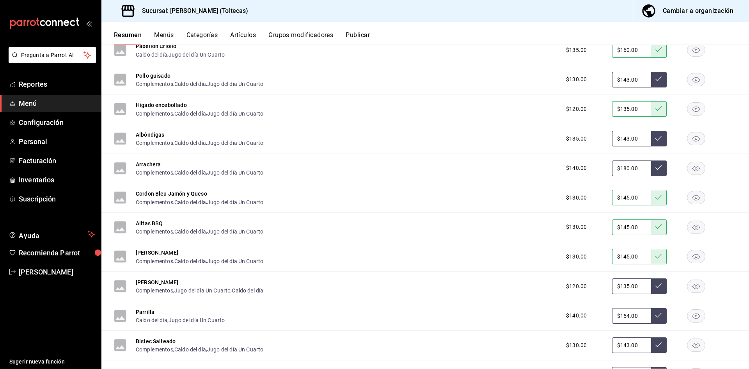
type input "$135.00"
click at [651, 285] on button at bounding box center [659, 286] width 16 height 16
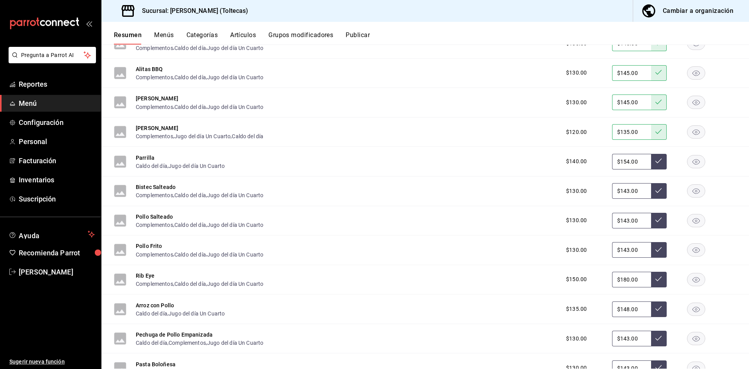
scroll to position [1764, 0]
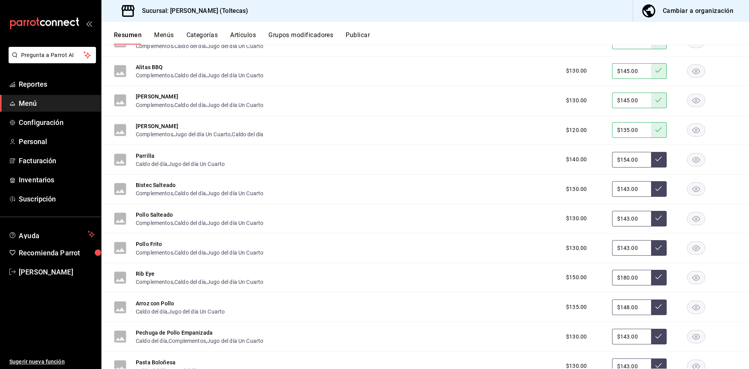
drag, startPoint x: 634, startPoint y: 190, endPoint x: 598, endPoint y: 190, distance: 35.5
click at [598, 190] on div "$130.00 $143.00" at bounding box center [647, 189] width 178 height 16
type input "$145.00"
click at [655, 185] on icon at bounding box center [658, 188] width 6 height 6
drag, startPoint x: 633, startPoint y: 219, endPoint x: 605, endPoint y: 216, distance: 28.3
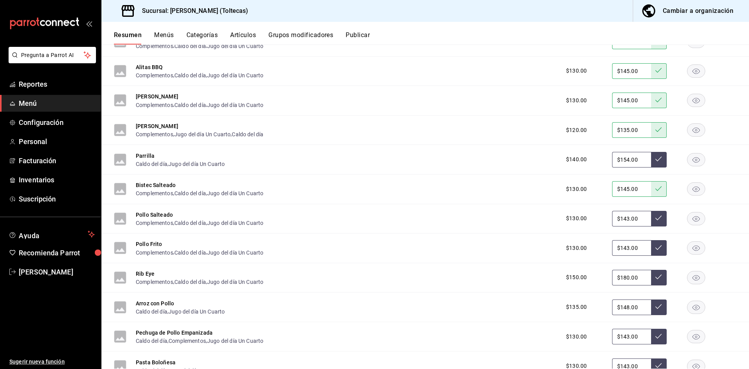
click at [605, 216] on div "$130.00 $143.00" at bounding box center [647, 219] width 178 height 16
type input "$145.00"
click at [656, 217] on button at bounding box center [659, 219] width 16 height 16
drag, startPoint x: 630, startPoint y: 249, endPoint x: 598, endPoint y: 248, distance: 32.0
click at [598, 248] on div "$130.00 $143.00" at bounding box center [647, 248] width 178 height 16
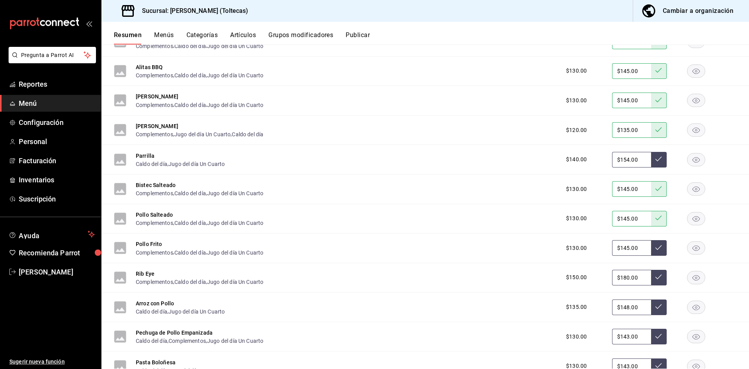
type input "$145.00"
click at [660, 248] on button at bounding box center [659, 248] width 16 height 16
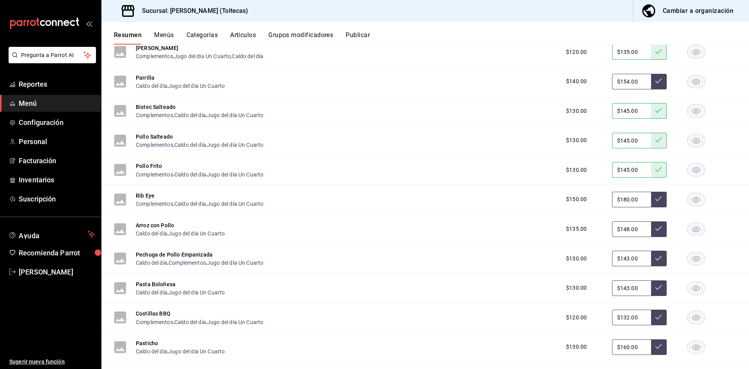
drag, startPoint x: 634, startPoint y: 229, endPoint x: 596, endPoint y: 227, distance: 38.3
click at [596, 227] on div "$135.00 $148.00" at bounding box center [647, 229] width 178 height 16
type input "$150.00"
click at [656, 231] on icon at bounding box center [658, 228] width 6 height 6
click at [634, 228] on input "$150.00" at bounding box center [631, 229] width 39 height 16
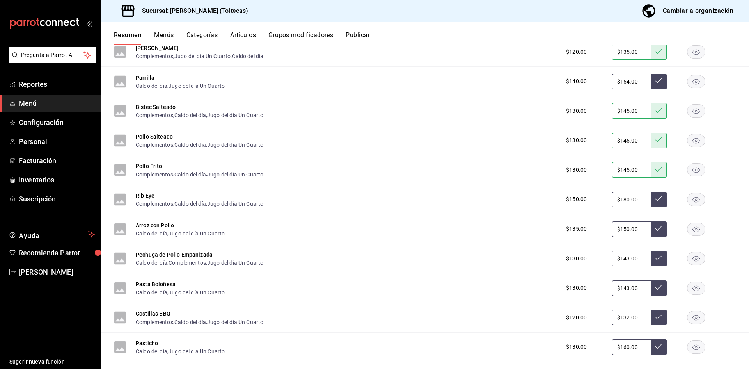
click at [655, 229] on icon at bounding box center [658, 228] width 6 height 6
drag, startPoint x: 637, startPoint y: 257, endPoint x: 600, endPoint y: 257, distance: 37.5
click at [600, 257] on div "$130.00 $143.00" at bounding box center [647, 258] width 178 height 16
type input "$145.00"
click at [655, 256] on icon at bounding box center [658, 258] width 6 height 6
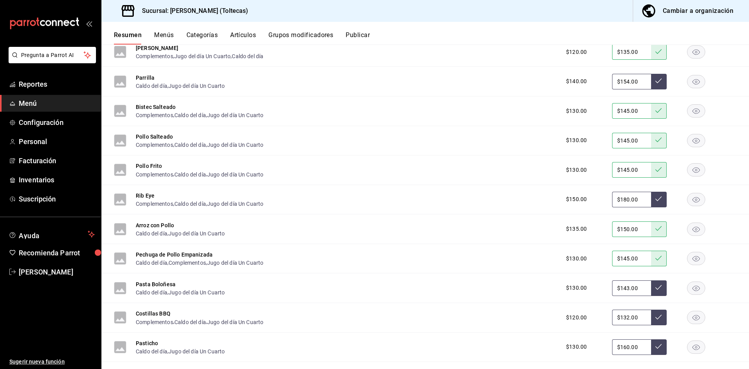
click at [631, 290] on input "$143.00" at bounding box center [631, 288] width 39 height 16
drag, startPoint x: 632, startPoint y: 288, endPoint x: 600, endPoint y: 288, distance: 32.4
click at [600, 288] on div "$130.00 $143.00" at bounding box center [647, 288] width 178 height 16
type input "$145.00"
click at [651, 290] on button at bounding box center [659, 288] width 16 height 16
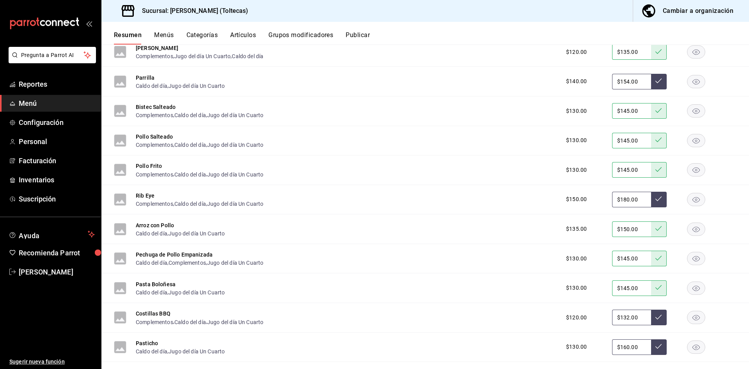
drag, startPoint x: 629, startPoint y: 318, endPoint x: 600, endPoint y: 317, distance: 29.7
click at [600, 317] on div "$120.00 $132.00" at bounding box center [647, 317] width 178 height 16
click at [638, 317] on input "$132.00" at bounding box center [631, 317] width 39 height 16
drag, startPoint x: 638, startPoint y: 317, endPoint x: 597, endPoint y: 317, distance: 41.0
click at [597, 317] on div "$120.00 $132.00" at bounding box center [647, 317] width 178 height 16
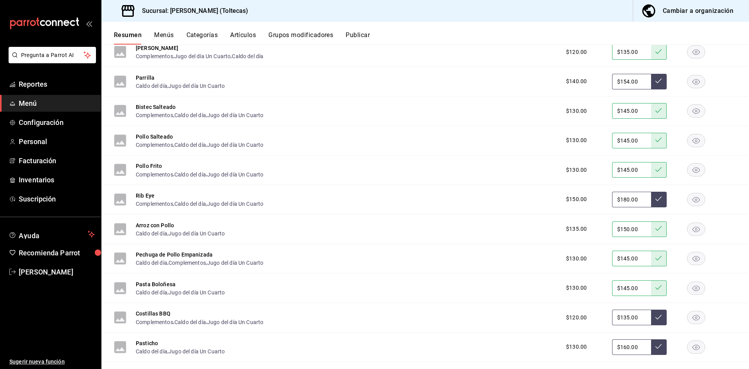
type input "$135.00"
click at [657, 316] on button at bounding box center [659, 317] width 16 height 16
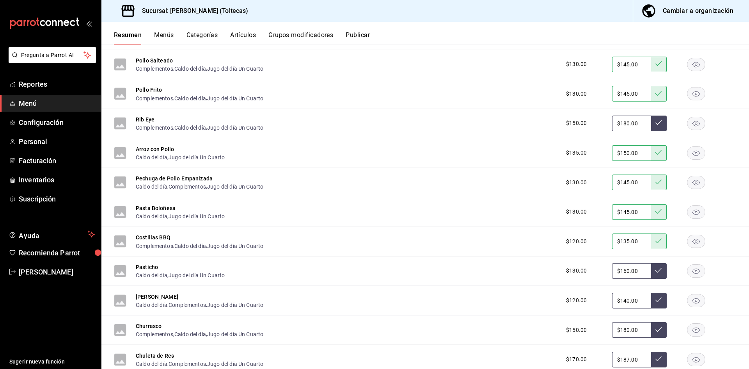
scroll to position [1920, 0]
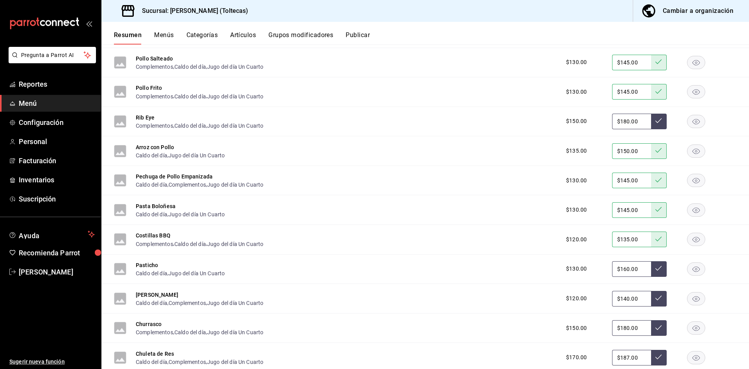
click at [631, 270] on input "$160.00" at bounding box center [631, 269] width 39 height 16
click at [632, 302] on input "$140.00" at bounding box center [631, 299] width 39 height 16
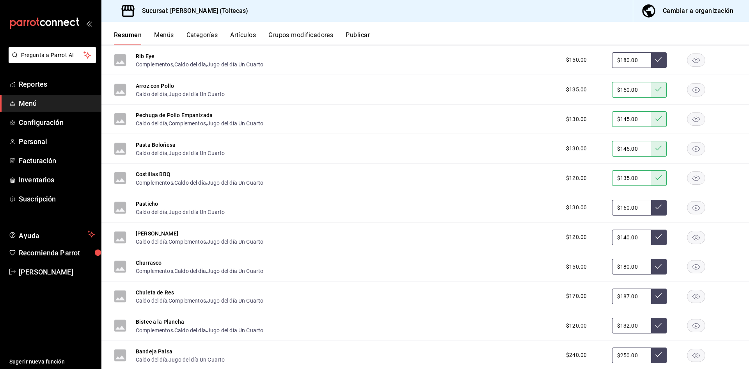
scroll to position [1998, 0]
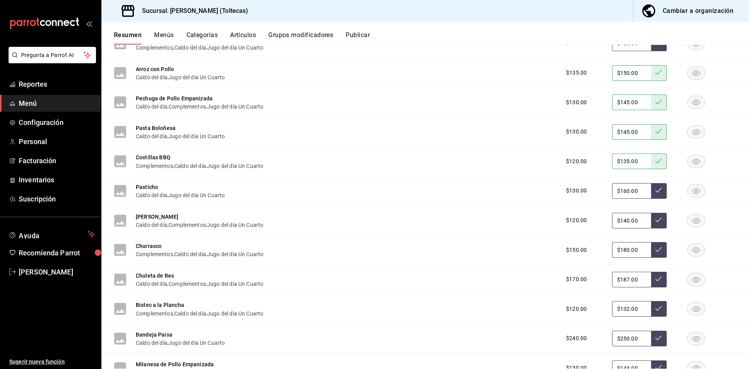
drag, startPoint x: 634, startPoint y: 221, endPoint x: 592, endPoint y: 217, distance: 41.6
click at [592, 217] on div "$120.00 $140.00" at bounding box center [647, 221] width 178 height 16
click at [637, 218] on input "$140.00" at bounding box center [631, 221] width 39 height 16
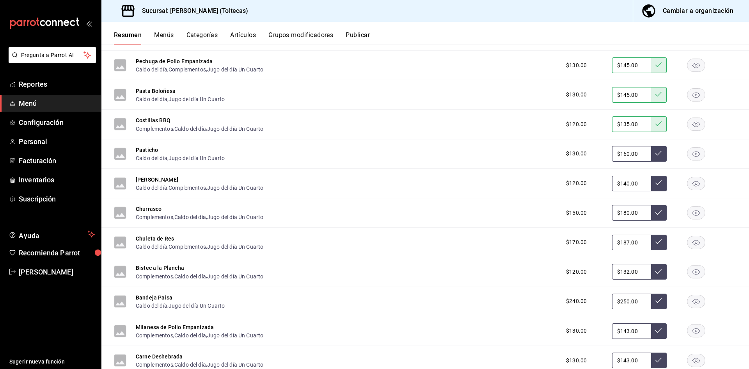
scroll to position [2037, 0]
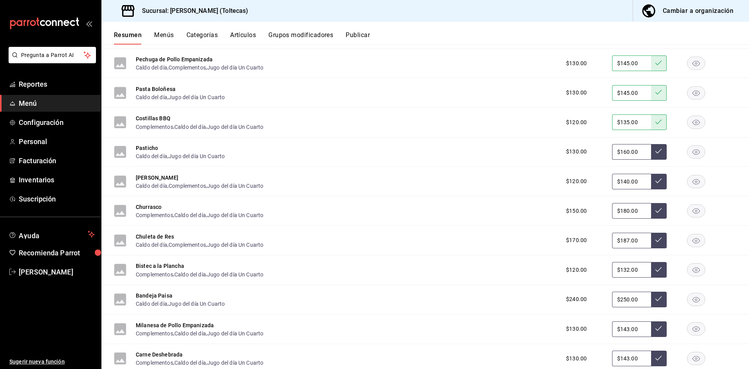
drag, startPoint x: 636, startPoint y: 241, endPoint x: 605, endPoint y: 241, distance: 30.4
click at [605, 241] on div "$170.00 $187.00" at bounding box center [647, 241] width 178 height 16
type input "$190.00"
click at [655, 239] on icon at bounding box center [658, 239] width 6 height 6
drag, startPoint x: 636, startPoint y: 270, endPoint x: 605, endPoint y: 269, distance: 30.5
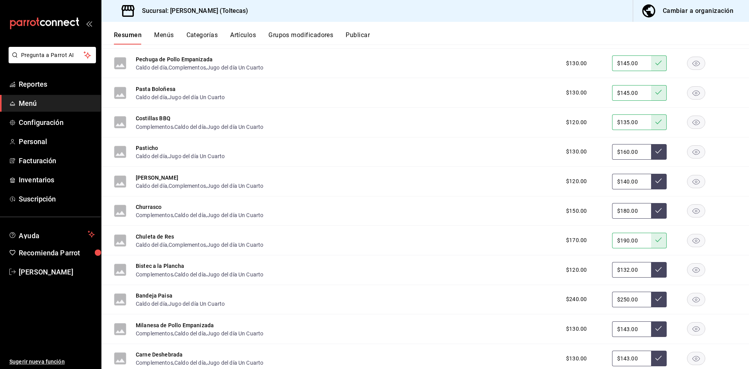
click at [605, 269] on div "$120.00 $132.00" at bounding box center [647, 270] width 178 height 16
type input "$135.00"
click at [659, 265] on button at bounding box center [659, 270] width 16 height 16
click at [631, 300] on input "$250.00" at bounding box center [631, 299] width 39 height 16
click at [636, 328] on input "$143.00" at bounding box center [631, 329] width 39 height 16
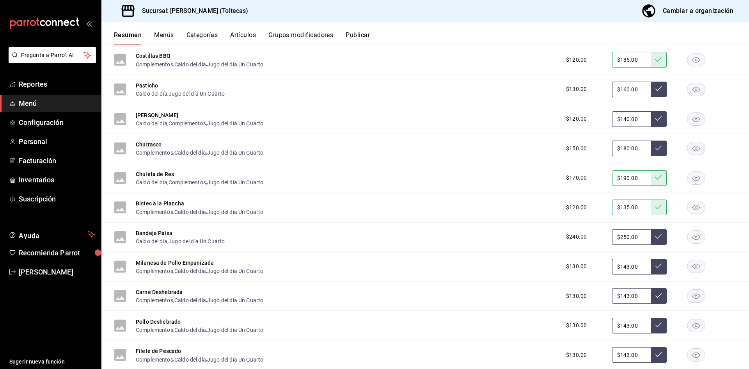
scroll to position [2154, 0]
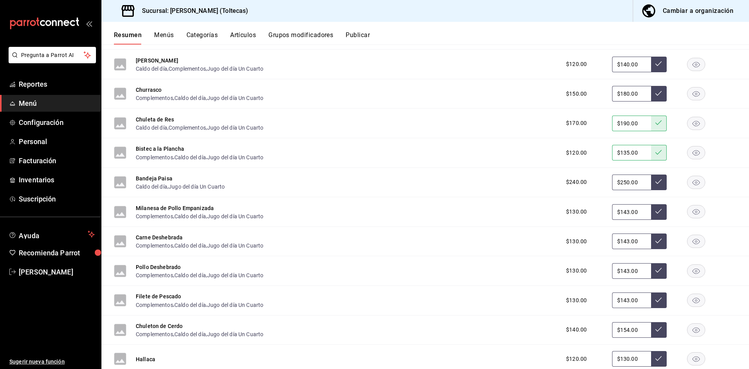
drag, startPoint x: 636, startPoint y: 209, endPoint x: 593, endPoint y: 209, distance: 42.1
click at [593, 209] on div "$130.00 $143.00" at bounding box center [647, 212] width 178 height 16
type input "$145.00"
click at [655, 208] on button at bounding box center [659, 212] width 16 height 16
click at [636, 242] on input "$143.00" at bounding box center [631, 241] width 39 height 16
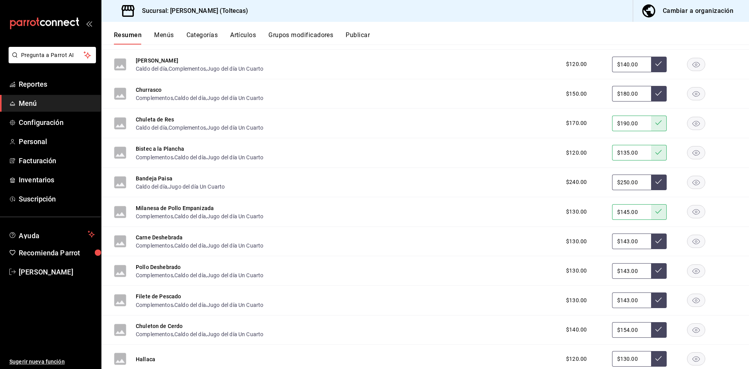
drag, startPoint x: 636, startPoint y: 242, endPoint x: 611, endPoint y: 236, distance: 26.3
click at [612, 236] on input "$143.00" at bounding box center [631, 241] width 39 height 16
type input "$145.00"
click at [655, 241] on icon at bounding box center [658, 241] width 6 height 6
drag, startPoint x: 613, startPoint y: 271, endPoint x: 598, endPoint y: 268, distance: 14.6
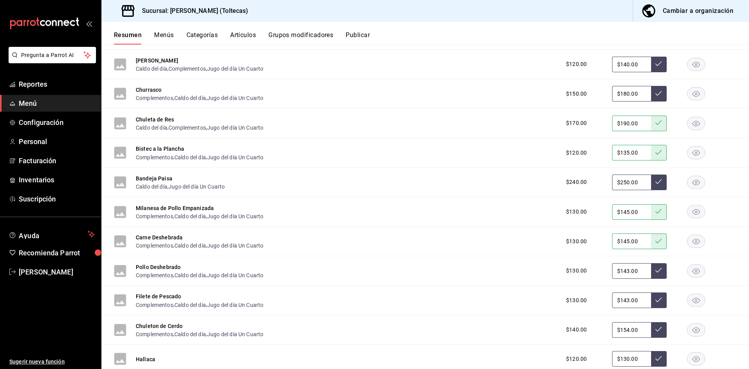
click at [598, 268] on div "$130.00 $143.00" at bounding box center [647, 271] width 178 height 16
type input "$145.00"
click at [655, 270] on icon at bounding box center [658, 270] width 6 height 6
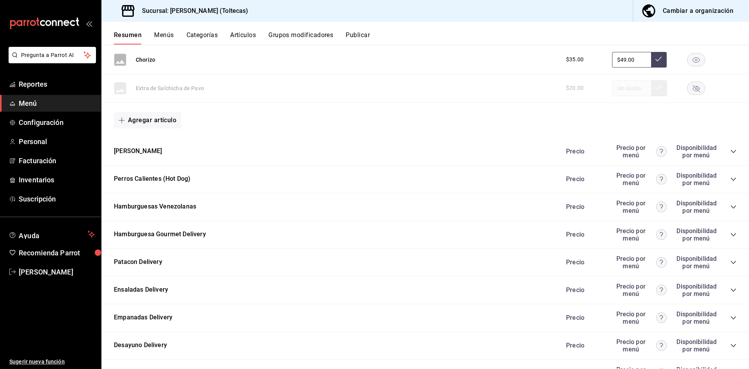
scroll to position [751, 0]
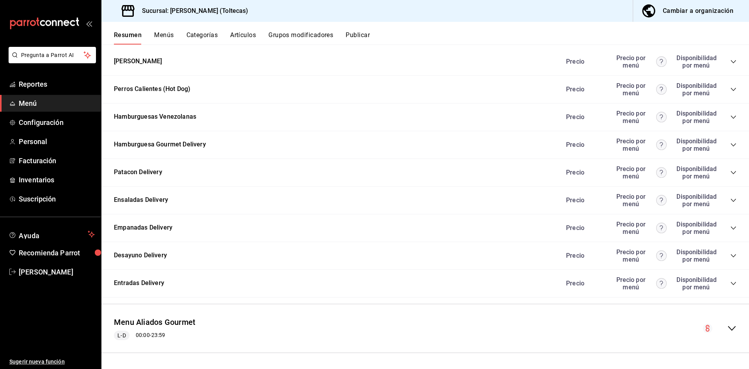
drag, startPoint x: 724, startPoint y: 328, endPoint x: 700, endPoint y: 328, distance: 24.2
click at [728, 328] on icon "collapse-menu-row" at bounding box center [732, 328] width 8 height 5
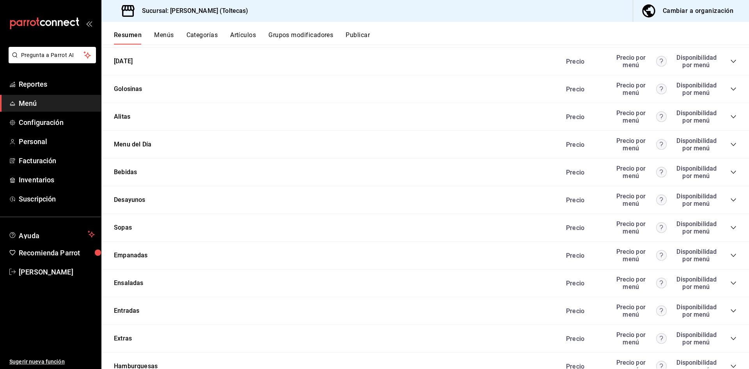
scroll to position [1218, 0]
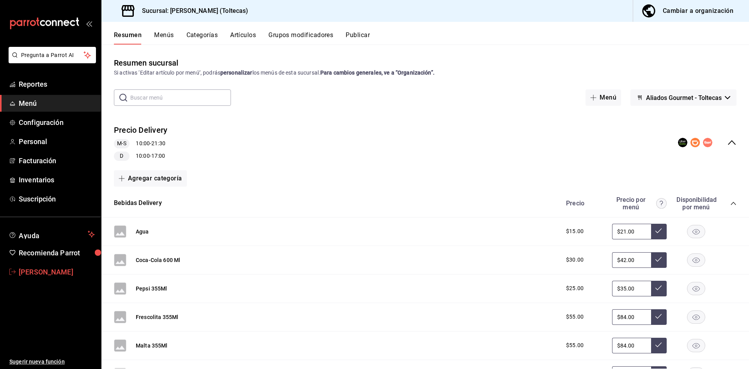
click at [44, 273] on span "[PERSON_NAME]" at bounding box center [57, 271] width 76 height 11
